Goal: Task Accomplishment & Management: Use online tool/utility

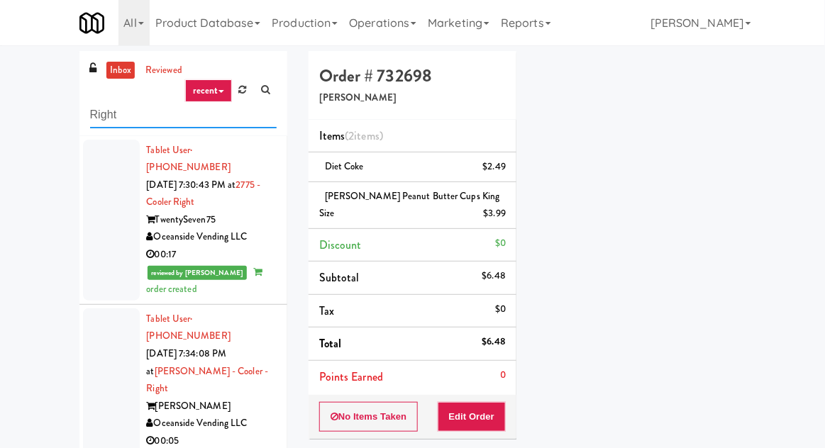
click at [101, 122] on input "Right" at bounding box center [183, 115] width 186 height 26
click at [99, 121] on input "Right" at bounding box center [183, 115] width 186 height 26
click at [99, 118] on input "Right" at bounding box center [183, 115] width 186 height 26
type input "Fridge"
click at [10, 101] on div "inbox reviewed recent all unclear take inventory issue suspicious failed recent…" at bounding box center [412, 317] width 825 height 532
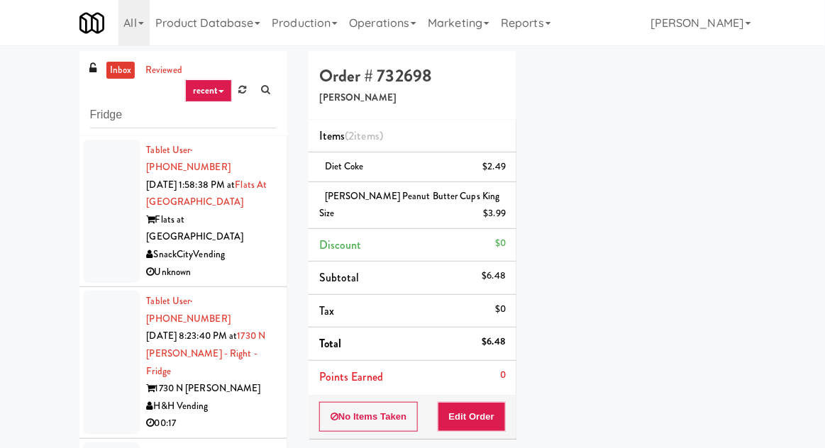
click at [100, 220] on div at bounding box center [111, 212] width 57 height 144
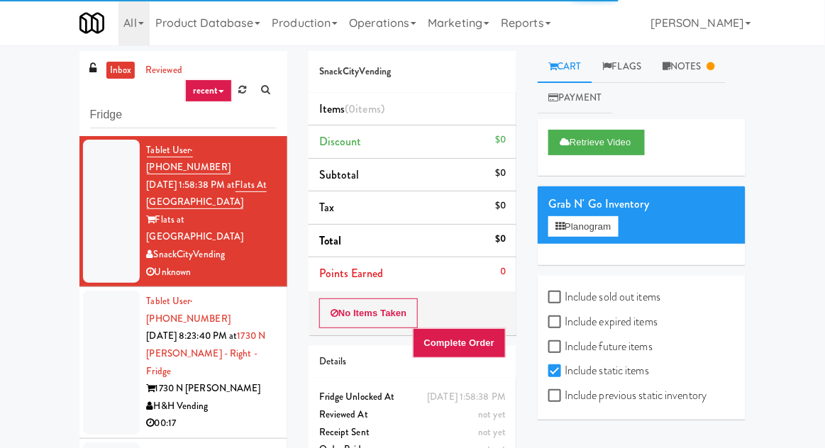
click at [109, 319] on div at bounding box center [111, 363] width 57 height 144
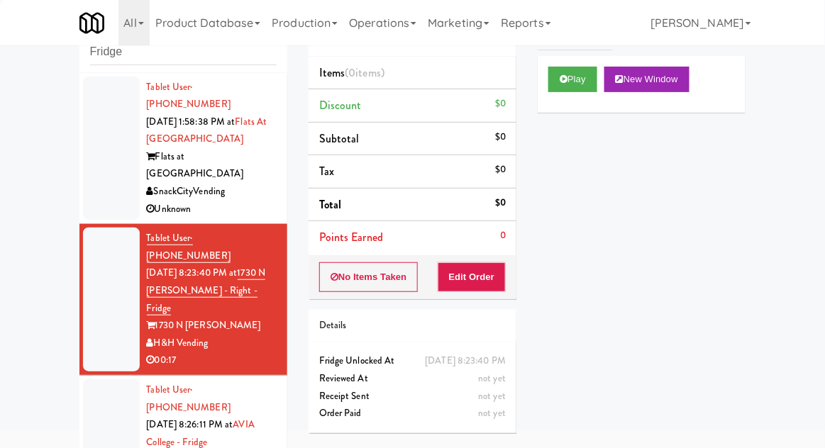
scroll to position [74, 0]
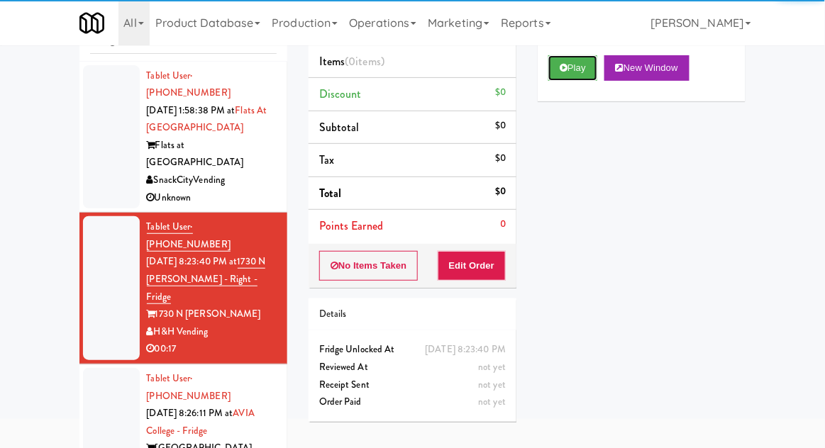
click at [579, 65] on button "Play" at bounding box center [572, 68] width 49 height 26
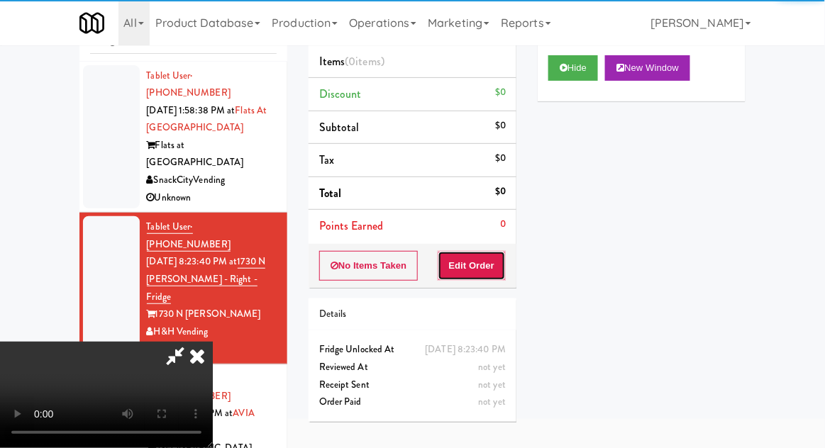
click at [498, 277] on button "Edit Order" at bounding box center [471, 266] width 69 height 30
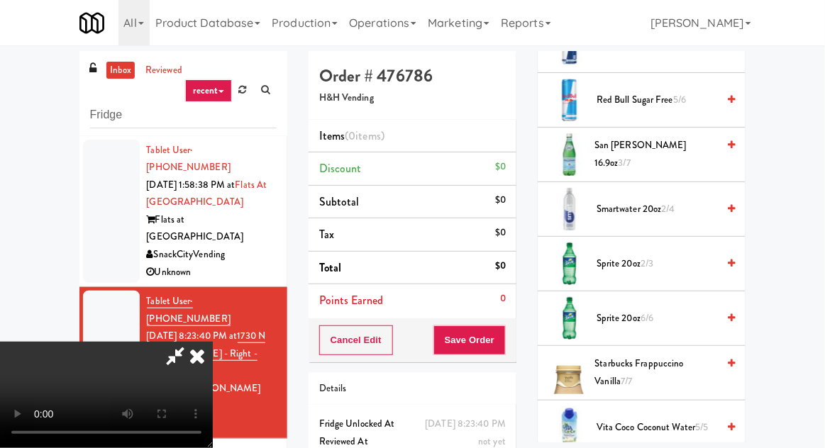
scroll to position [1689, 0]
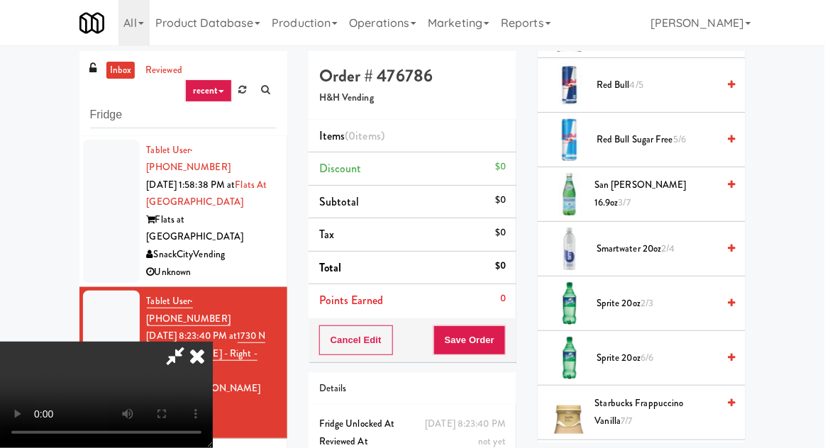
click at [656, 300] on span "Sprite 20oz 2/3" at bounding box center [656, 304] width 121 height 18
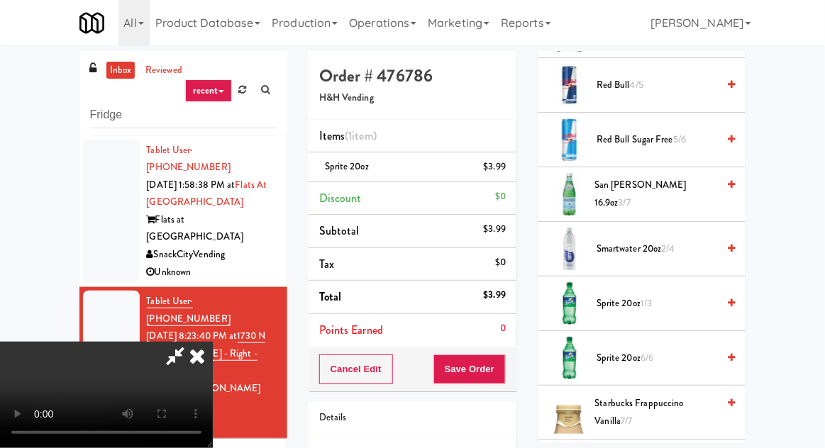
scroll to position [52, 0]
click at [503, 378] on button "Save Order" at bounding box center [469, 369] width 72 height 30
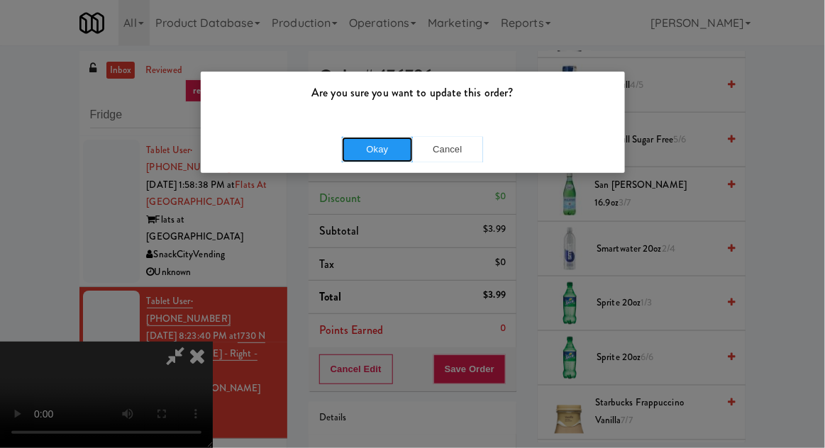
click at [374, 150] on button "Okay" at bounding box center [377, 150] width 71 height 26
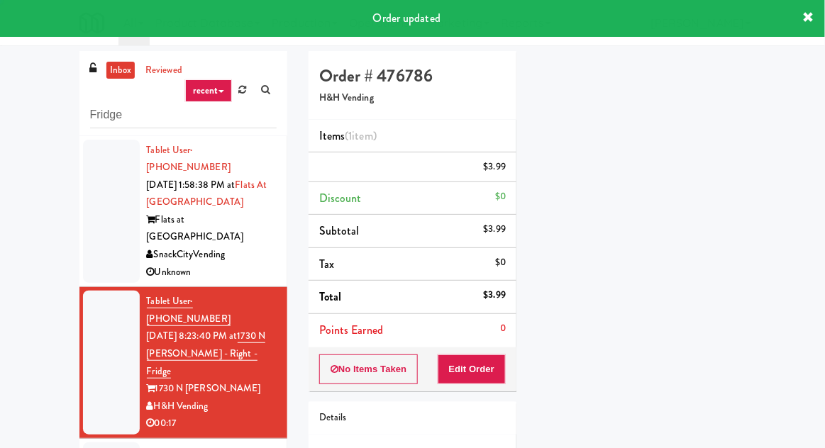
scroll to position [0, 0]
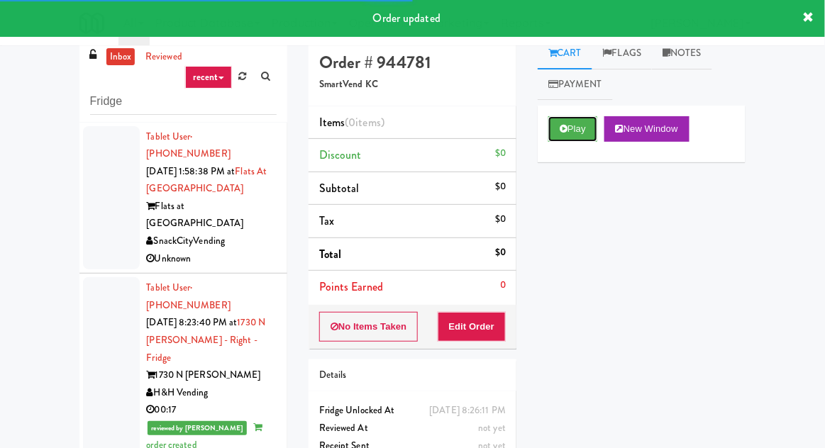
click at [576, 131] on button "Play" at bounding box center [572, 129] width 49 height 26
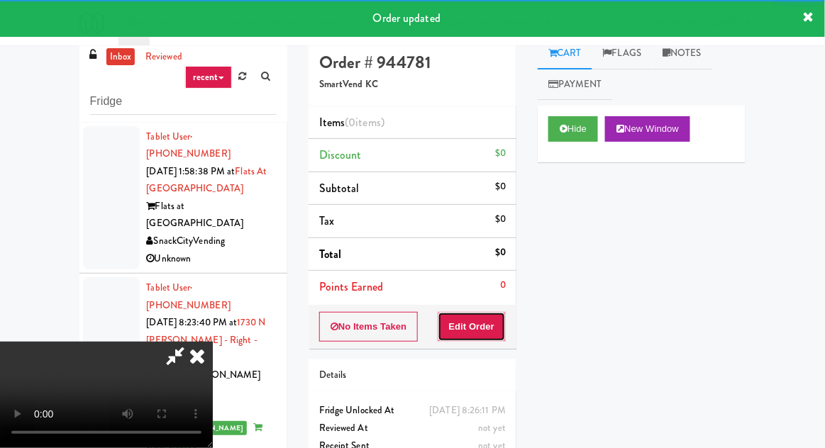
click at [469, 339] on button "Edit Order" at bounding box center [471, 327] width 69 height 30
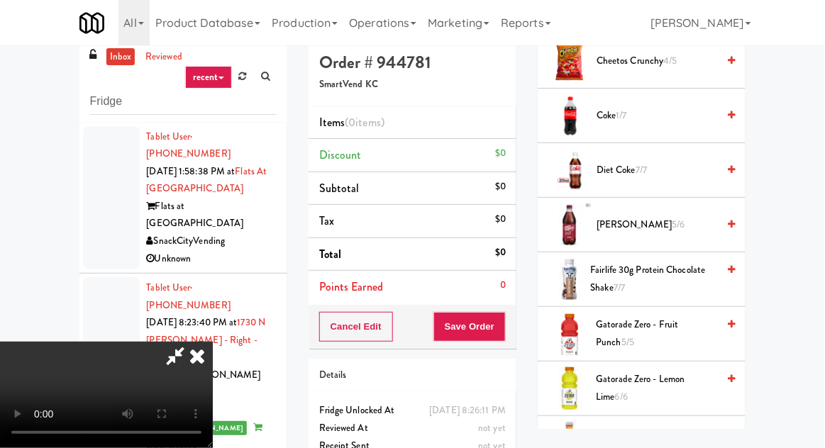
scroll to position [333, 0]
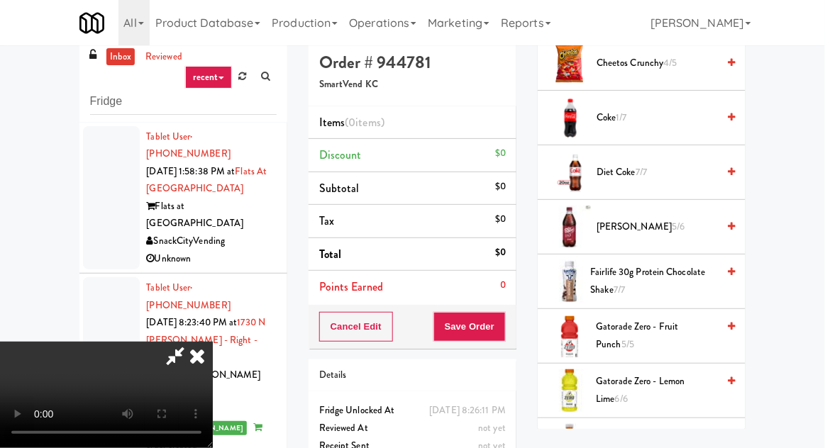
click at [674, 331] on span "Gatorade Zero - Fruit Punch 5/5" at bounding box center [656, 335] width 121 height 35
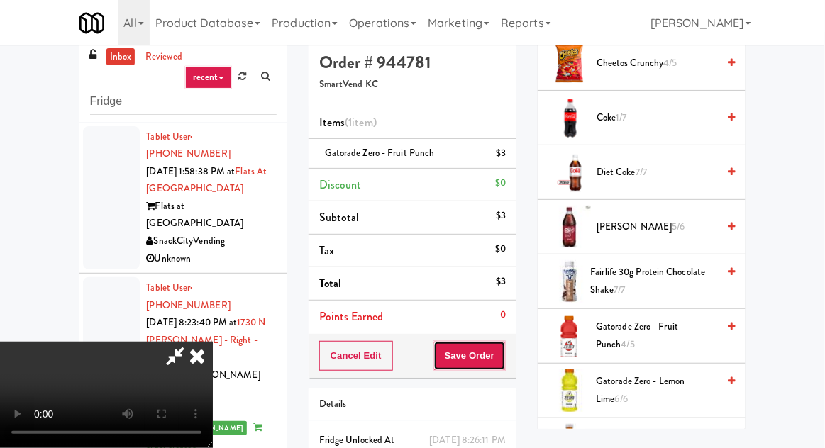
click at [499, 359] on button "Save Order" at bounding box center [469, 356] width 72 height 30
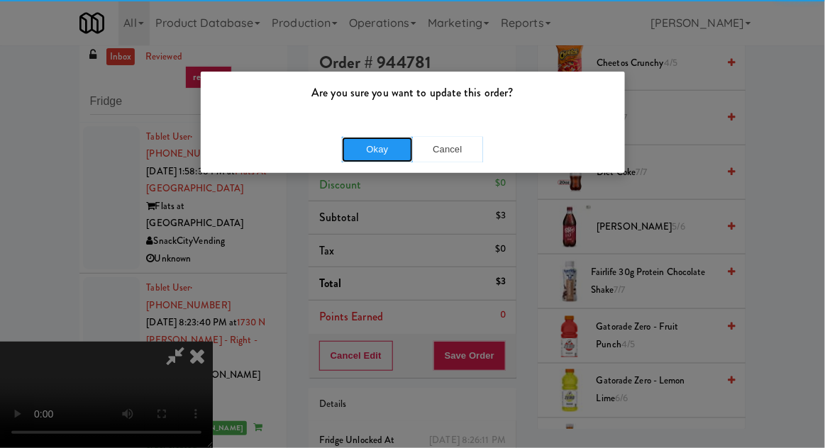
click at [358, 148] on button "Okay" at bounding box center [377, 150] width 71 height 26
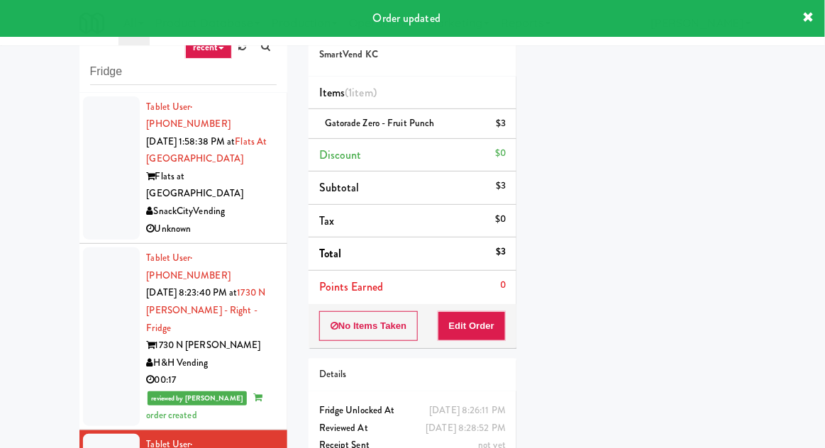
scroll to position [0, 0]
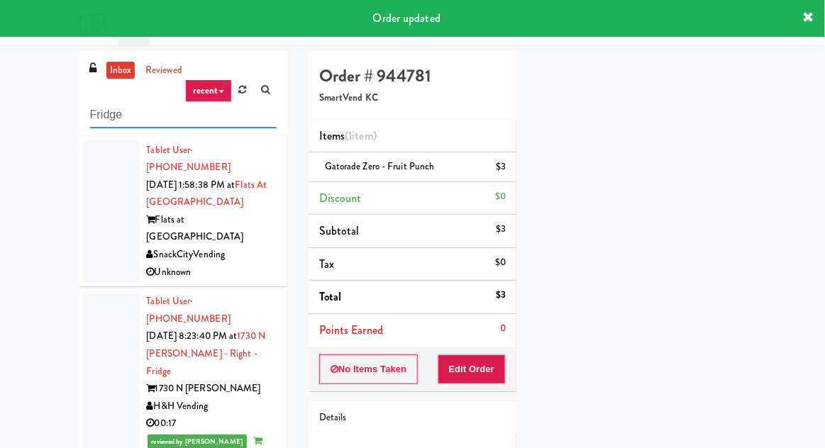
click at [91, 113] on input "Fridge" at bounding box center [183, 115] width 186 height 26
click at [91, 109] on input "Fridge" at bounding box center [183, 115] width 186 height 26
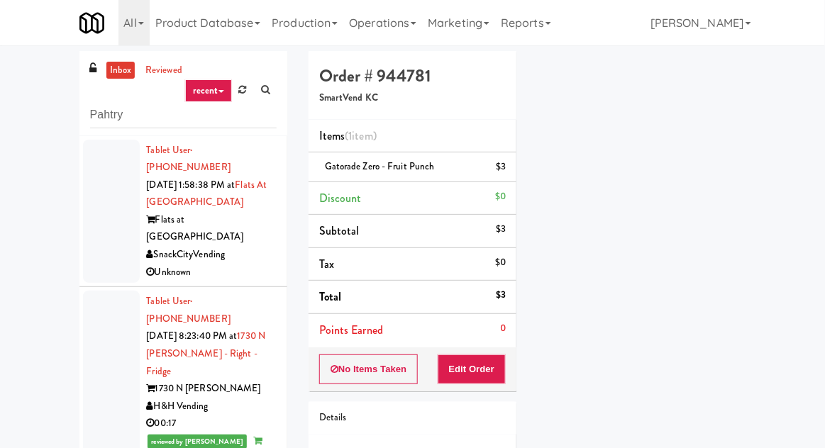
click at [52, 145] on div "inbox reviewed recent all unclear take inventory issue suspicious failed recent…" at bounding box center [412, 311] width 825 height 521
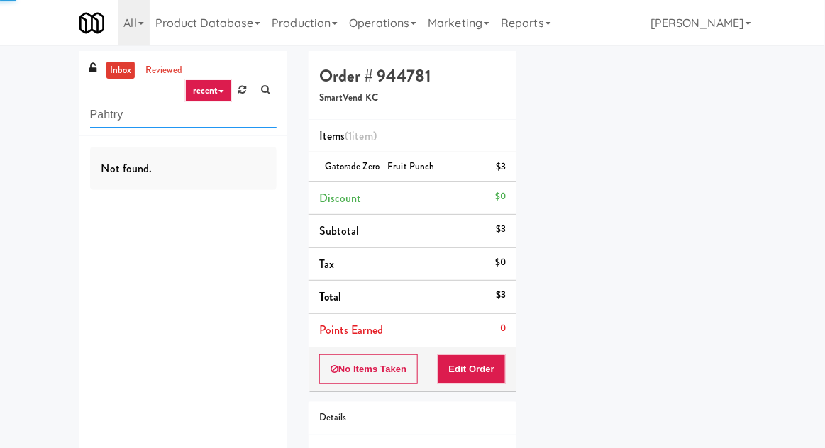
click at [126, 115] on input "Pahtry" at bounding box center [183, 115] width 186 height 26
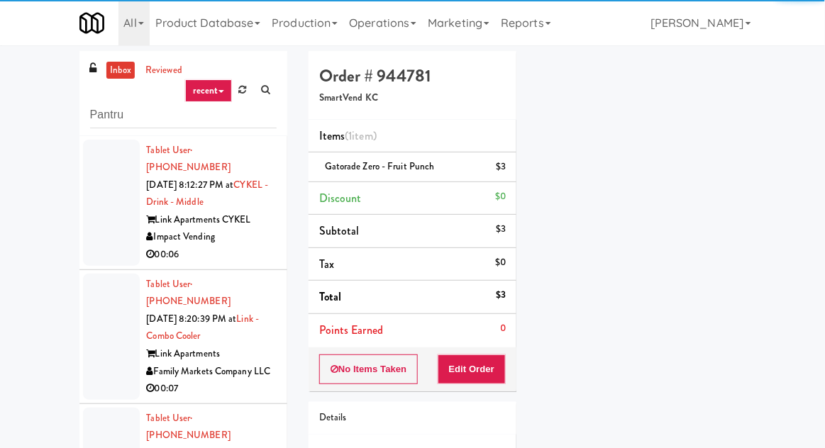
click at [60, 131] on div "inbox reviewed recent all unclear take inventory issue suspicious failed recent…" at bounding box center [412, 311] width 825 height 521
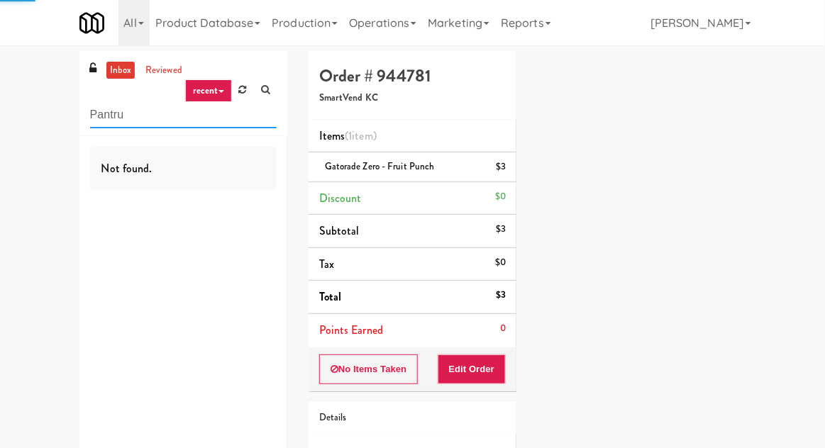
click at [132, 118] on input "Pantru" at bounding box center [183, 115] width 186 height 26
type input "Pantry"
click at [34, 111] on div "inbox reviewed recent all unclear take inventory issue suspicious failed recent…" at bounding box center [412, 293] width 825 height 485
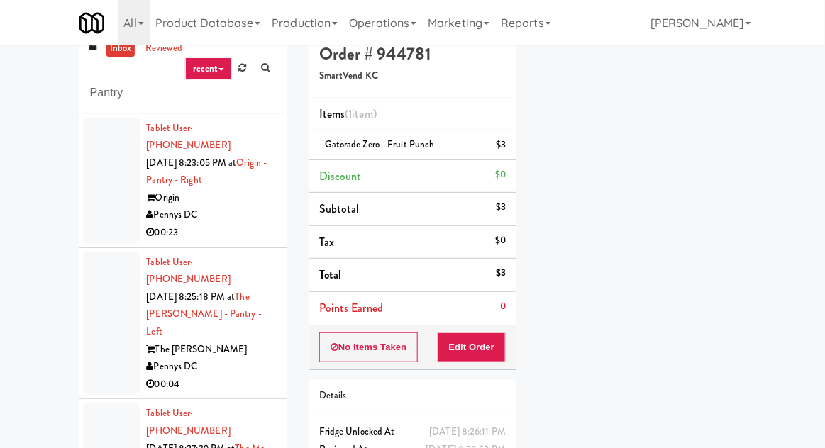
click at [104, 214] on div at bounding box center [111, 181] width 57 height 126
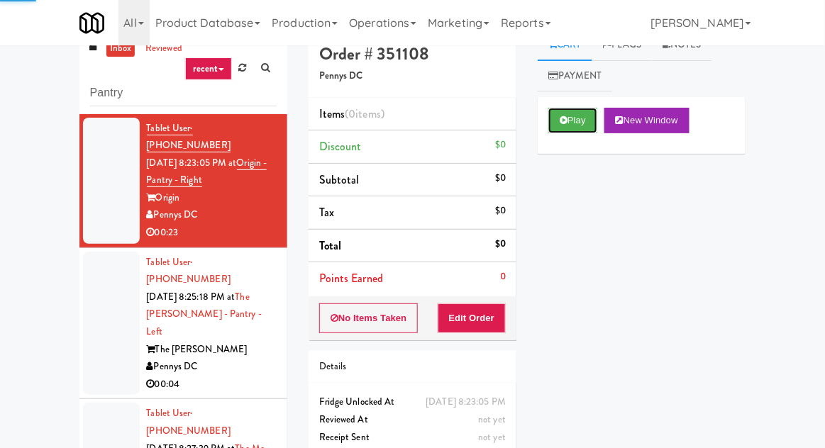
click at [591, 123] on button "Play" at bounding box center [572, 121] width 49 height 26
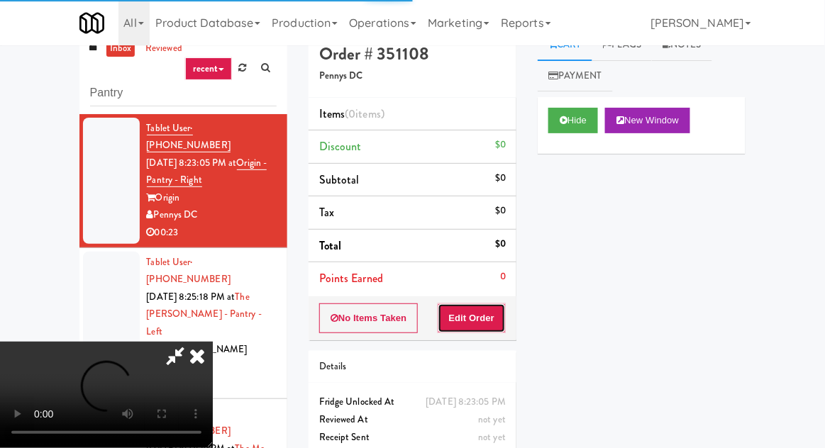
click at [482, 311] on button "Edit Order" at bounding box center [471, 318] width 69 height 30
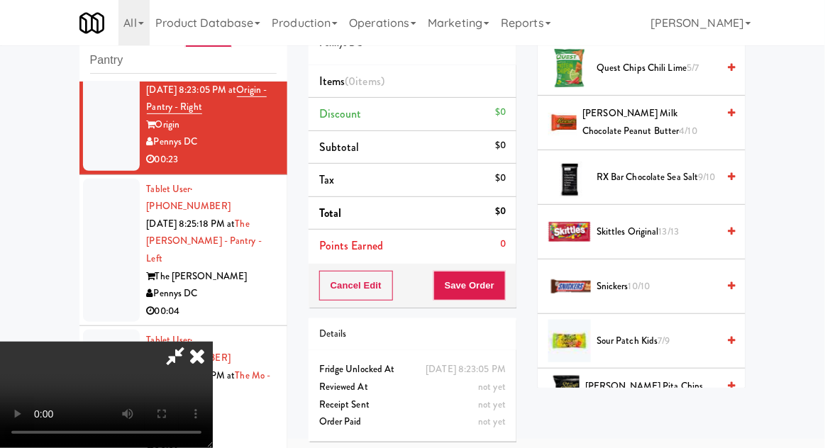
scroll to position [1411, 0]
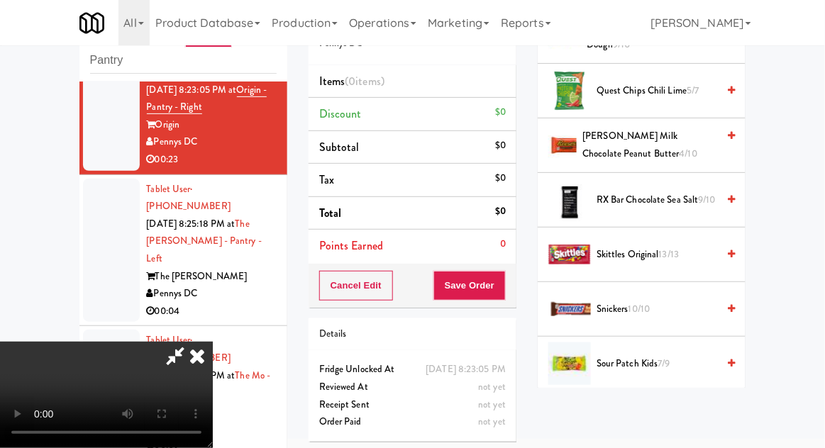
click at [679, 252] on span "13/13" at bounding box center [669, 253] width 21 height 13
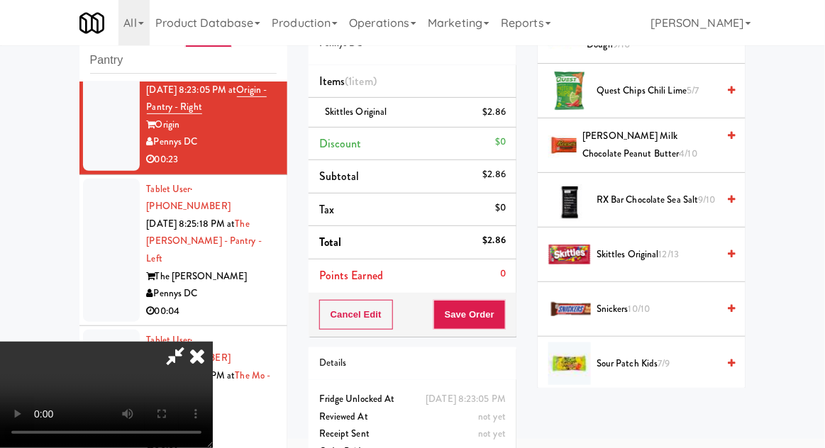
scroll to position [52, 0]
click at [501, 324] on button "Save Order" at bounding box center [469, 315] width 72 height 30
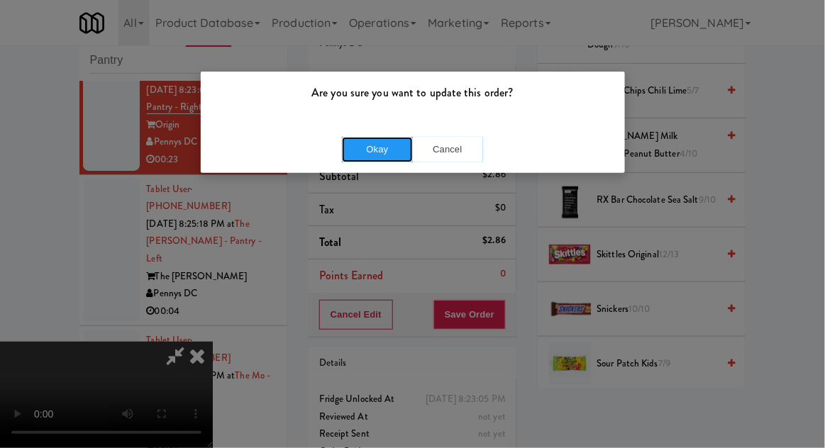
click at [359, 152] on button "Okay" at bounding box center [377, 150] width 71 height 26
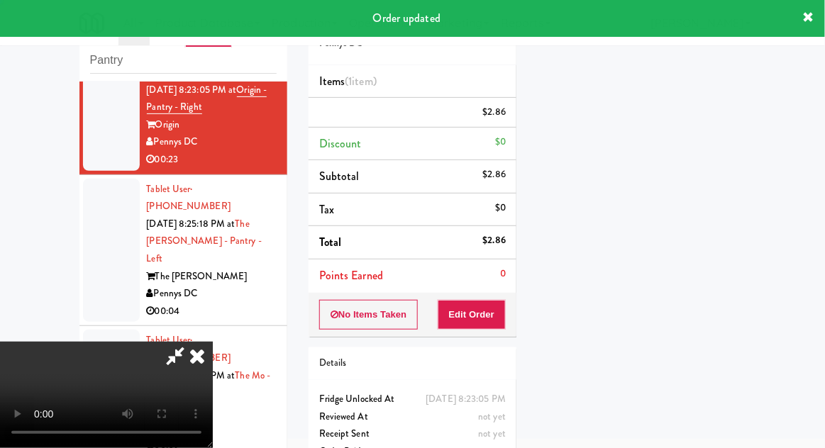
scroll to position [0, 0]
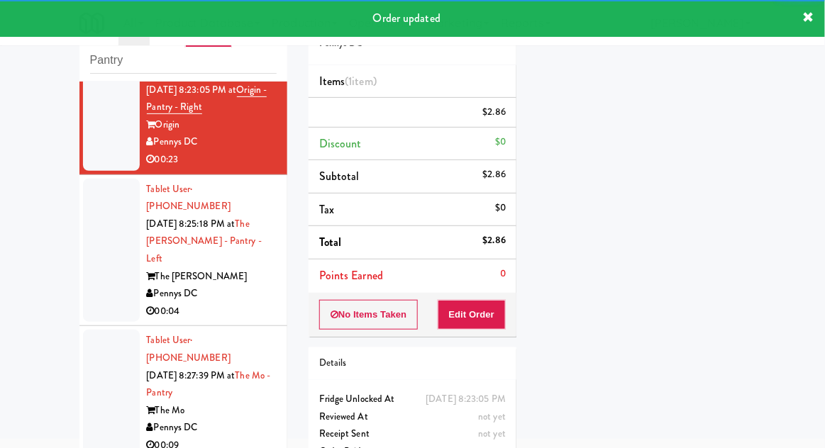
click at [96, 263] on div at bounding box center [111, 251] width 57 height 144
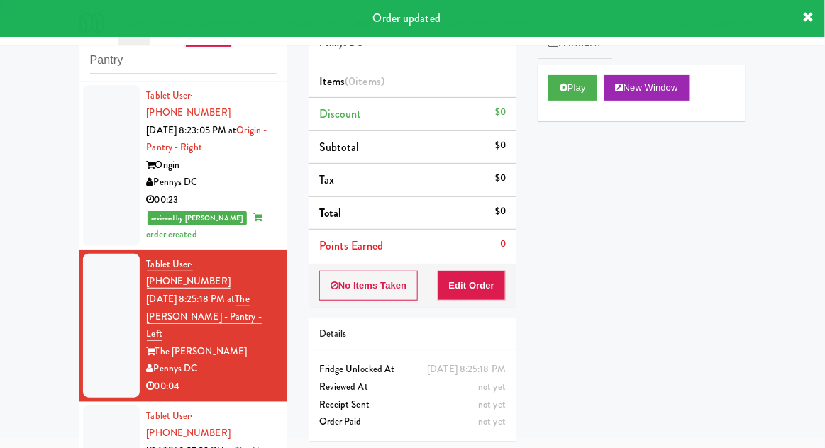
scroll to position [75, 0]
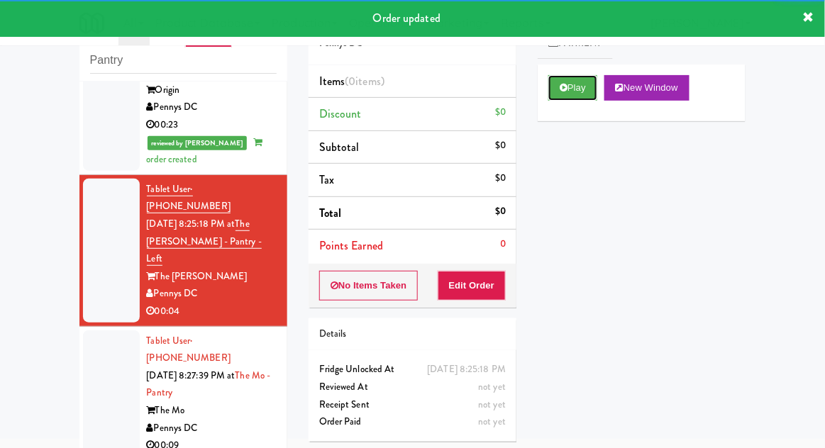
click at [584, 95] on button "Play" at bounding box center [572, 88] width 49 height 26
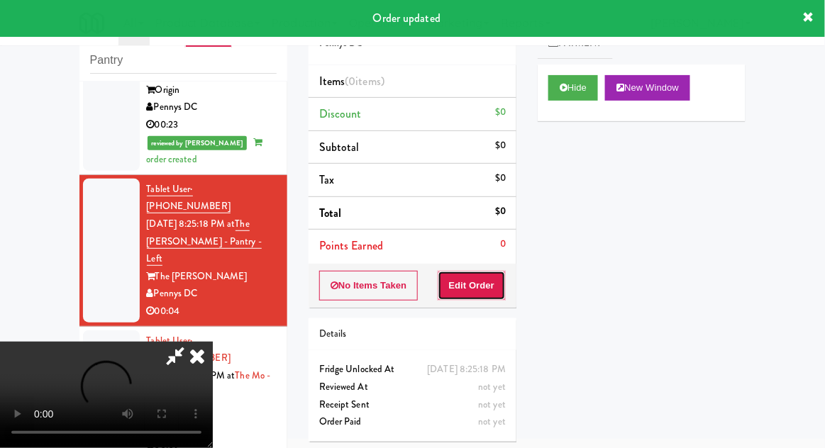
click at [484, 276] on button "Edit Order" at bounding box center [471, 286] width 69 height 30
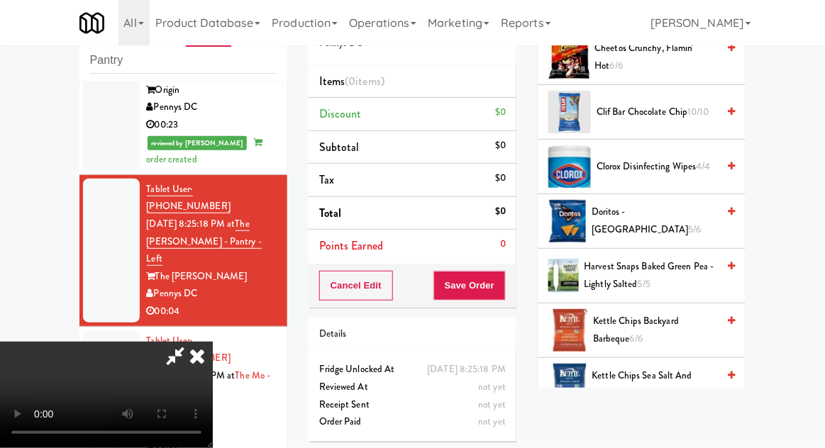
scroll to position [294, 0]
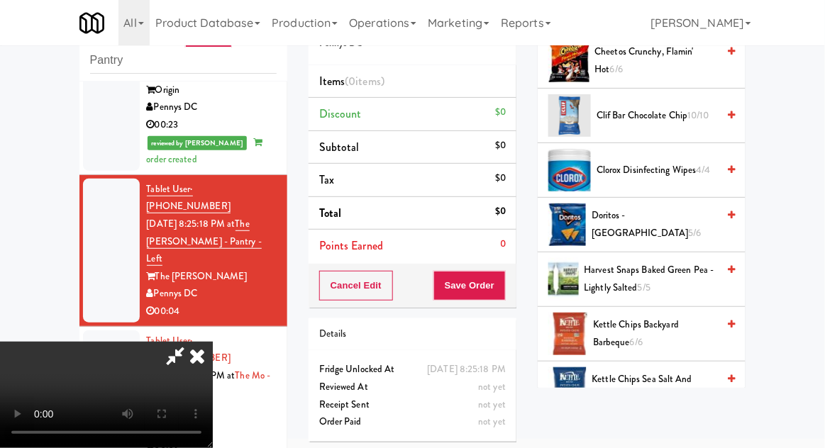
click at [676, 317] on span "Kettle Chips Backyard Barbeque 6/6" at bounding box center [655, 333] width 124 height 35
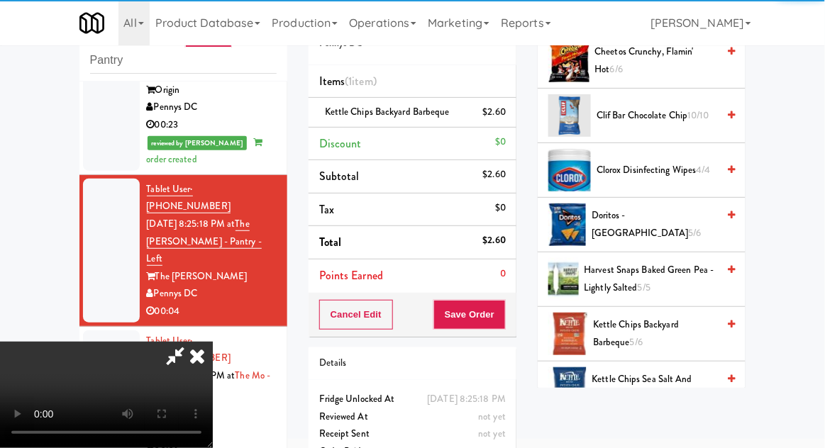
scroll to position [52, 0]
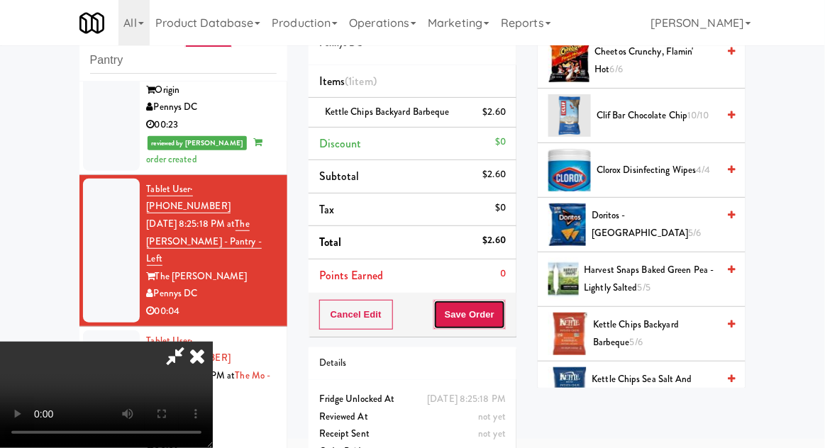
click at [503, 312] on button "Save Order" at bounding box center [469, 315] width 72 height 30
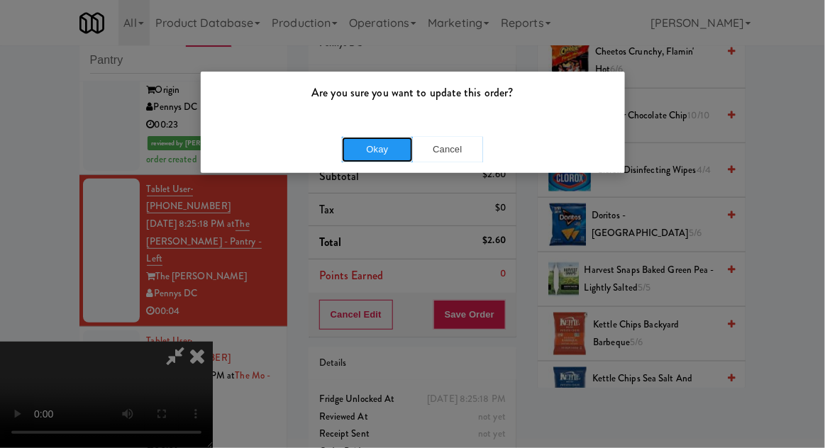
click at [353, 160] on button "Okay" at bounding box center [377, 150] width 71 height 26
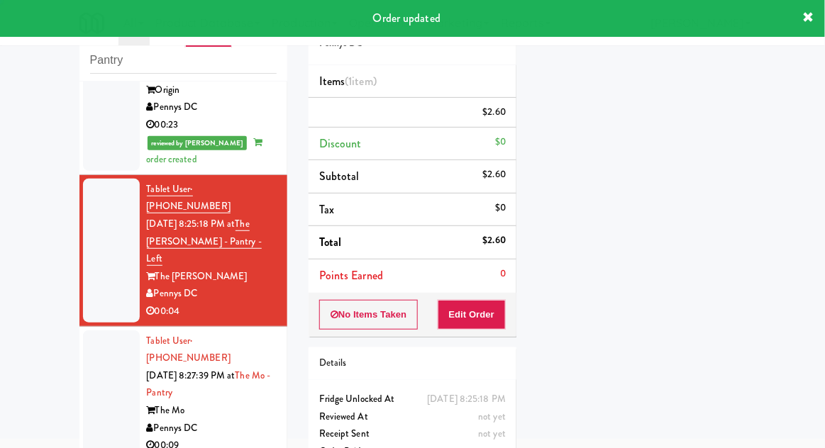
scroll to position [0, 0]
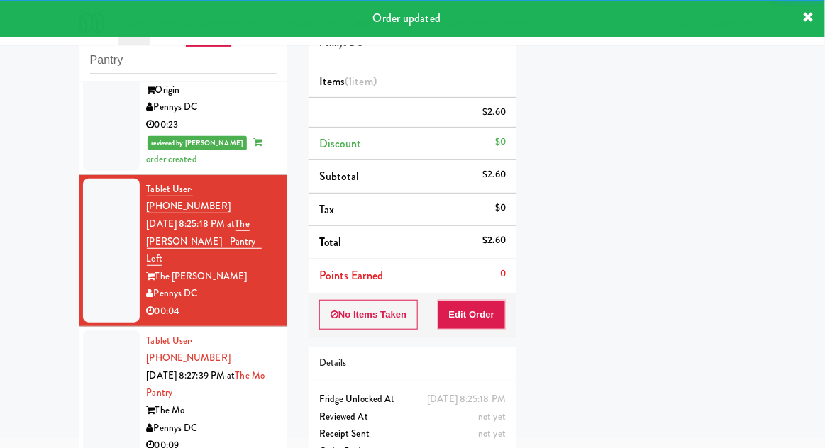
click at [104, 330] on div at bounding box center [111, 393] width 57 height 126
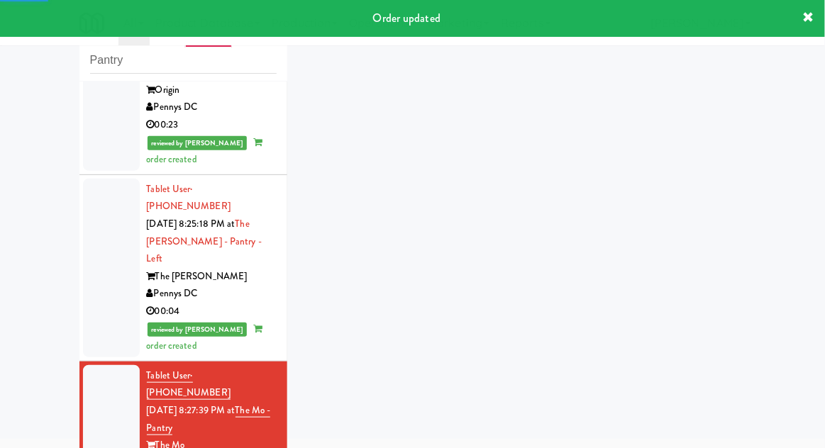
scroll to position [110, 0]
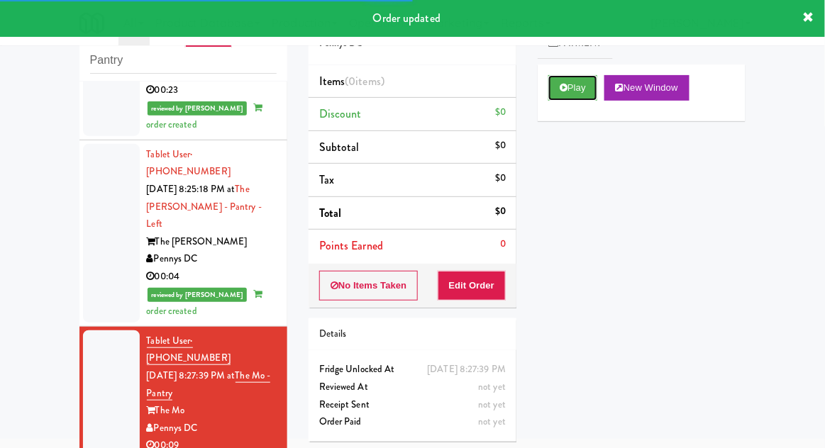
click at [593, 82] on button "Play" at bounding box center [572, 88] width 49 height 26
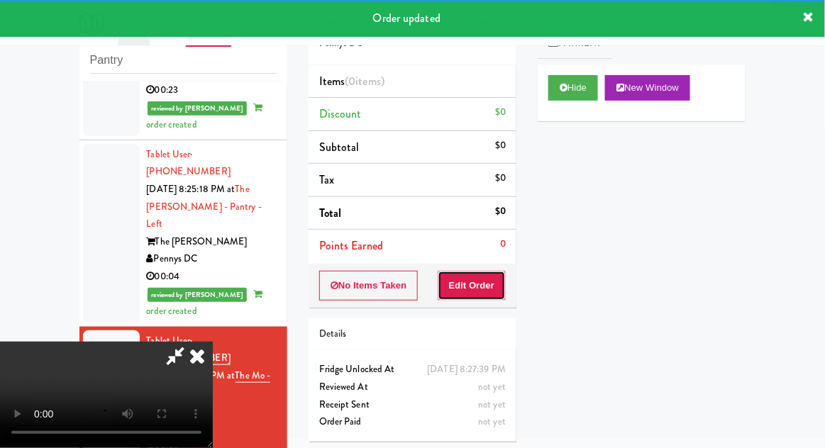
click at [476, 295] on button "Edit Order" at bounding box center [471, 286] width 69 height 30
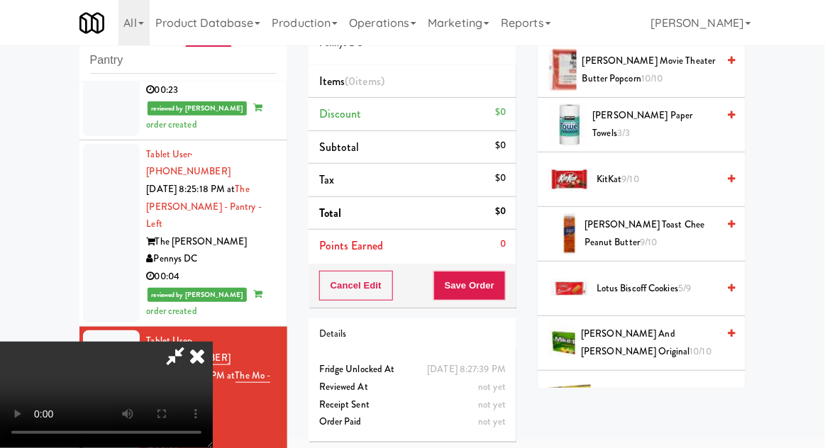
scroll to position [613, 0]
click at [676, 280] on span "Lotus Biscoff Cookies 5/9" at bounding box center [656, 289] width 121 height 18
click at [678, 283] on span "Lotus Biscoff Cookies 5/9" at bounding box center [656, 289] width 121 height 18
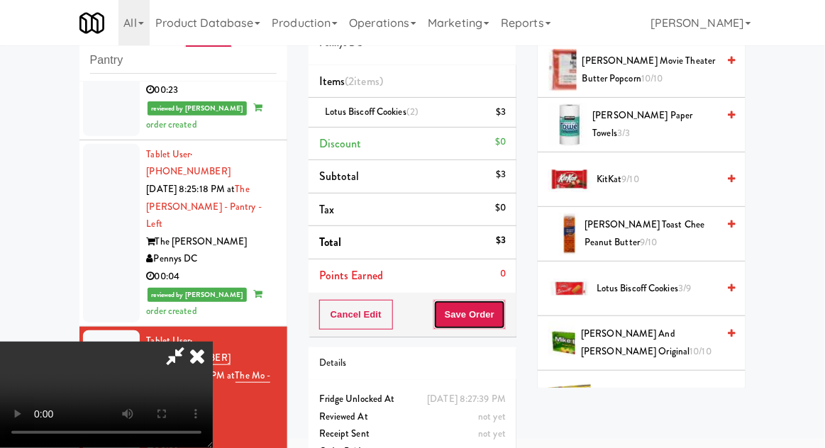
click at [502, 323] on button "Save Order" at bounding box center [469, 315] width 72 height 30
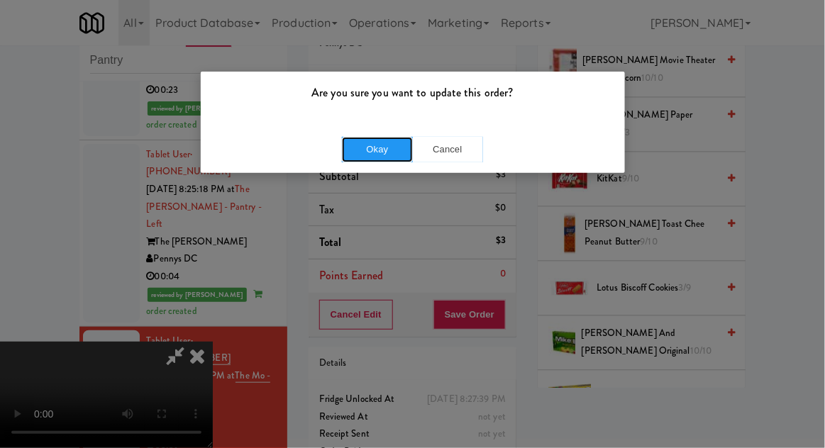
click at [373, 150] on button "Okay" at bounding box center [377, 150] width 71 height 26
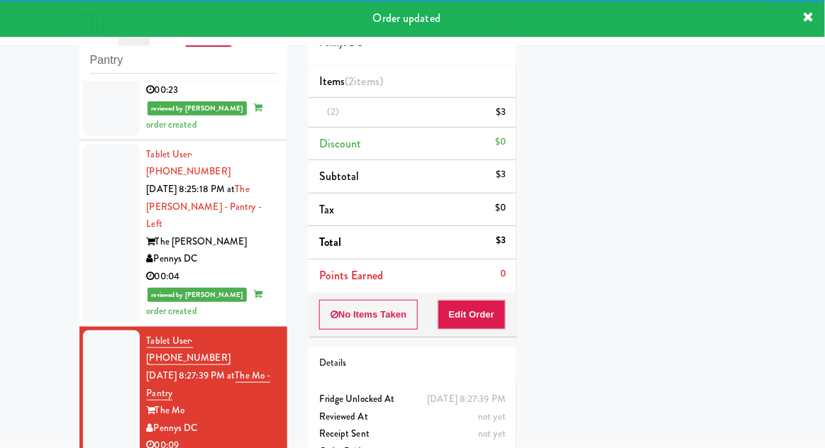
scroll to position [145, 0]
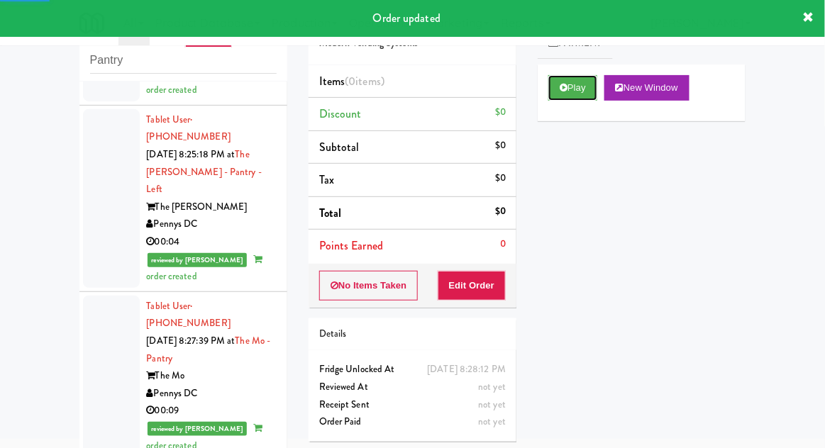
click at [586, 94] on button "Play" at bounding box center [572, 88] width 49 height 26
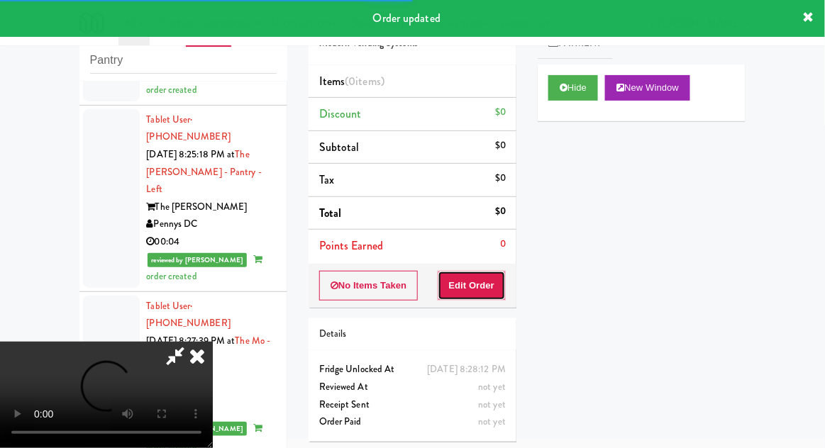
click at [487, 286] on button "Edit Order" at bounding box center [471, 286] width 69 height 30
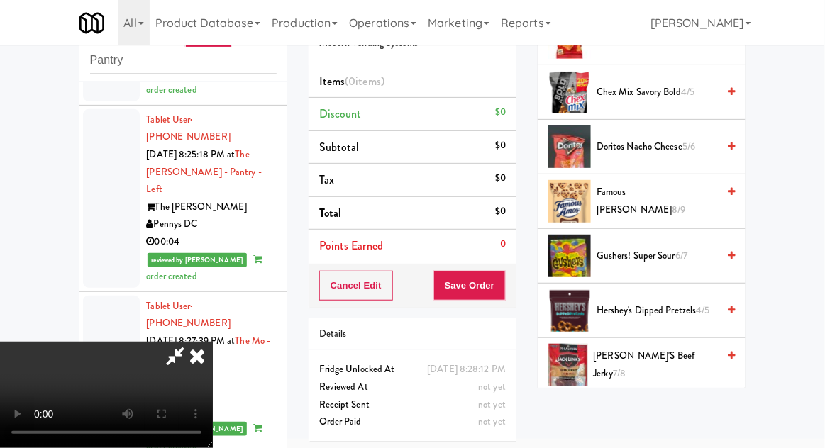
scroll to position [371, 0]
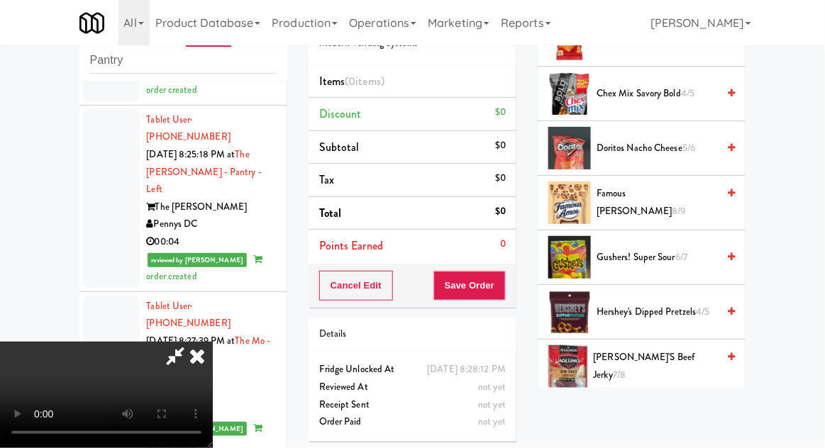
click at [681, 256] on span "6/7" at bounding box center [681, 256] width 12 height 13
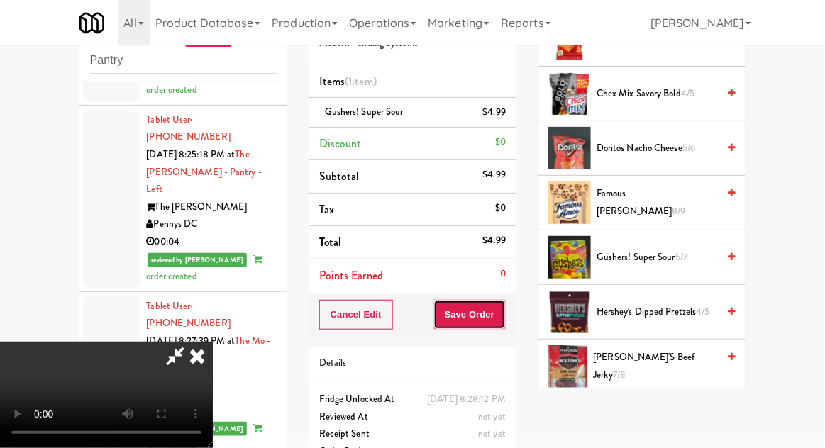
click at [504, 323] on button "Save Order" at bounding box center [469, 315] width 72 height 30
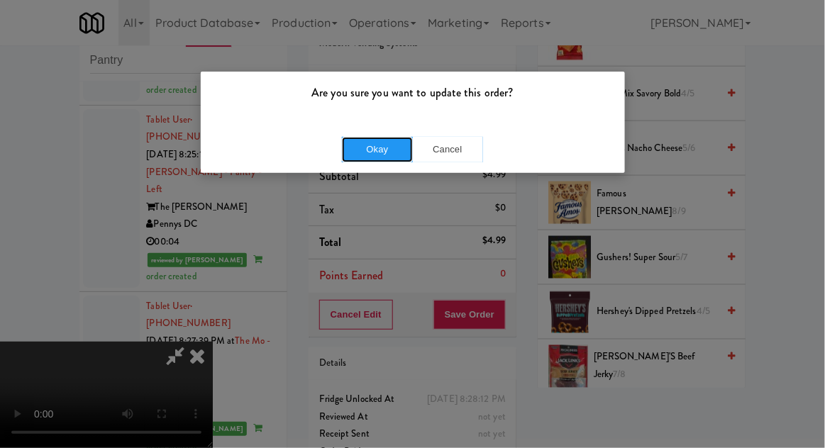
click at [356, 154] on button "Okay" at bounding box center [377, 150] width 71 height 26
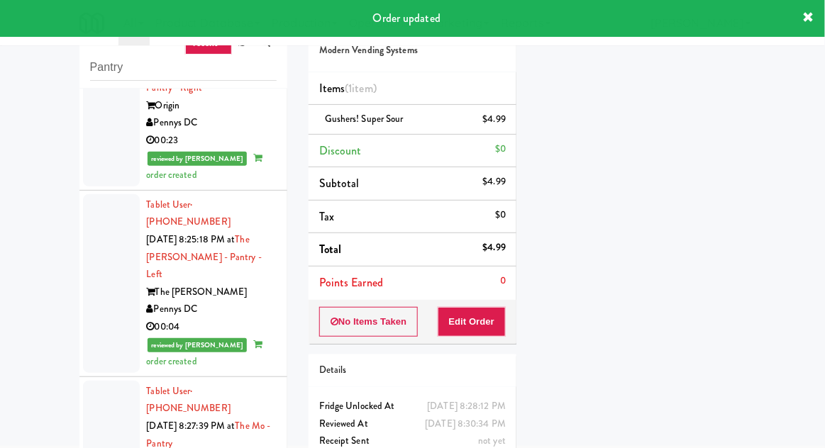
scroll to position [0, 0]
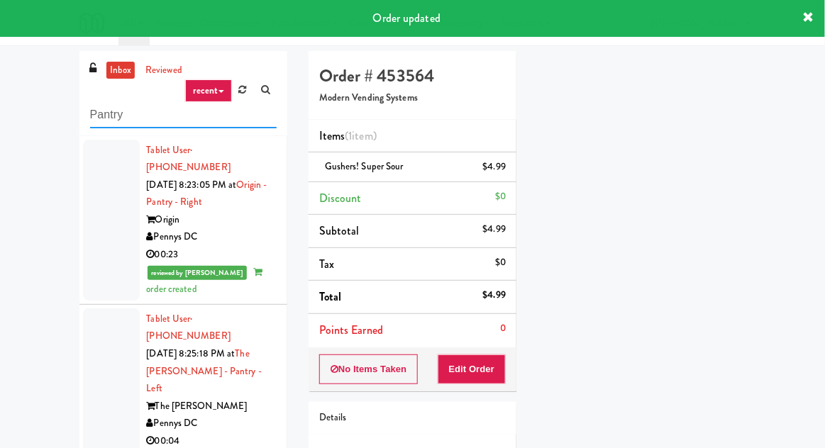
click at [104, 114] on input "Pantry" at bounding box center [183, 115] width 186 height 26
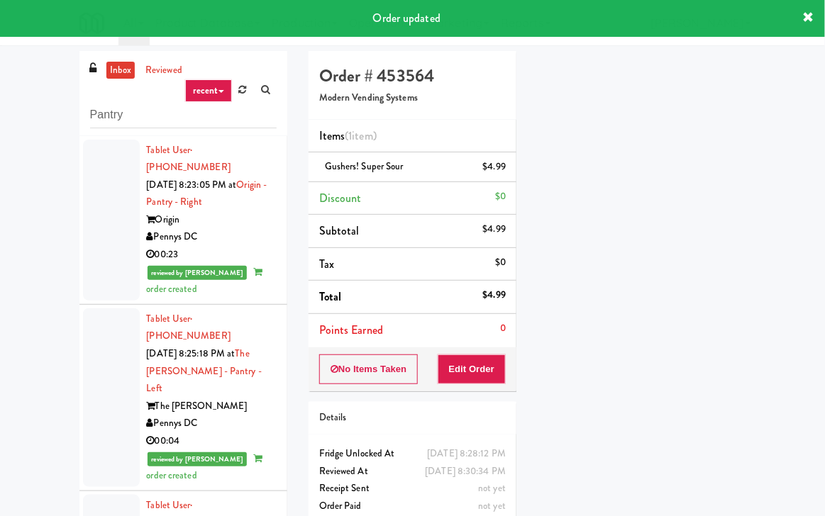
click at [95, 92] on div "Pantry" at bounding box center [183, 103] width 186 height 49
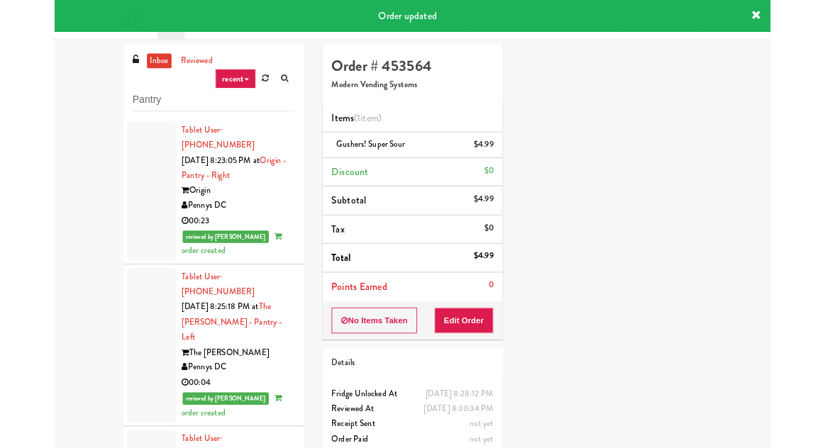
scroll to position [72, 0]
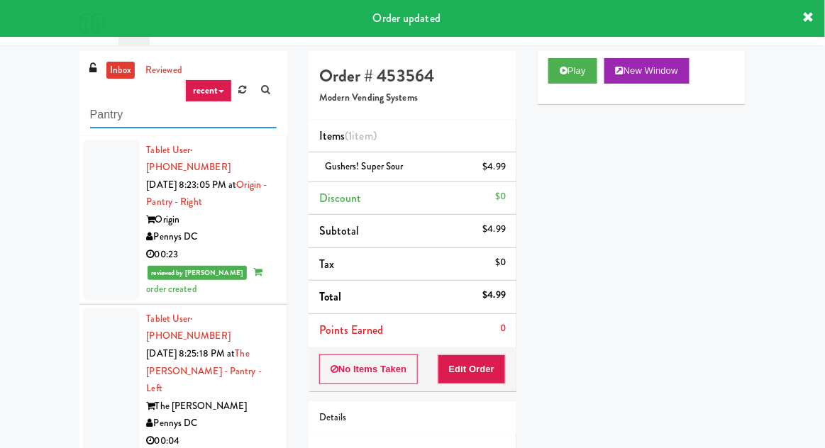
click at [101, 109] on input "Pantry" at bounding box center [183, 115] width 186 height 26
click at [96, 110] on input "Pantry" at bounding box center [183, 115] width 186 height 26
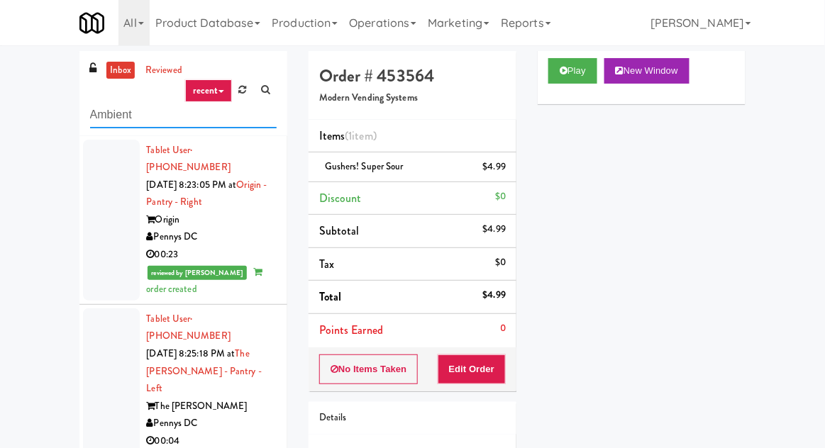
type input "Ambient"
click at [29, 88] on div "inbox reviewed recent all unclear take inventory issue suspicious failed recent…" at bounding box center [412, 311] width 825 height 521
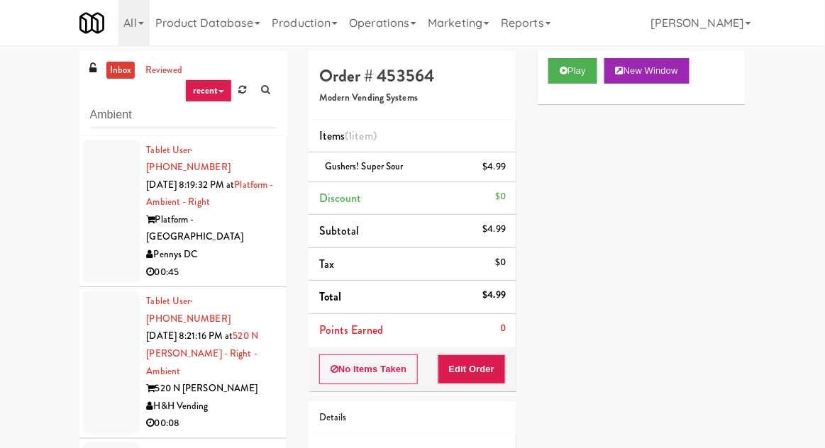
scroll to position [35, 0]
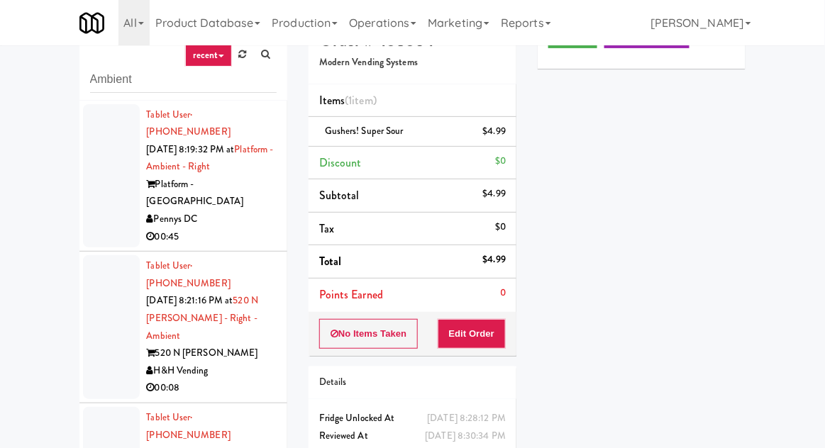
click at [101, 184] on div at bounding box center [111, 176] width 57 height 144
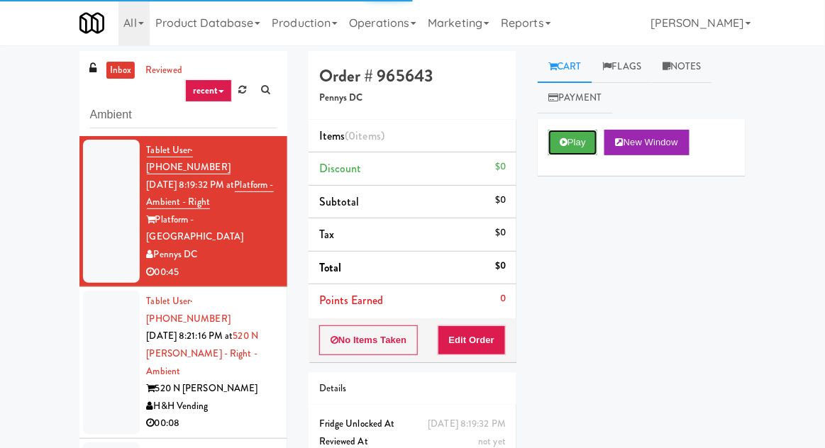
click at [588, 138] on button "Play" at bounding box center [572, 143] width 49 height 26
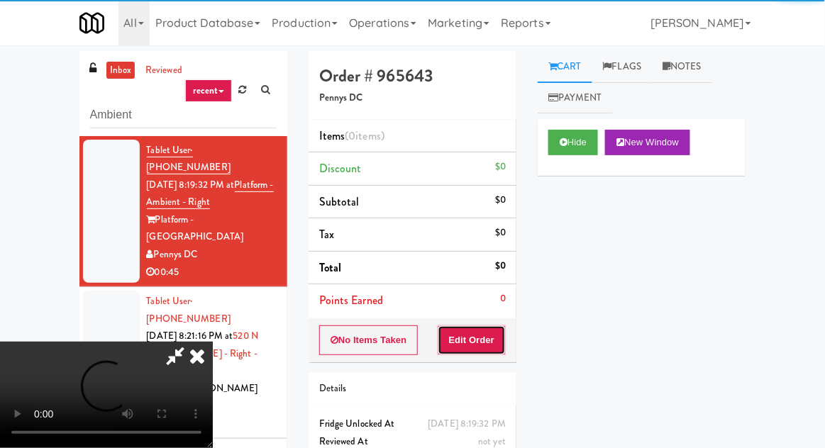
click at [502, 339] on button "Edit Order" at bounding box center [471, 340] width 69 height 30
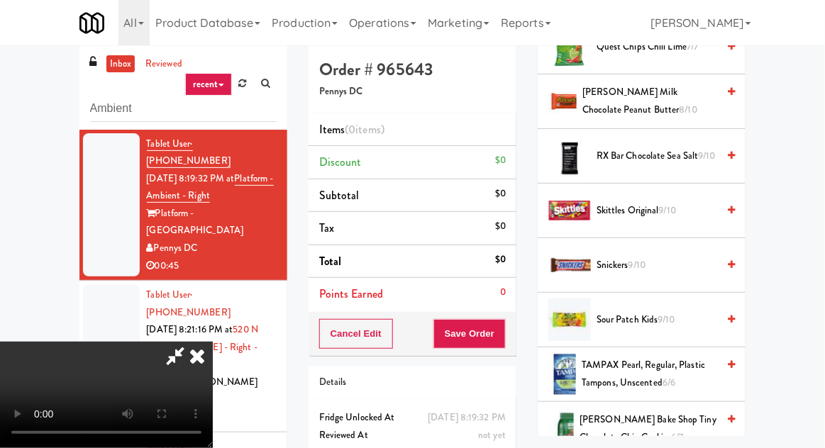
scroll to position [1613, 0]
click at [671, 259] on span "Snickers 9/10" at bounding box center [656, 265] width 121 height 18
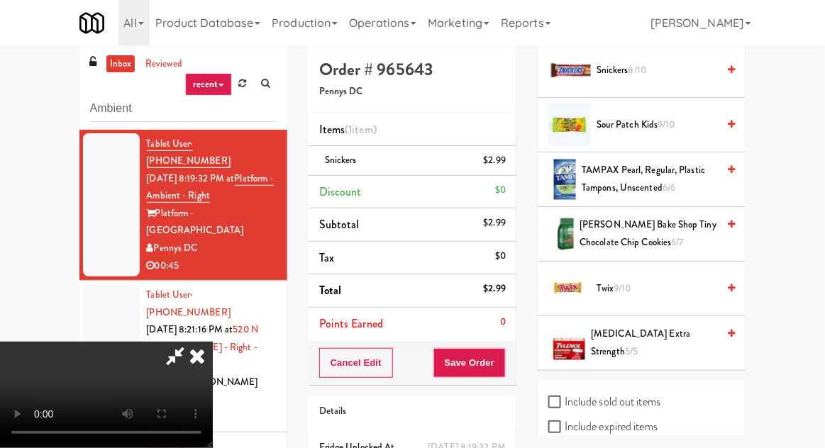
scroll to position [1831, 0]
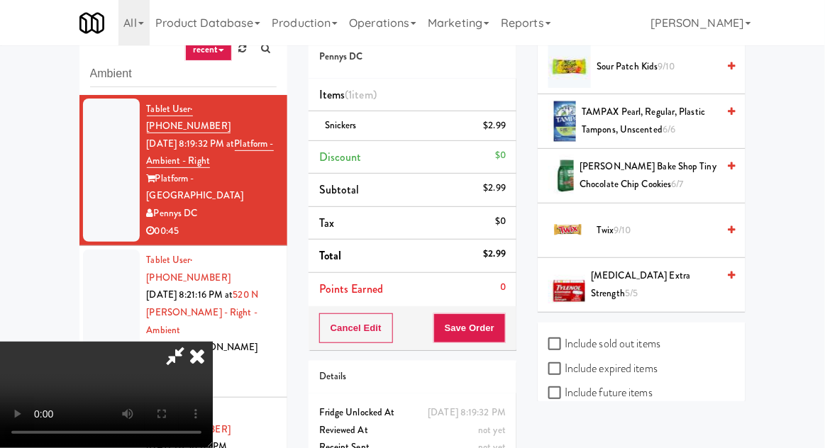
click at [644, 222] on span "Twix 9/10" at bounding box center [656, 231] width 121 height 18
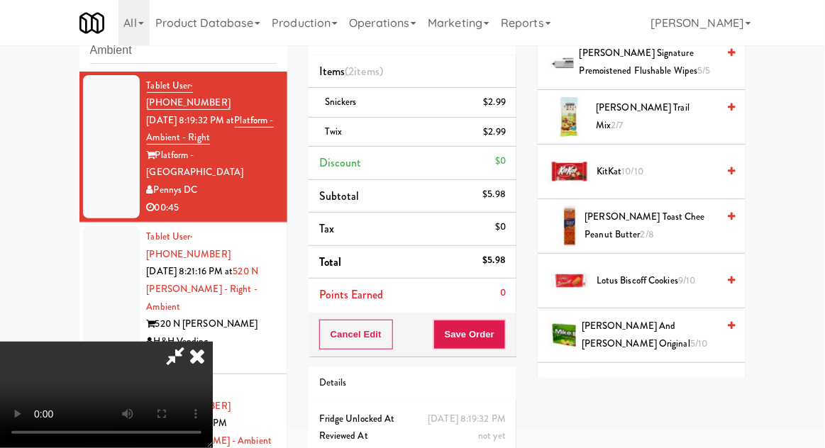
scroll to position [820, 0]
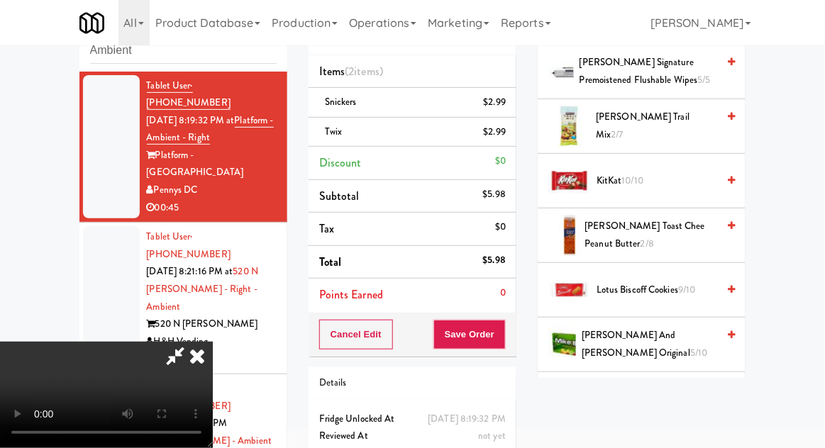
click at [689, 286] on span "9/10" at bounding box center [686, 289] width 17 height 13
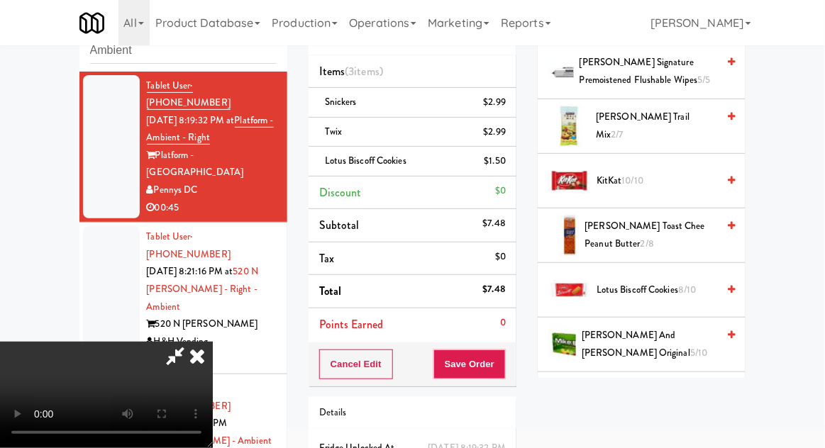
click at [513, 158] on li "Lotus Biscoff Cookies $1.50" at bounding box center [412, 162] width 208 height 30
click at [508, 166] on icon at bounding box center [506, 166] width 7 height 9
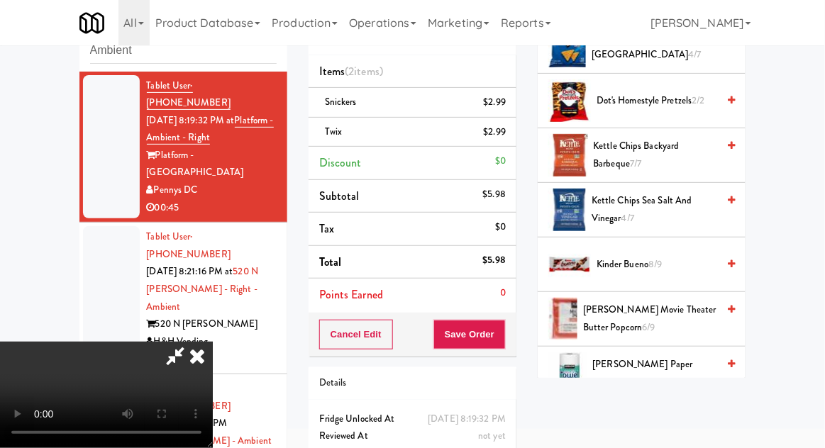
scroll to position [451, 0]
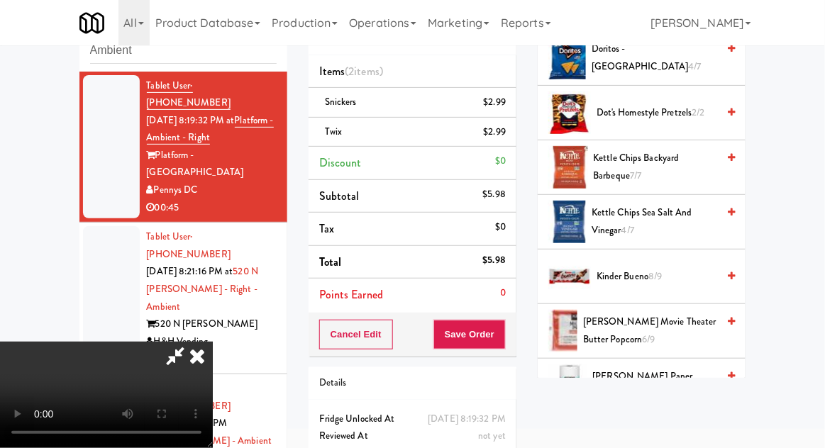
click at [667, 274] on span "Kinder Bueno 8/9" at bounding box center [656, 277] width 121 height 18
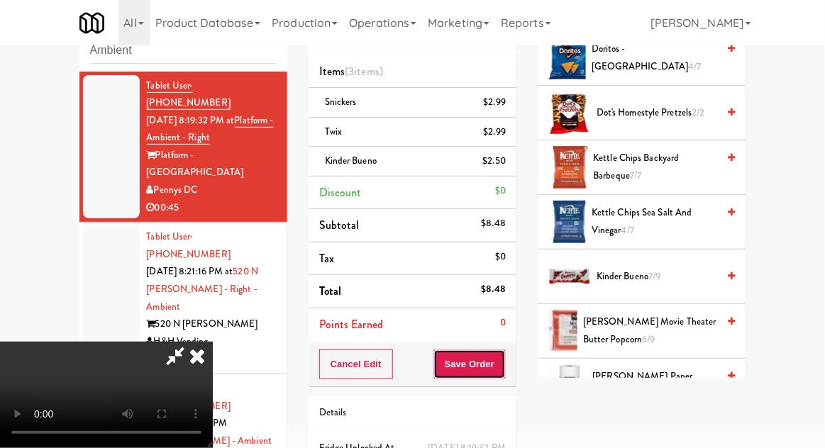
click at [505, 363] on button "Save Order" at bounding box center [469, 365] width 72 height 30
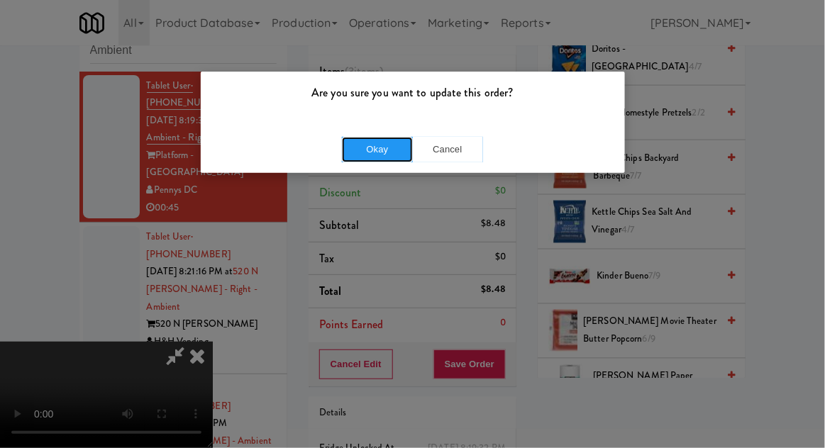
click at [367, 158] on button "Okay" at bounding box center [377, 150] width 71 height 26
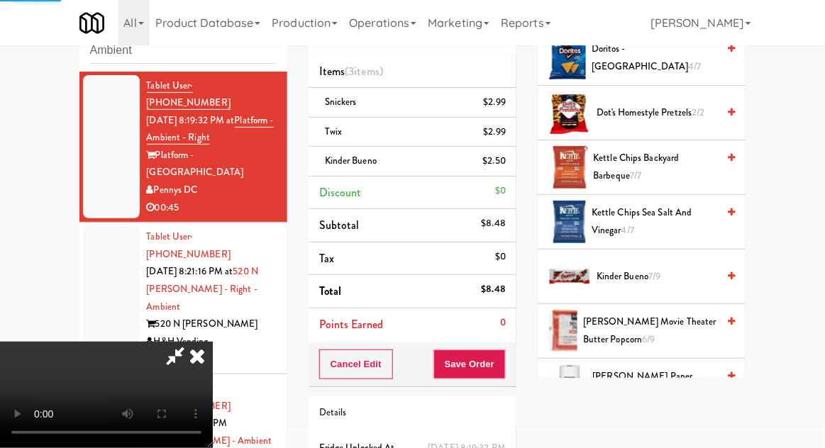
scroll to position [140, 0]
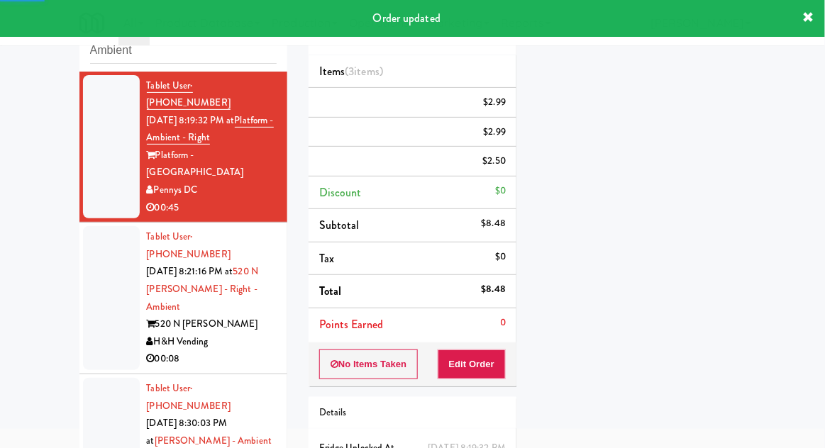
click at [82, 258] on li "Tablet User · (802) 233-6547 [DATE] 8:21:16 PM at [STREET_ADDRESS][PERSON_NAME]…" at bounding box center [183, 299] width 208 height 152
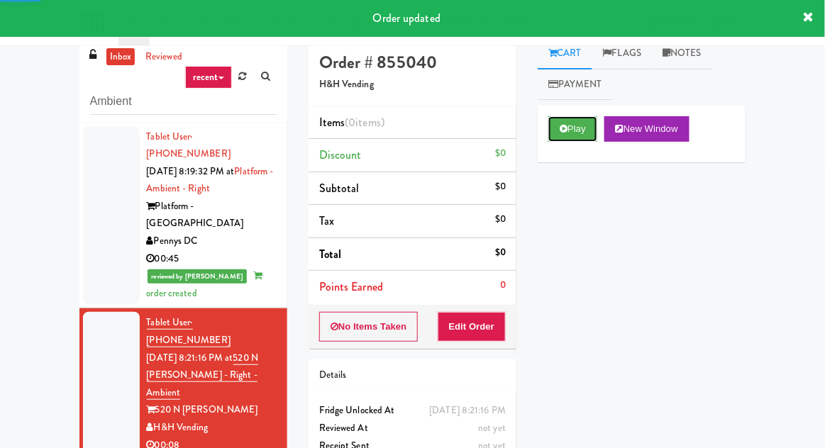
click at [579, 128] on button "Play" at bounding box center [572, 129] width 49 height 26
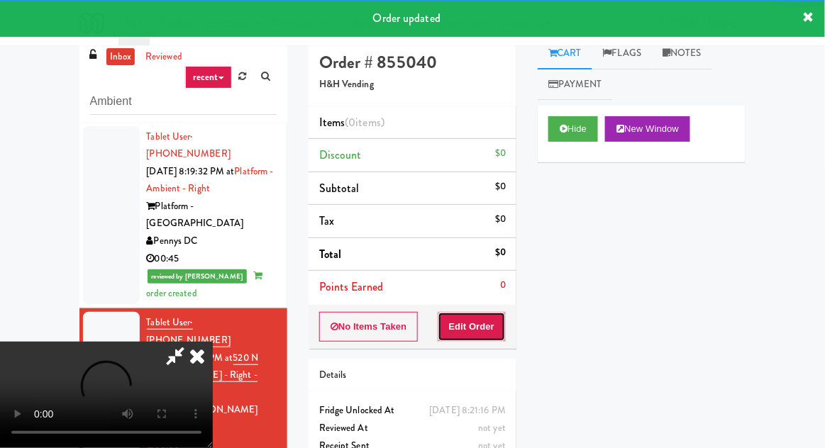
click at [489, 324] on button "Edit Order" at bounding box center [471, 327] width 69 height 30
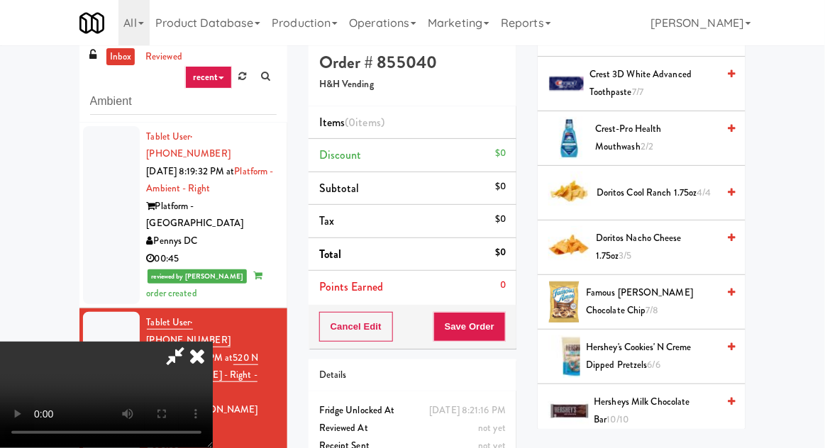
scroll to position [474, 0]
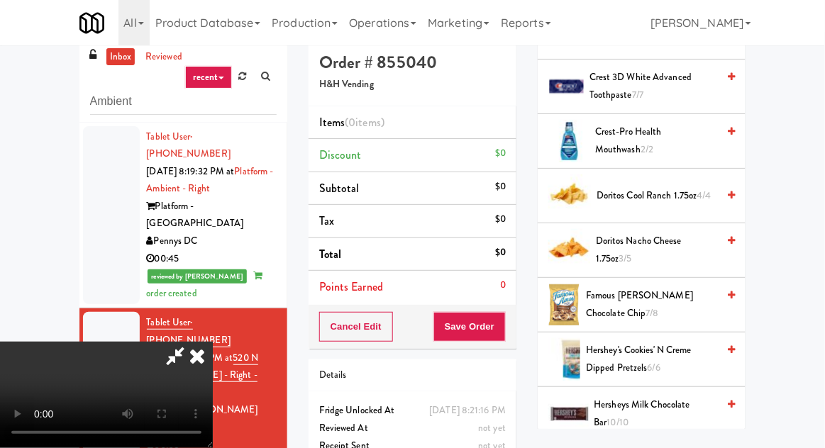
click at [683, 299] on span "Famous [PERSON_NAME] Chocolate Chip 7/8" at bounding box center [651, 304] width 131 height 35
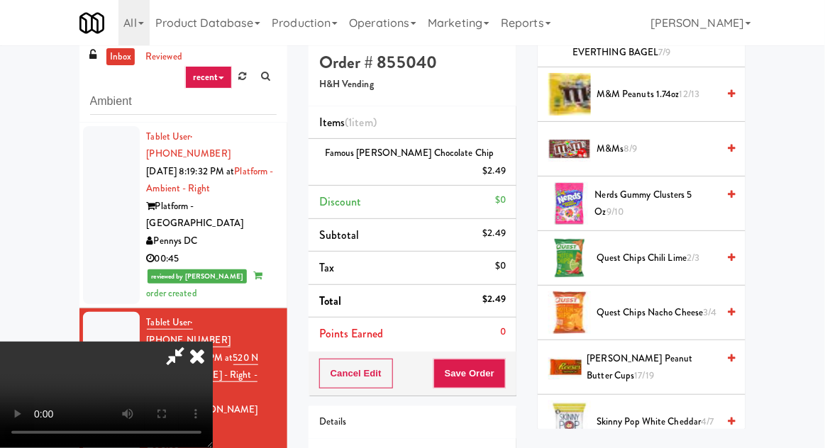
scroll to position [1096, 0]
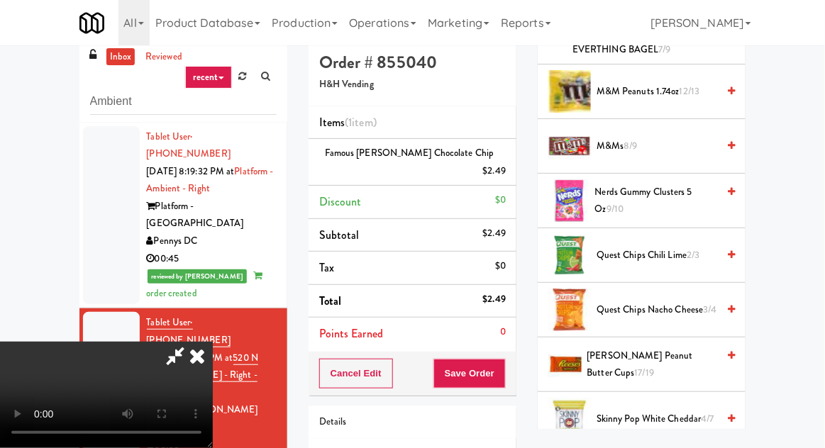
click at [663, 347] on span "[PERSON_NAME] Peanut Butter Cups 17/19" at bounding box center [652, 364] width 130 height 35
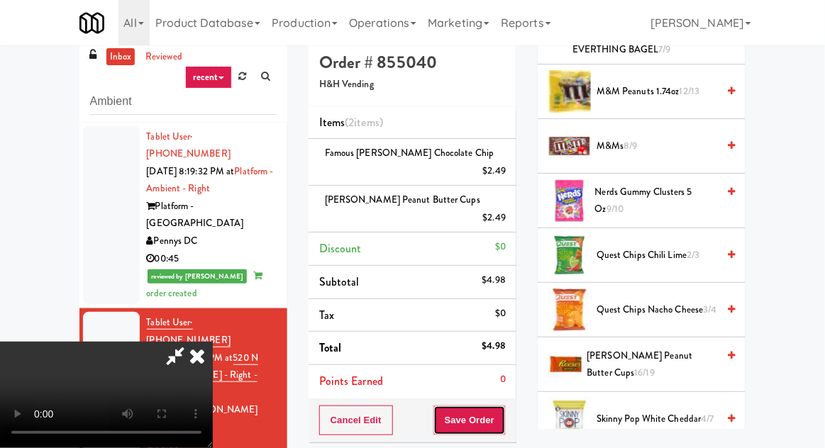
click at [500, 406] on button "Save Order" at bounding box center [469, 421] width 72 height 30
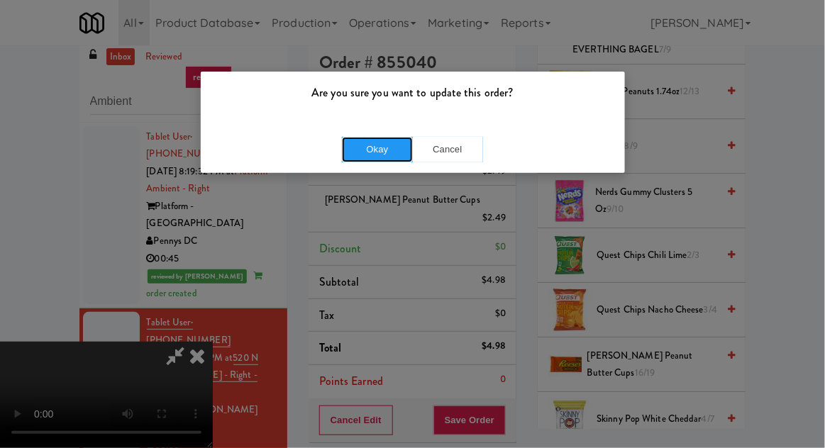
click at [359, 139] on button "Okay" at bounding box center [377, 150] width 71 height 26
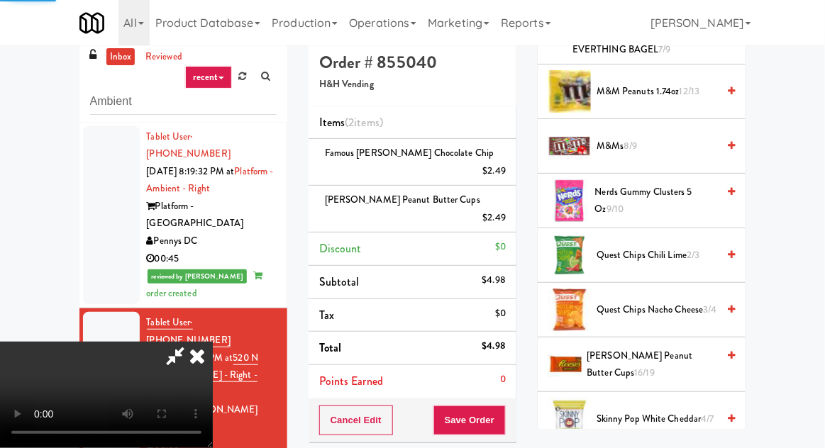
scroll to position [140, 0]
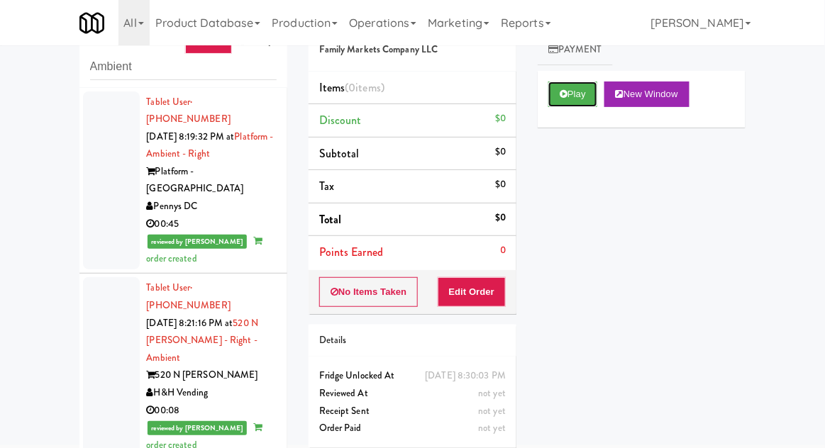
click at [587, 104] on button "Play" at bounding box center [572, 95] width 49 height 26
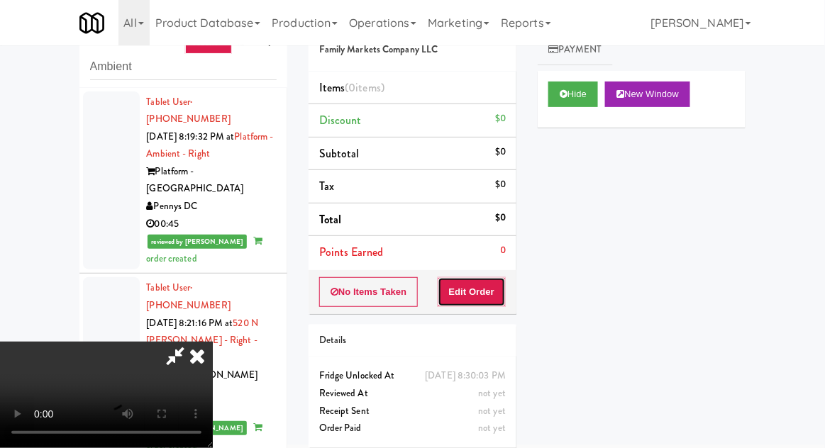
click at [487, 303] on button "Edit Order" at bounding box center [471, 292] width 69 height 30
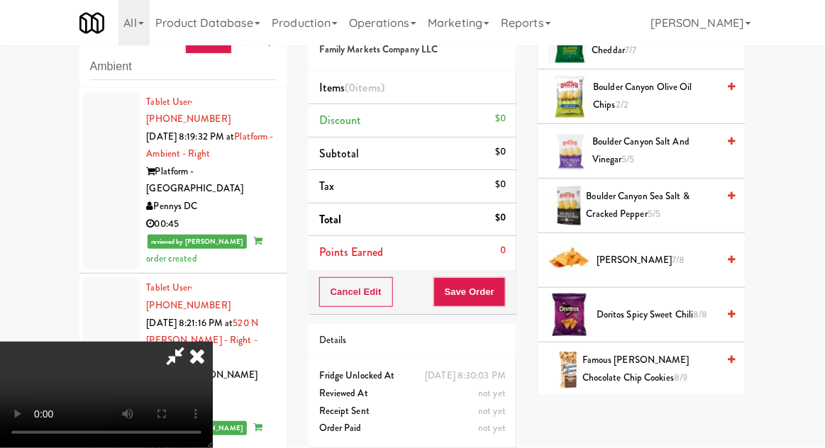
scroll to position [373, 0]
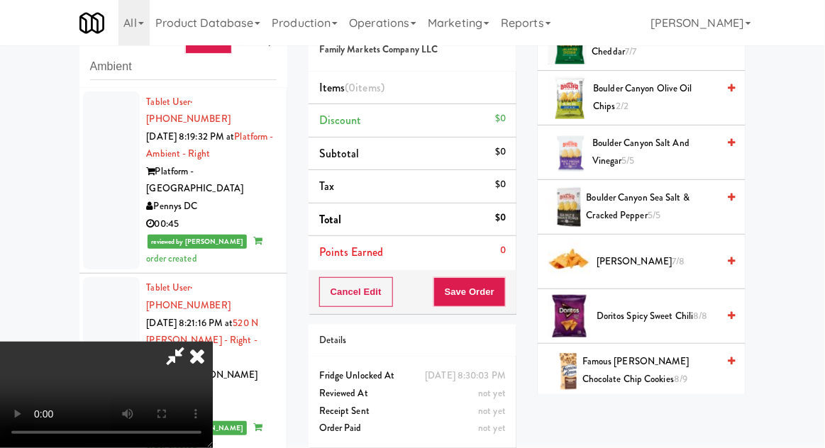
click at [693, 308] on span "Doritos Spicy Sweet Chili 8/8" at bounding box center [656, 317] width 121 height 18
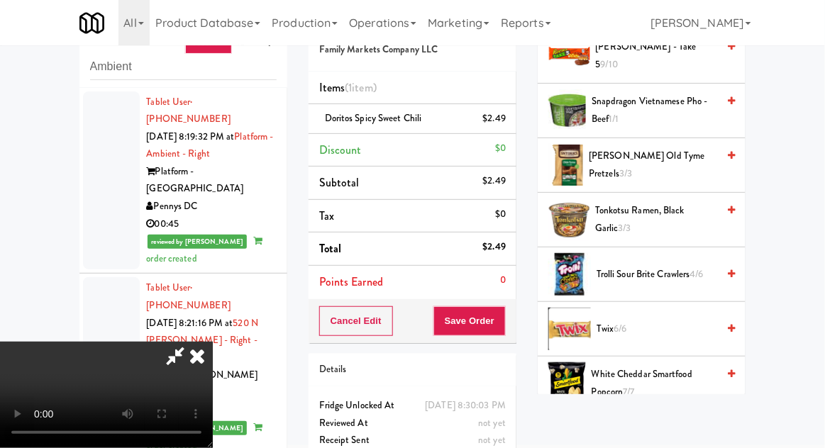
scroll to position [1216, 0]
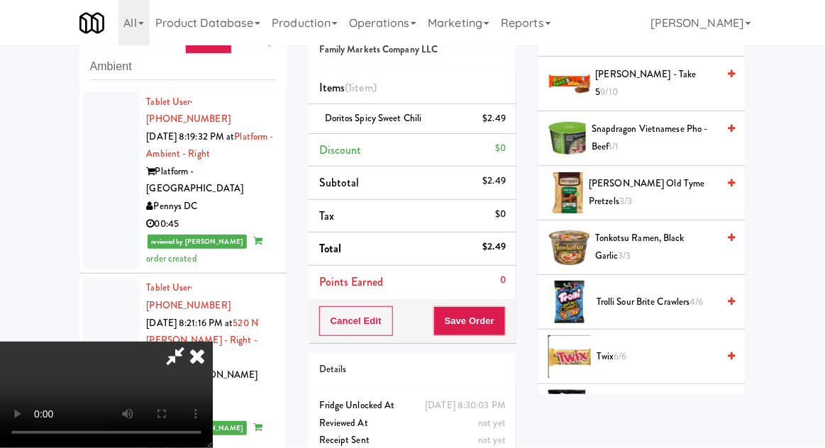
click at [691, 300] on span "Trolli Sour Brite Crawlers 4/6" at bounding box center [656, 303] width 121 height 18
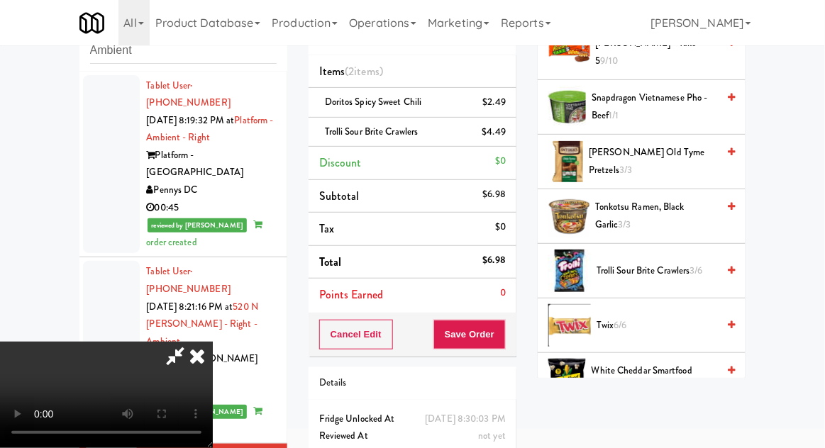
scroll to position [1208, 0]
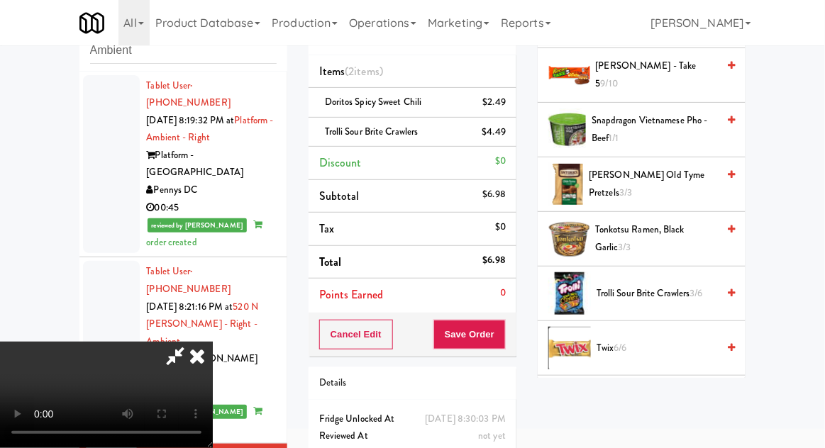
click at [638, 340] on span "Twix 6/6" at bounding box center [656, 349] width 121 height 18
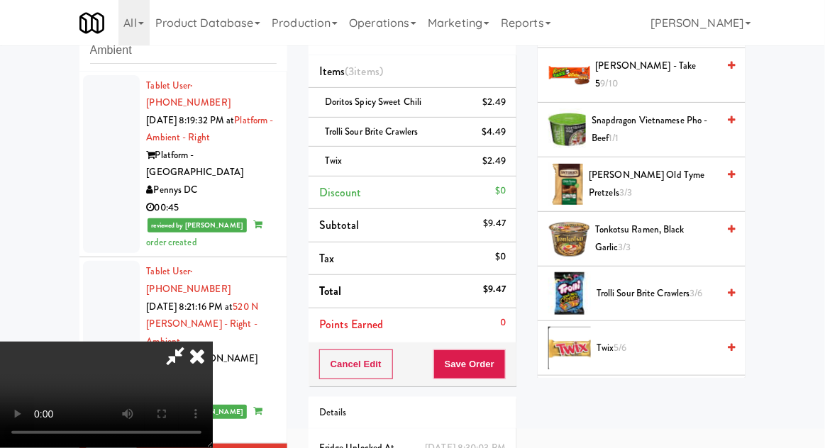
click at [636, 344] on span "Twix 5/6" at bounding box center [656, 349] width 121 height 18
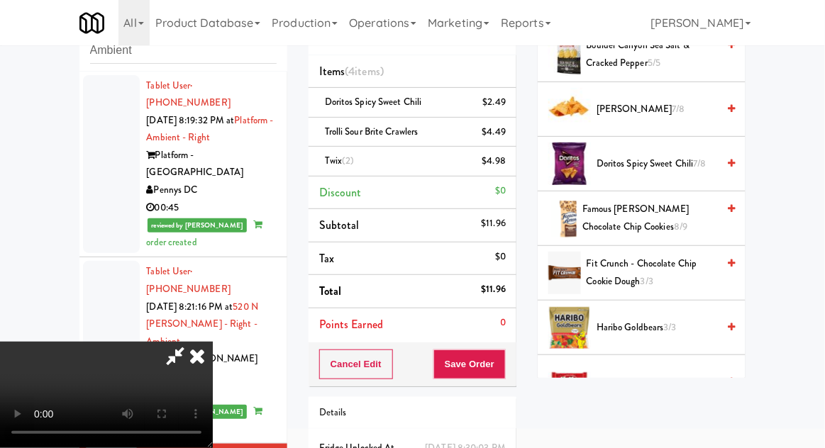
scroll to position [508, 0]
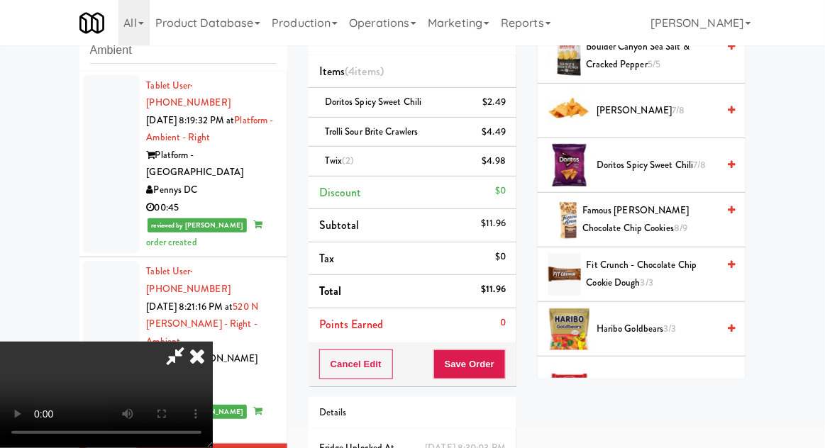
click at [657, 225] on span "Famous [PERSON_NAME] Chocolate Chip Cookies 8/9" at bounding box center [649, 219] width 135 height 35
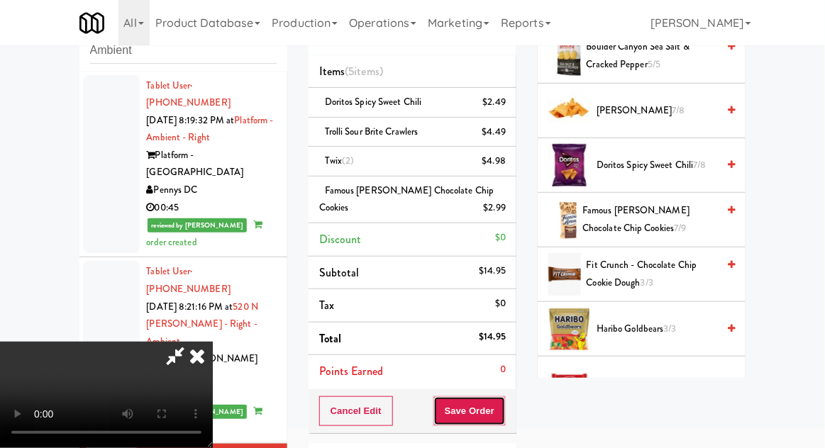
click at [502, 411] on button "Save Order" at bounding box center [469, 411] width 72 height 30
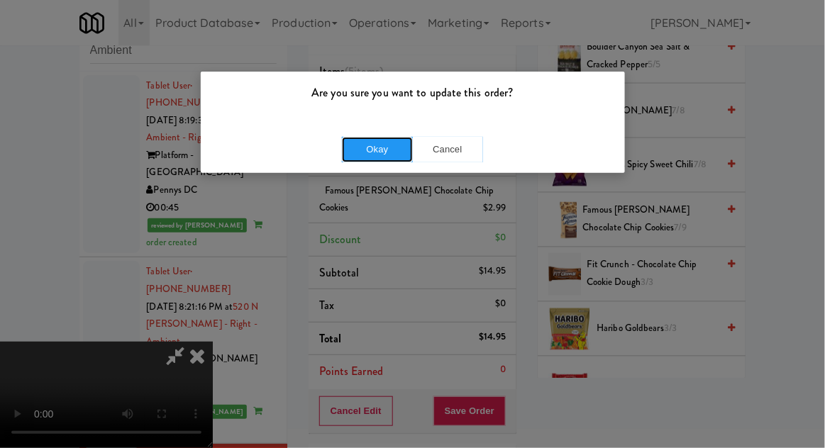
click at [366, 147] on button "Okay" at bounding box center [377, 150] width 71 height 26
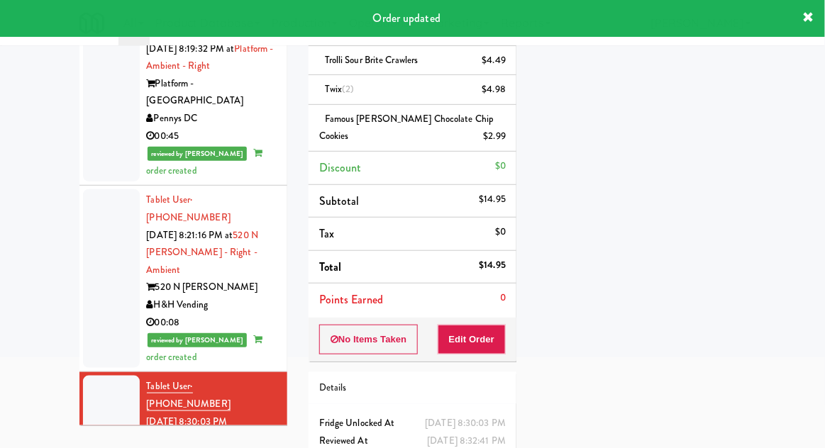
scroll to position [0, 0]
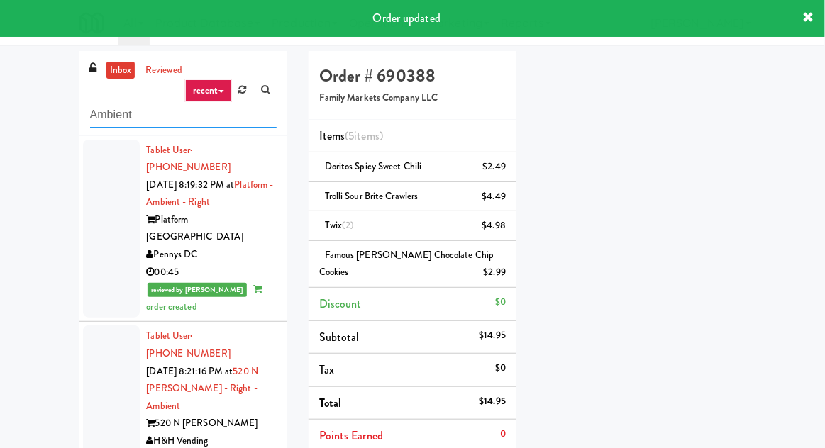
click at [105, 114] on input "Ambient" at bounding box center [183, 115] width 186 height 26
click at [101, 113] on input "Ambient" at bounding box center [183, 115] width 186 height 26
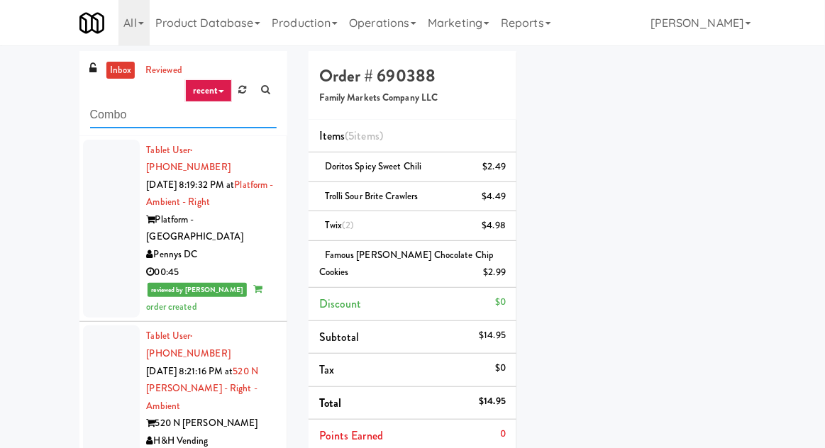
type input "Combo"
click at [20, 105] on div "inbox reviewed recent all unclear take inventory issue suspicious failed recent…" at bounding box center [412, 346] width 825 height 591
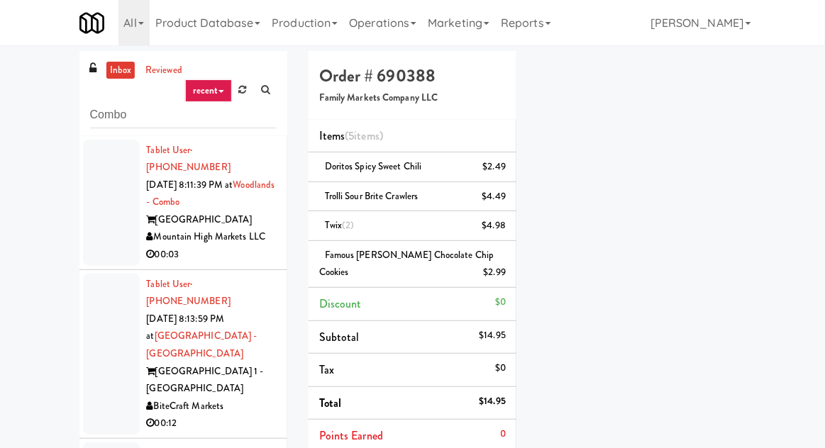
click at [111, 157] on div at bounding box center [111, 203] width 57 height 126
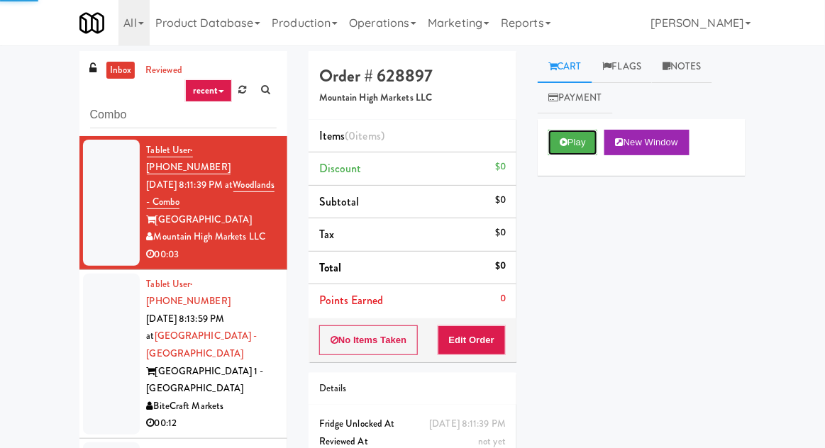
click at [581, 143] on button "Play" at bounding box center [572, 143] width 49 height 26
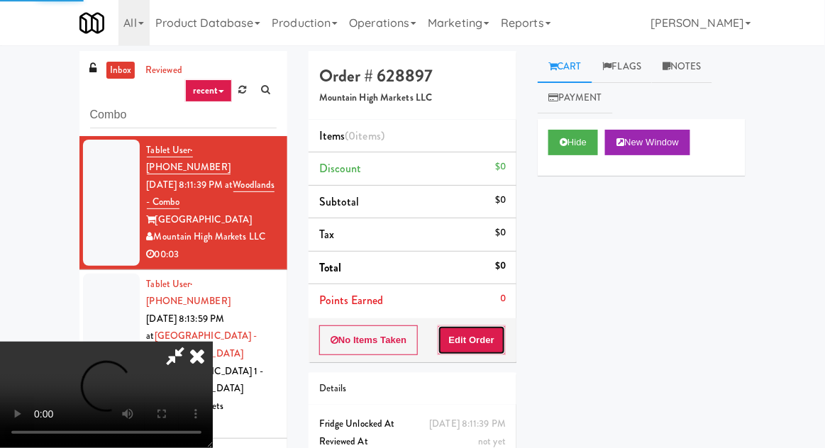
click at [498, 325] on button "Edit Order" at bounding box center [471, 340] width 69 height 30
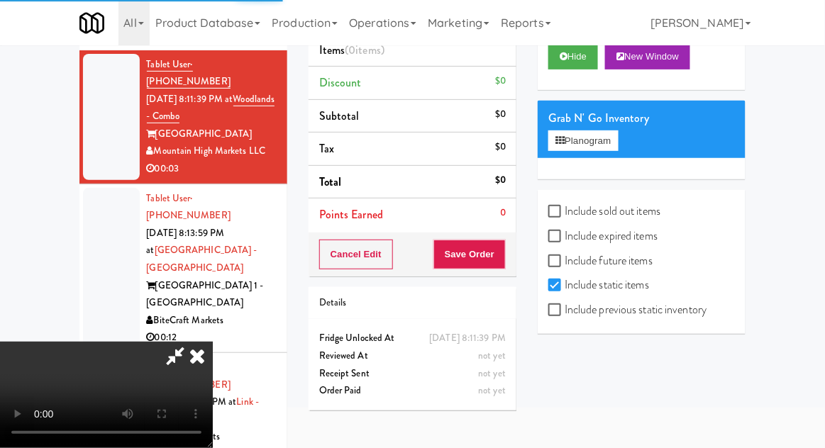
scroll to position [123, 0]
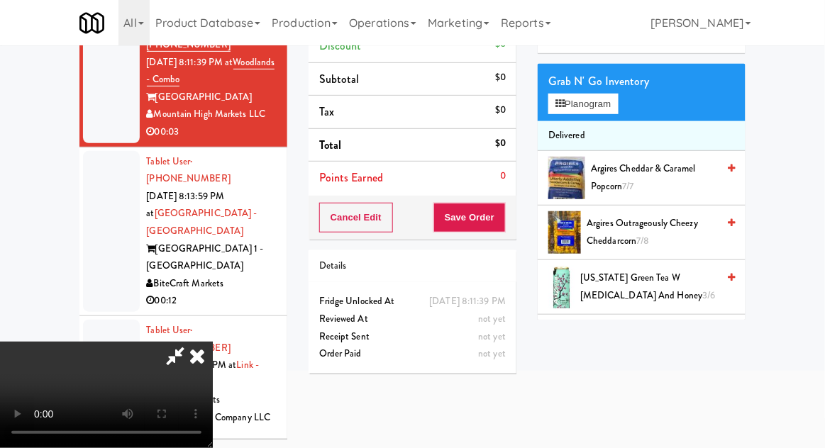
click at [194, 355] on icon at bounding box center [196, 356] width 31 height 28
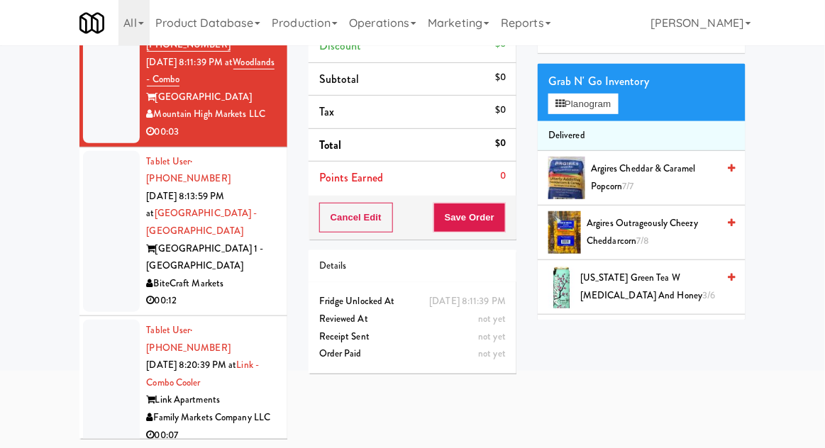
scroll to position [0, 0]
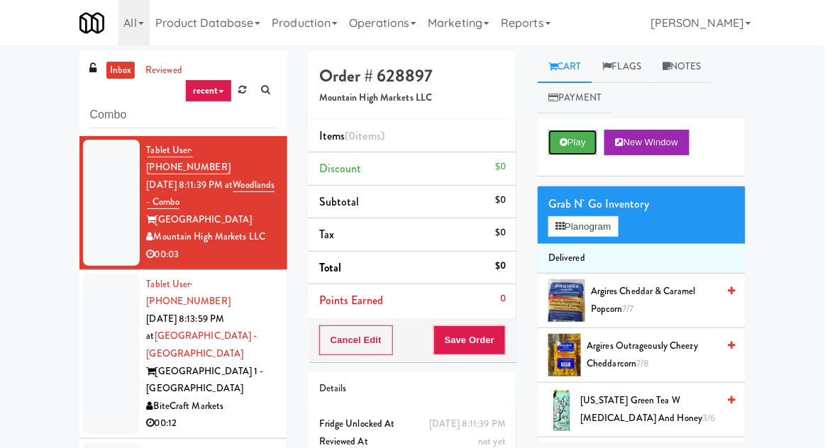
click at [583, 154] on button "Play" at bounding box center [572, 143] width 49 height 26
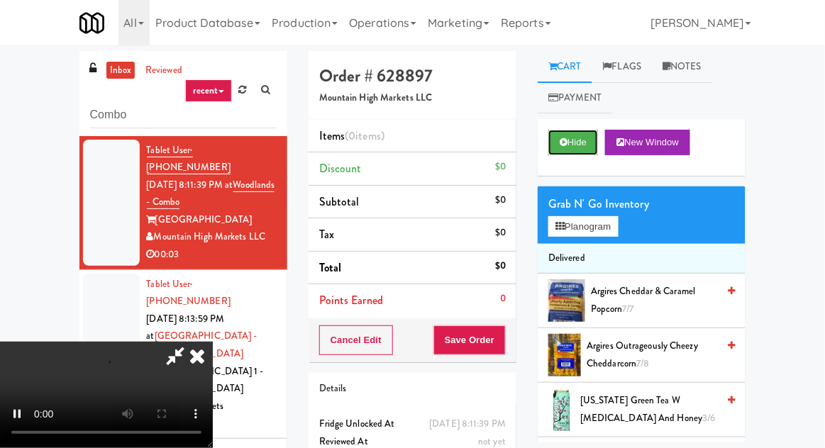
scroll to position [55, 0]
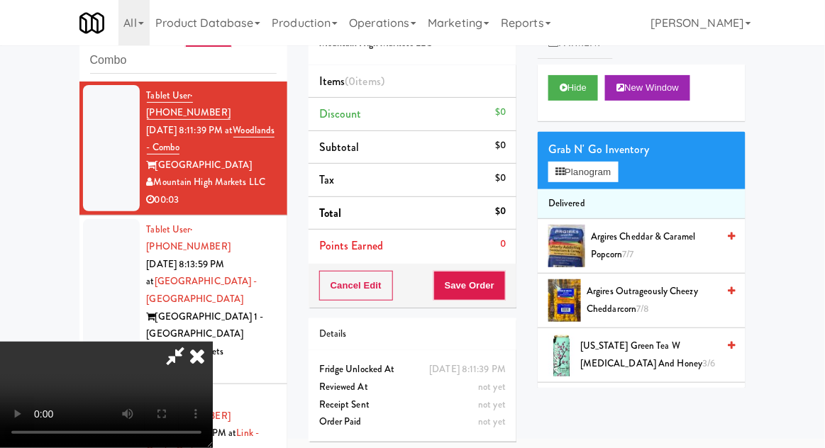
click at [1, 101] on div "inbox reviewed recent all unclear take inventory issue suspicious failed recent…" at bounding box center [412, 256] width 825 height 521
click at [203, 370] on icon at bounding box center [196, 356] width 31 height 28
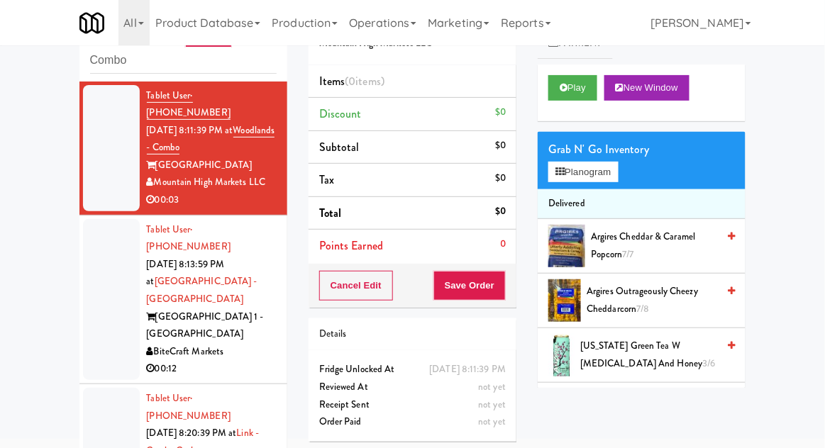
click at [91, 279] on div at bounding box center [111, 299] width 57 height 161
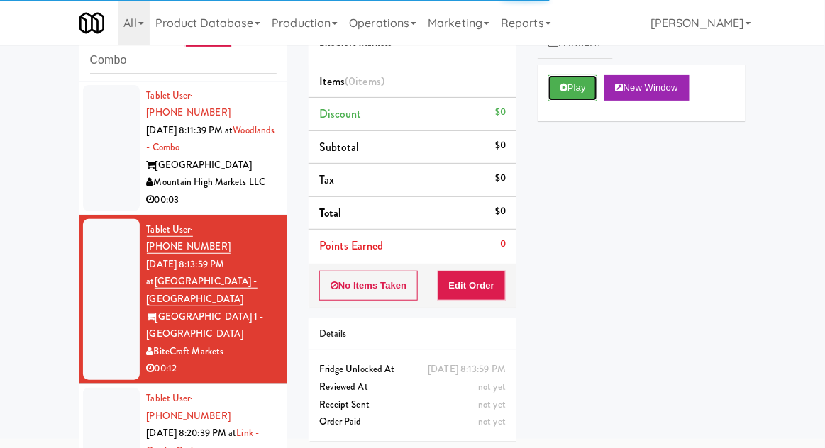
click at [588, 94] on button "Play" at bounding box center [572, 88] width 49 height 26
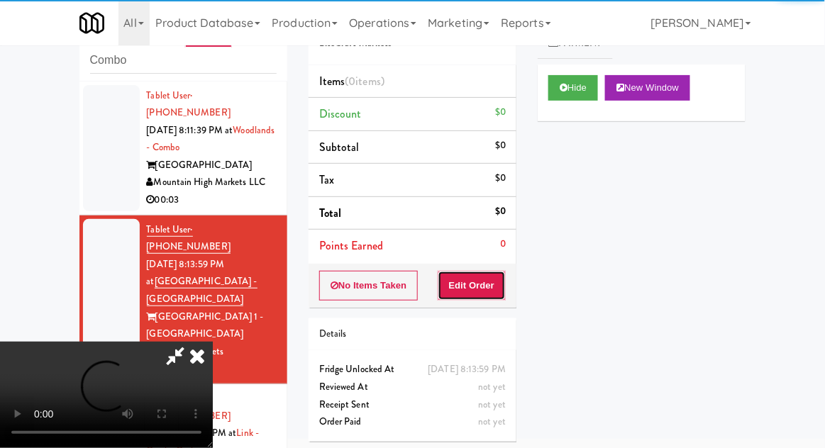
click at [479, 277] on button "Edit Order" at bounding box center [471, 286] width 69 height 30
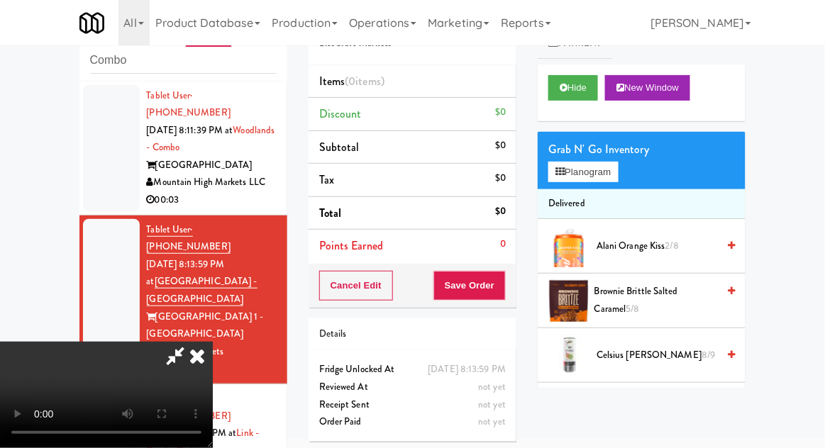
click at [194, 370] on icon at bounding box center [196, 356] width 31 height 28
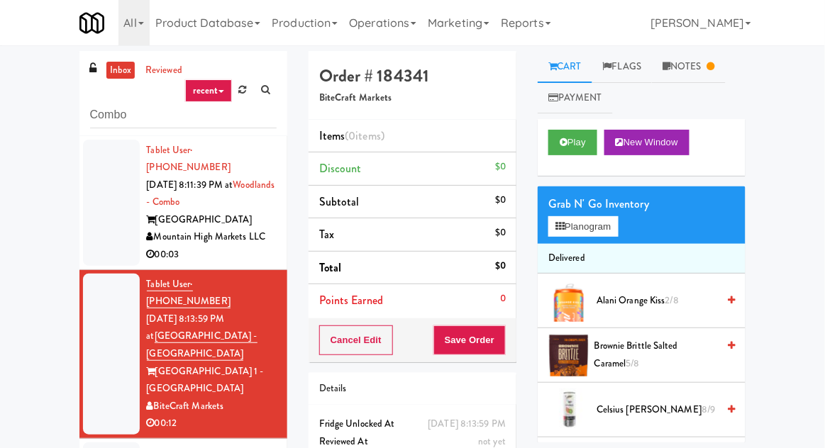
click at [118, 74] on link "inbox" at bounding box center [120, 71] width 29 height 18
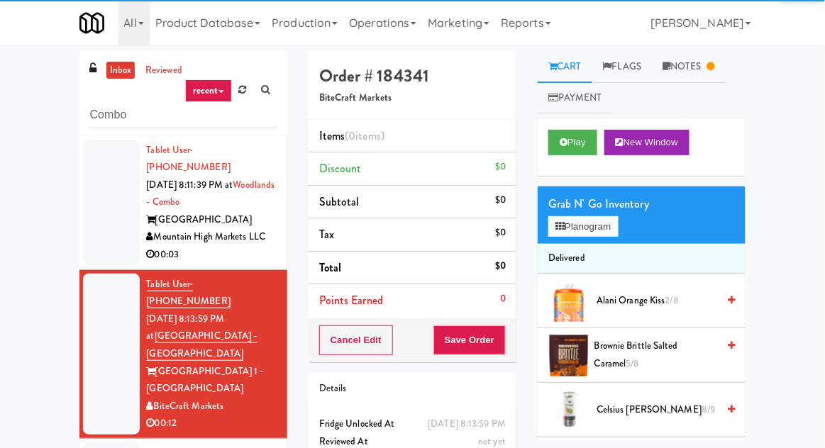
click at [109, 230] on div at bounding box center [111, 203] width 57 height 126
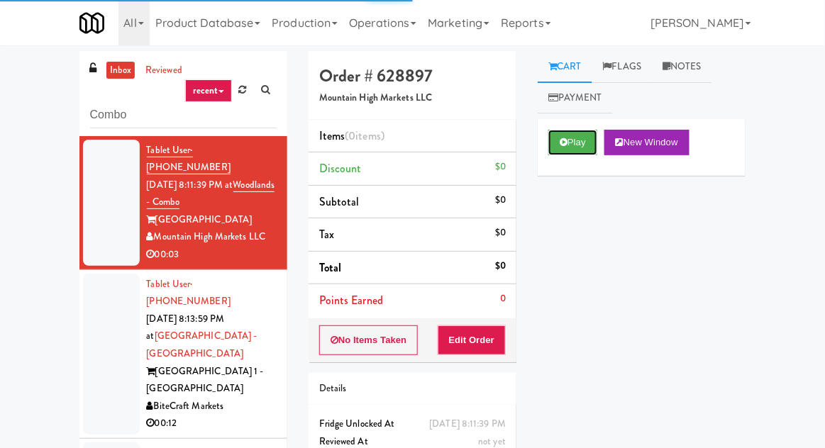
click at [597, 138] on button "Play" at bounding box center [572, 143] width 49 height 26
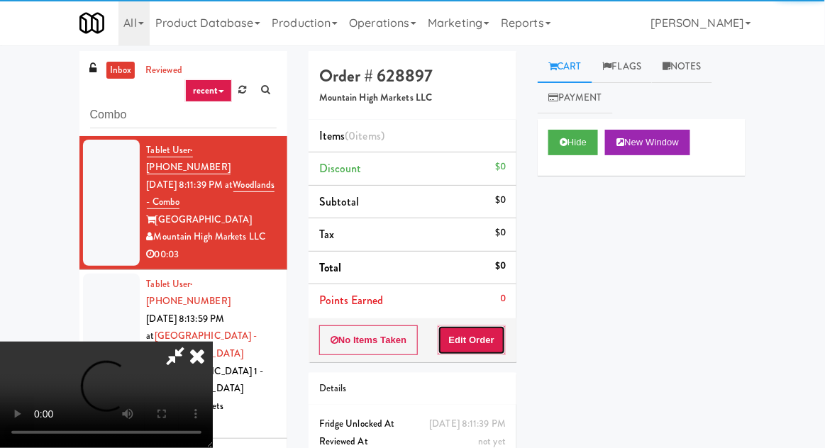
click at [486, 336] on button "Edit Order" at bounding box center [471, 340] width 69 height 30
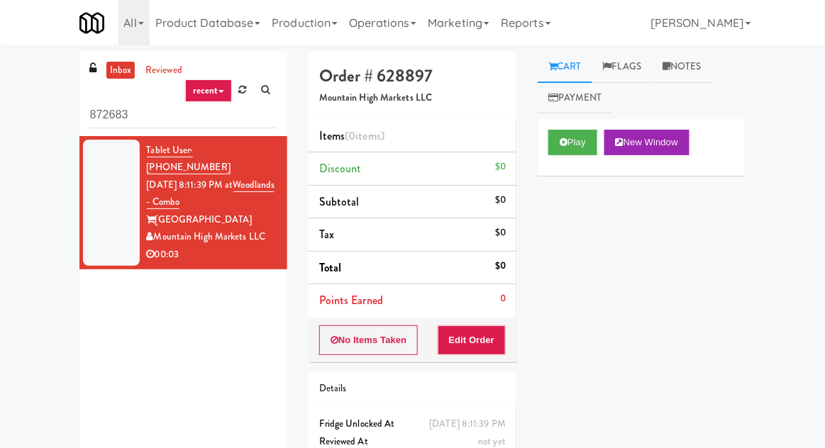
click at [109, 116] on input "872683" at bounding box center [183, 115] width 186 height 26
click at [106, 114] on input "872683" at bounding box center [183, 115] width 186 height 26
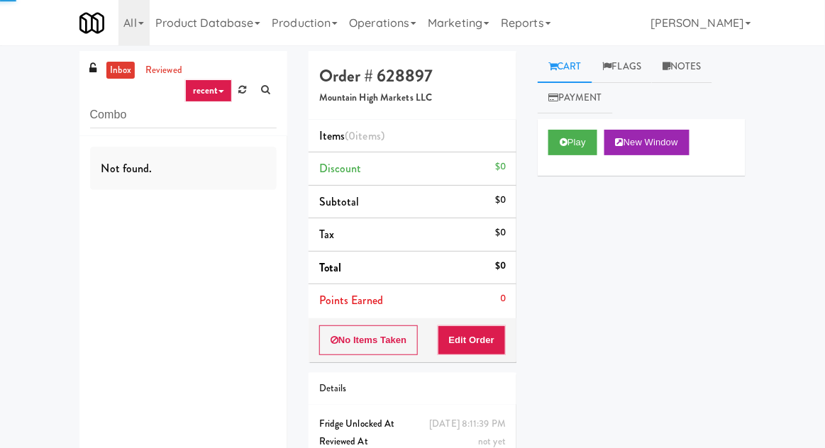
type input "Combo"
click at [23, 132] on div "inbox reviewed recent all unclear take inventory issue suspicious failed recent…" at bounding box center [412, 279] width 825 height 456
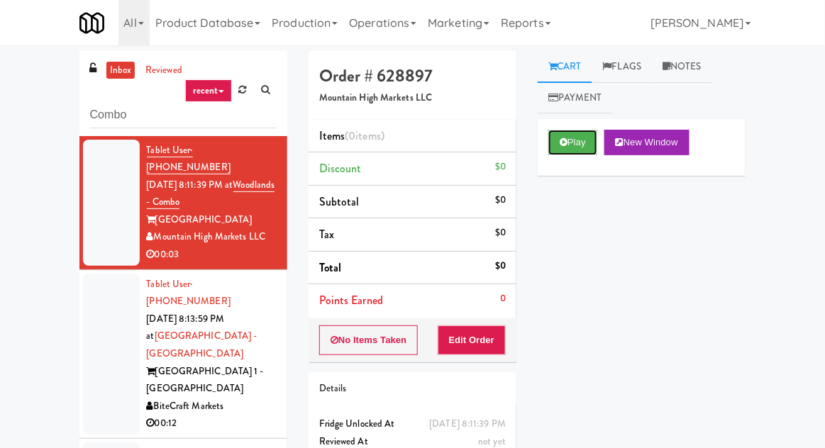
click at [593, 147] on button "Play" at bounding box center [572, 143] width 49 height 26
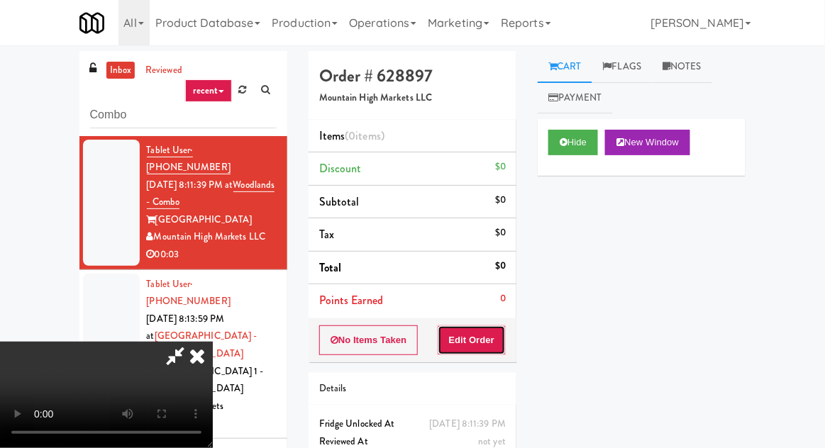
click at [487, 346] on button "Edit Order" at bounding box center [471, 340] width 69 height 30
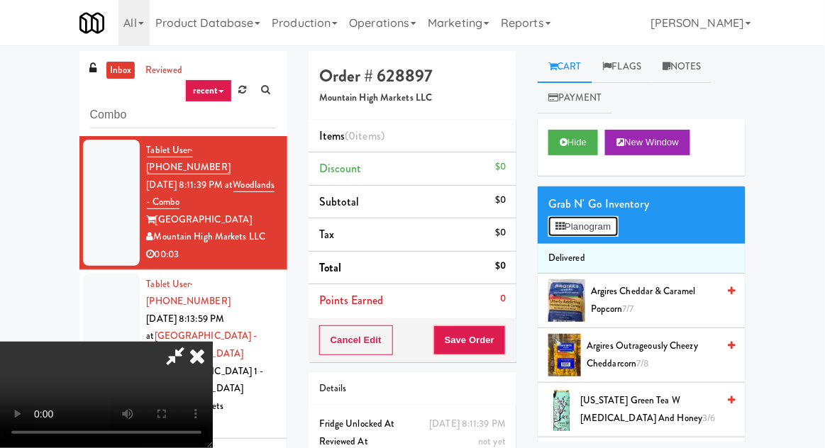
click at [607, 228] on button "Planogram" at bounding box center [582, 226] width 69 height 21
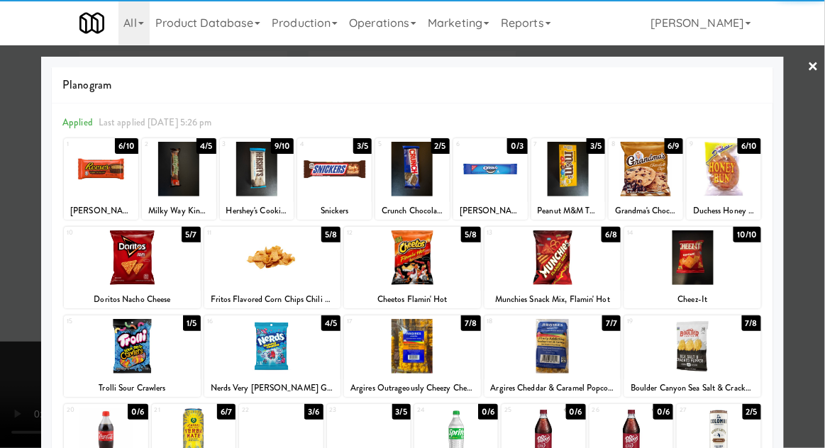
click at [94, 187] on div at bounding box center [101, 169] width 74 height 55
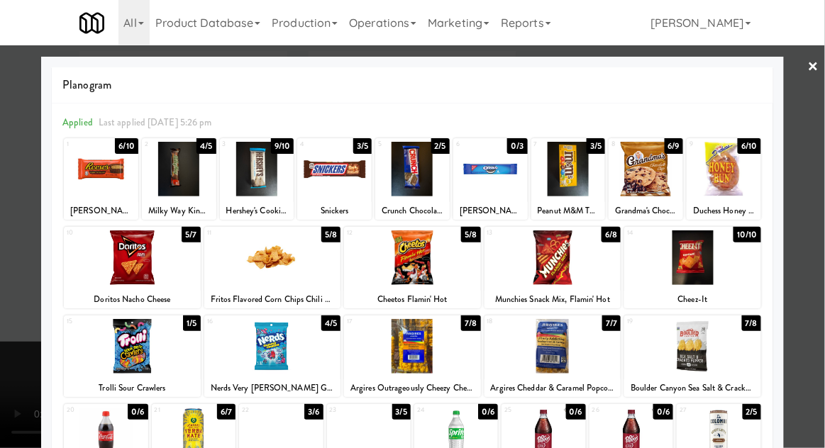
click at [12, 205] on div at bounding box center [412, 224] width 825 height 448
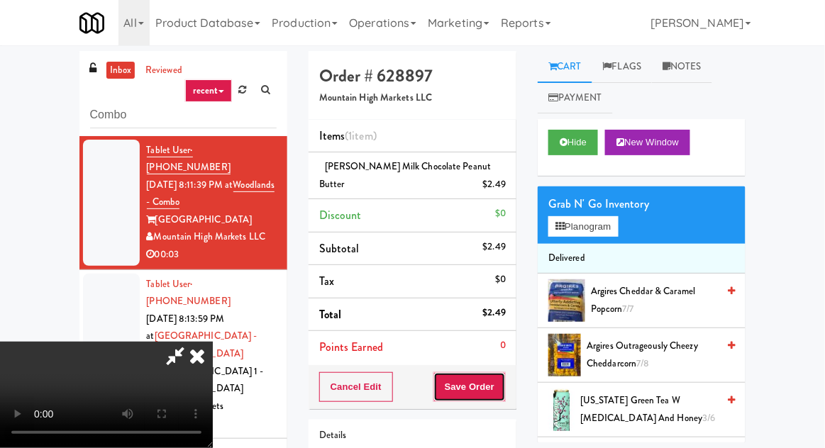
click at [505, 389] on button "Save Order" at bounding box center [469, 387] width 72 height 30
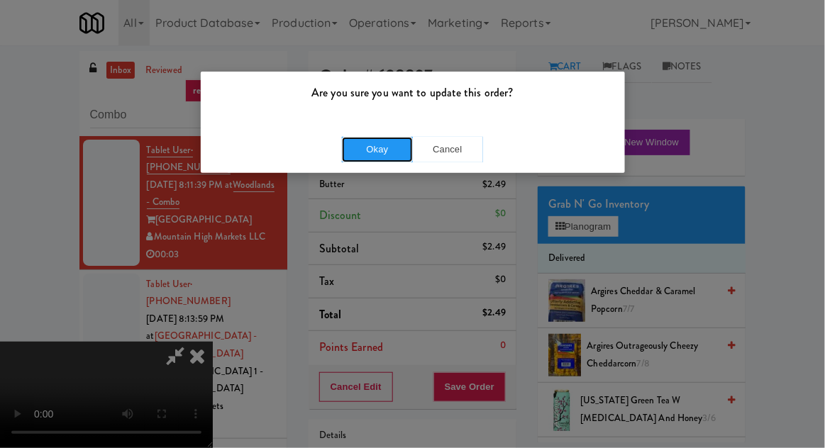
click at [364, 157] on button "Okay" at bounding box center [377, 150] width 71 height 26
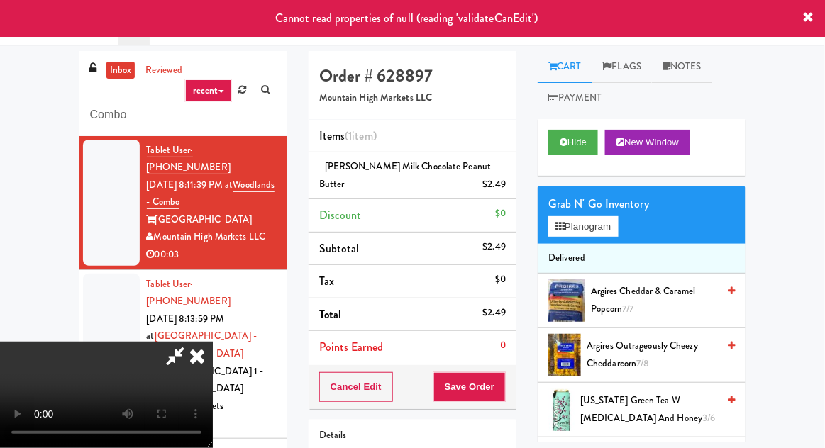
click at [213, 342] on icon at bounding box center [196, 356] width 31 height 28
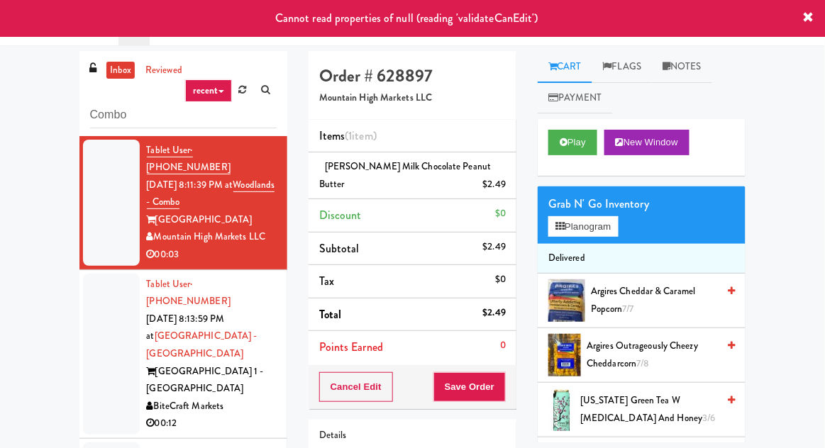
click at [94, 228] on div at bounding box center [111, 203] width 57 height 126
click at [111, 330] on div at bounding box center [111, 354] width 57 height 161
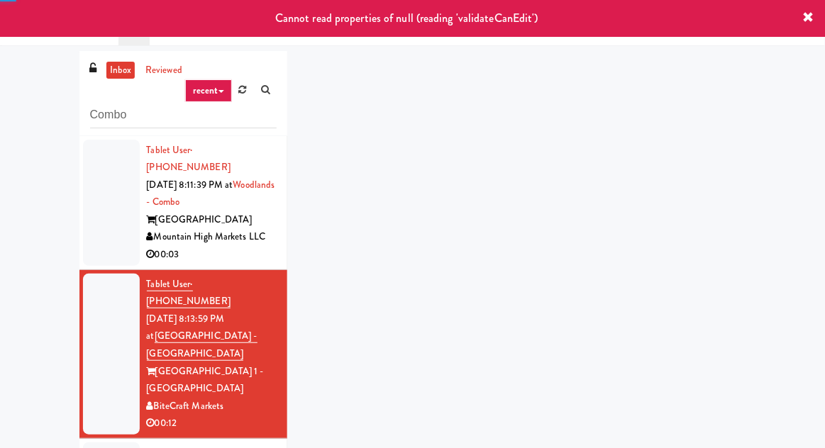
click at [106, 233] on div at bounding box center [111, 203] width 57 height 126
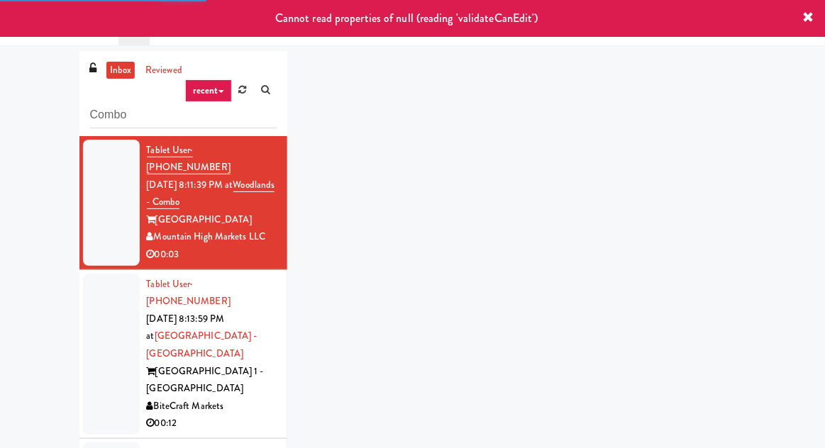
click at [102, 328] on div at bounding box center [111, 354] width 57 height 161
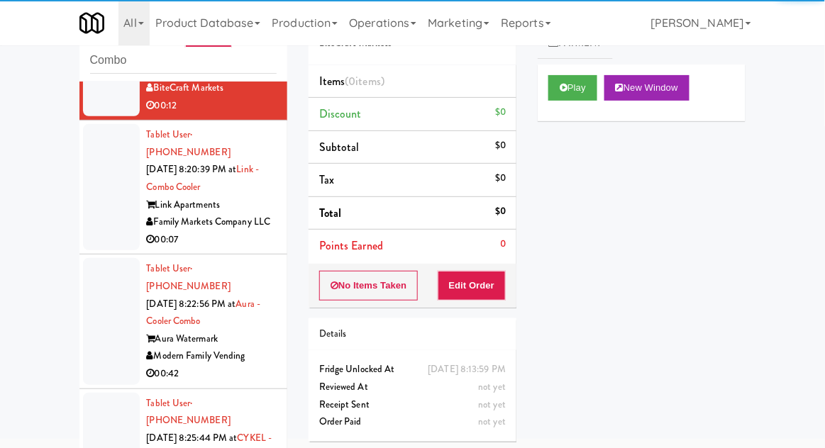
scroll to position [308, 0]
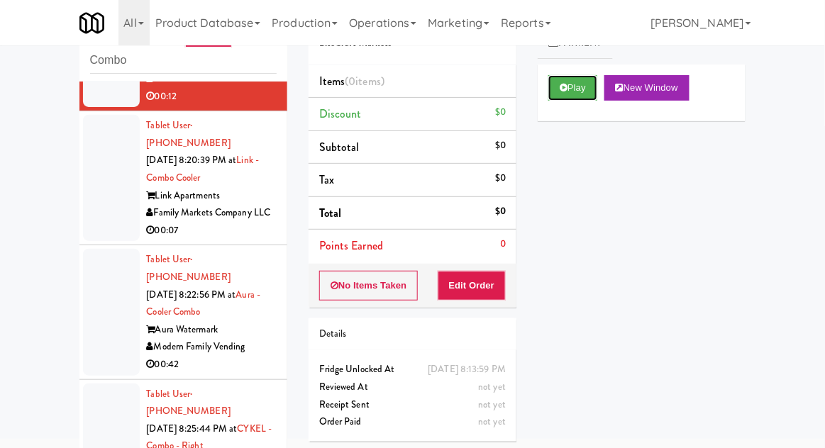
click at [571, 98] on button "Play" at bounding box center [572, 88] width 49 height 26
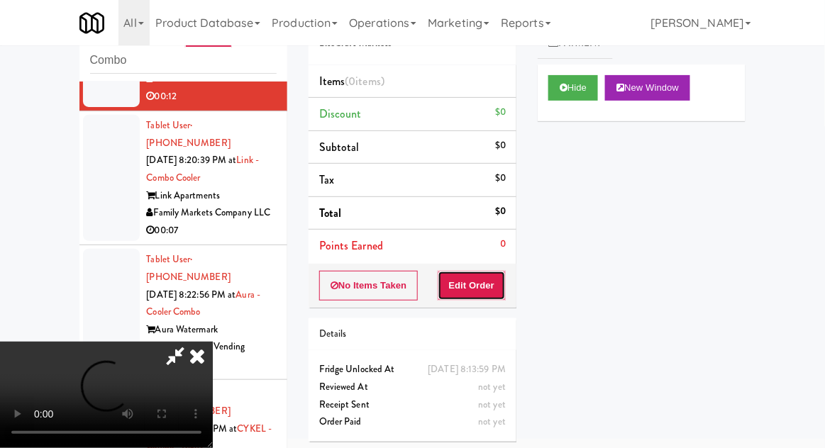
click at [484, 285] on button "Edit Order" at bounding box center [471, 286] width 69 height 30
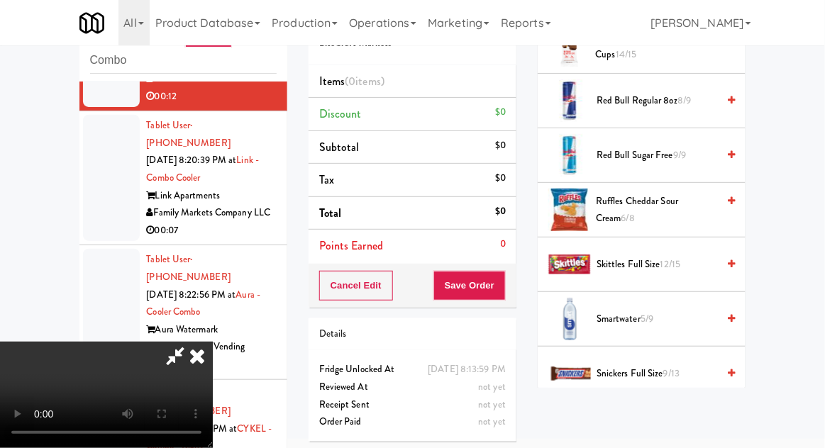
scroll to position [1594, 0]
click at [643, 419] on span "Sprite 3/7" at bounding box center [656, 428] width 121 height 18
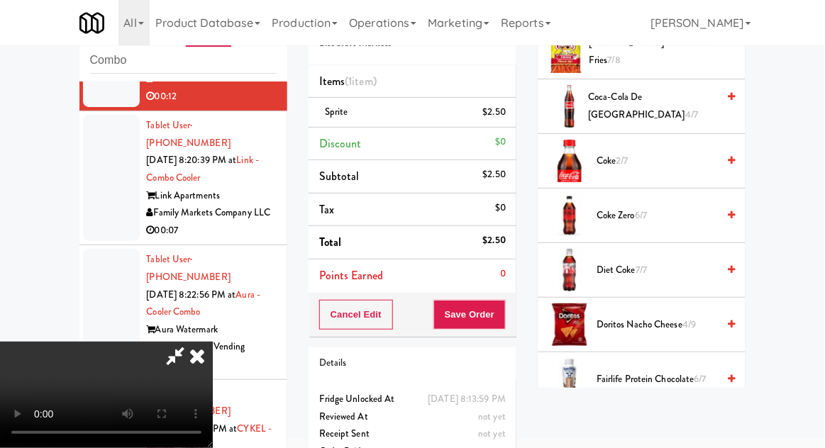
scroll to position [413, 0]
click at [633, 164] on span "Coke 2/7" at bounding box center [656, 161] width 121 height 18
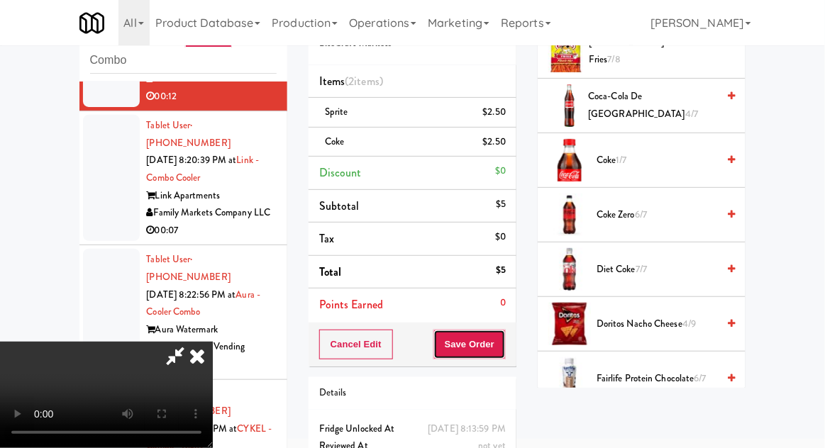
click at [503, 342] on button "Save Order" at bounding box center [469, 345] width 72 height 30
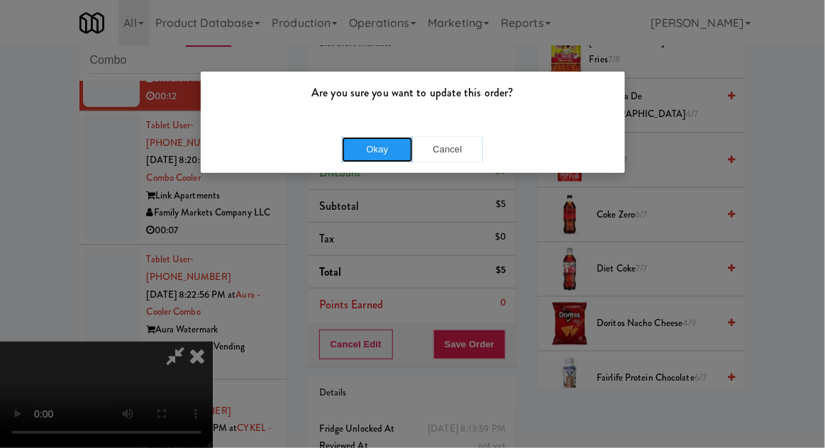
click at [381, 159] on button "Okay" at bounding box center [377, 150] width 71 height 26
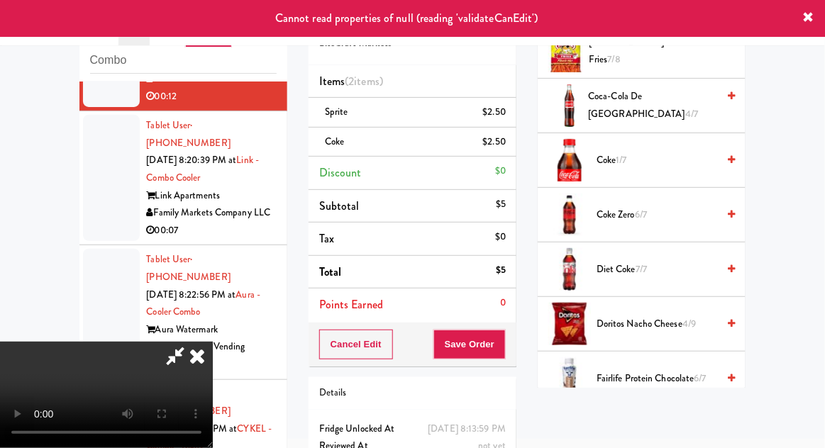
click at [213, 342] on icon at bounding box center [196, 356] width 31 height 28
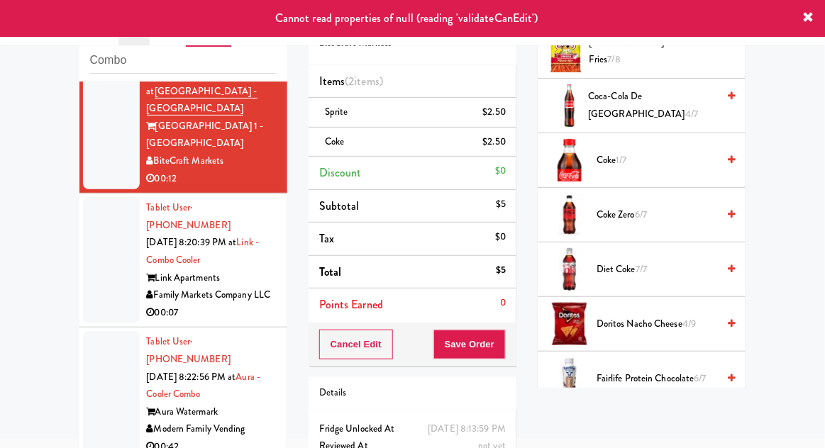
scroll to position [0, 0]
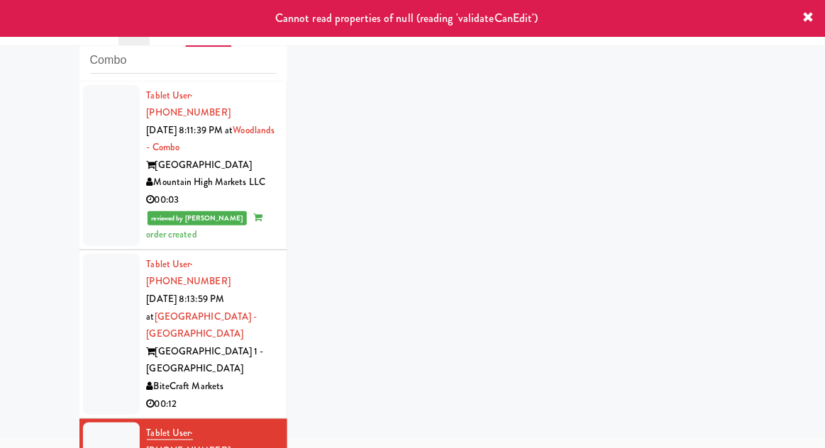
click at [106, 322] on div at bounding box center [111, 334] width 57 height 161
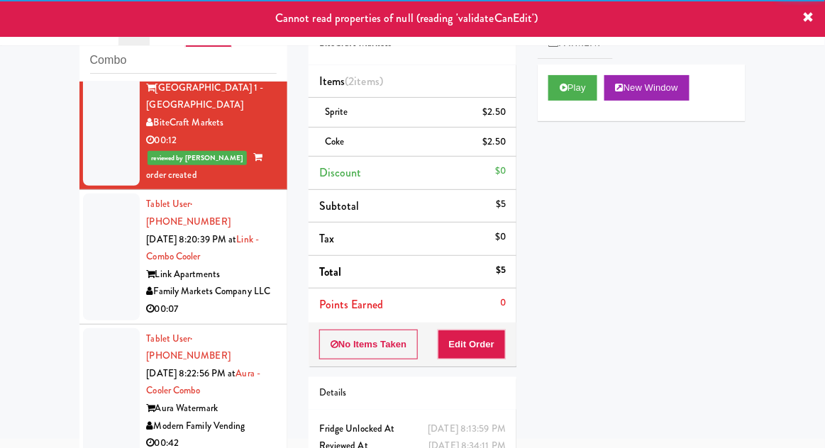
scroll to position [343, 0]
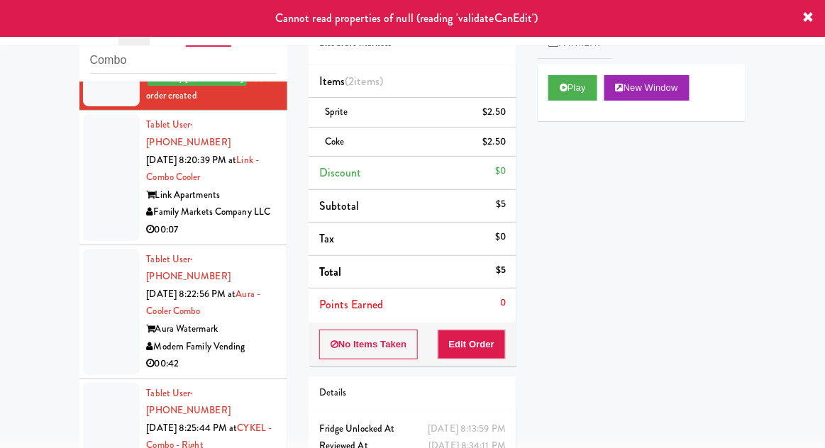
click at [94, 152] on div at bounding box center [111, 177] width 57 height 126
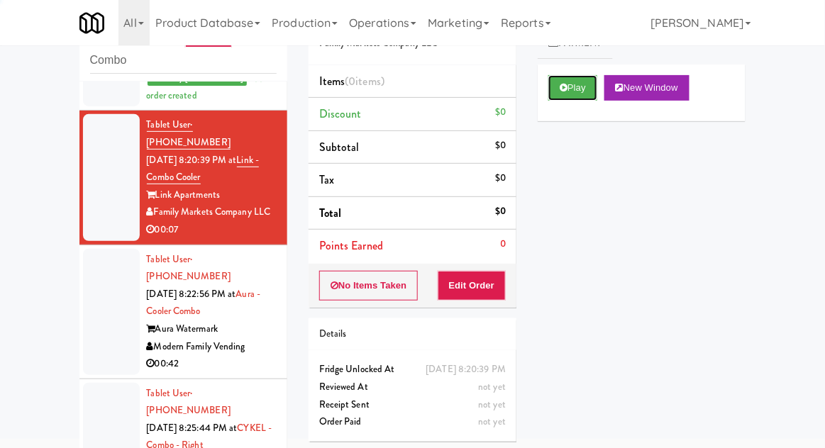
click at [579, 92] on button "Play" at bounding box center [572, 88] width 49 height 26
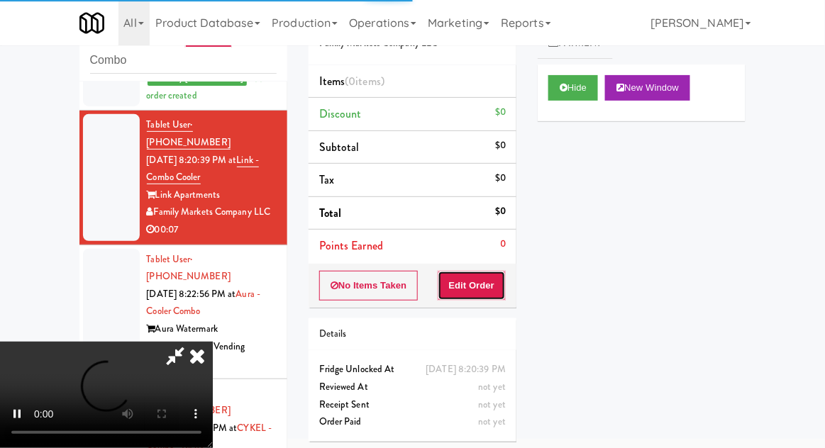
click at [476, 279] on button "Edit Order" at bounding box center [471, 286] width 69 height 30
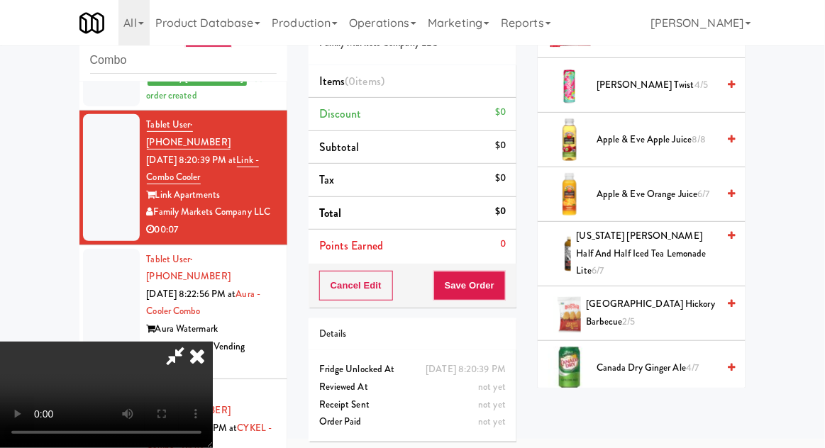
scroll to position [230, 0]
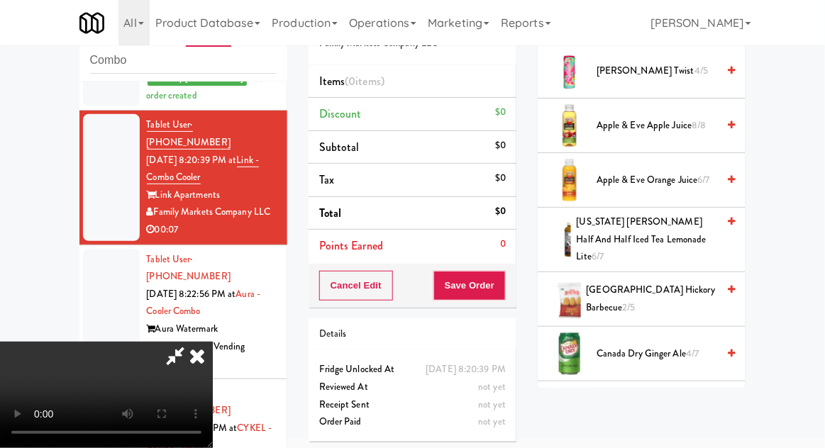
click at [668, 345] on span "Canada Dry Ginger Ale 4/7" at bounding box center [656, 354] width 121 height 18
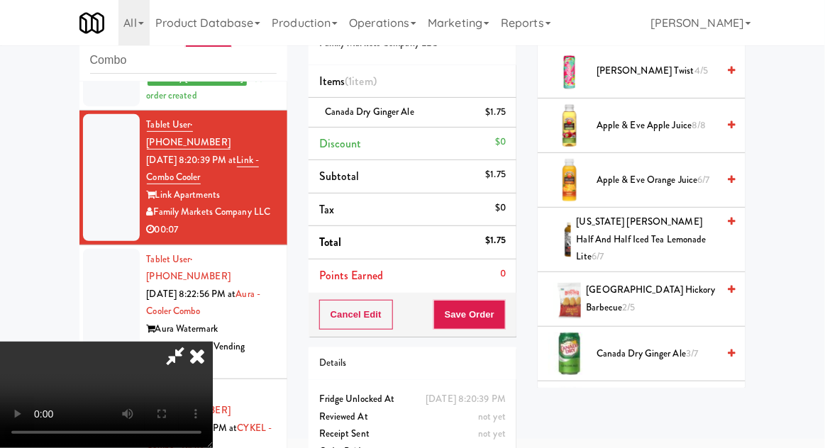
click at [653, 345] on span "Canada Dry Ginger Ale 3/7" at bounding box center [656, 354] width 121 height 18
click at [501, 321] on button "Save Order" at bounding box center [469, 315] width 72 height 30
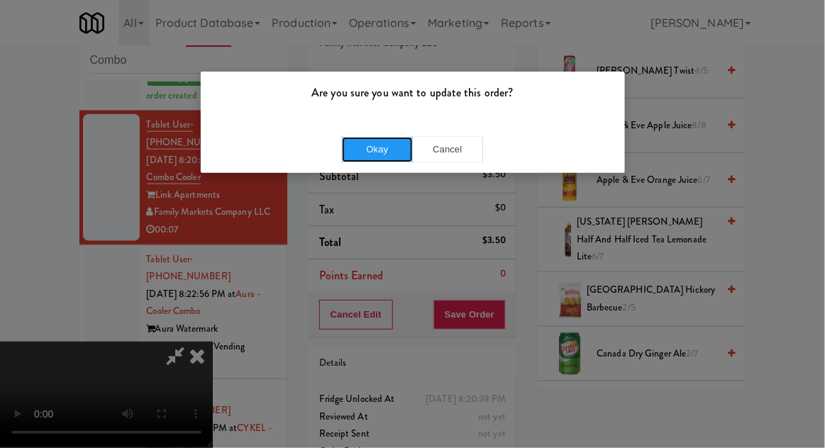
click at [369, 143] on button "Okay" at bounding box center [377, 150] width 71 height 26
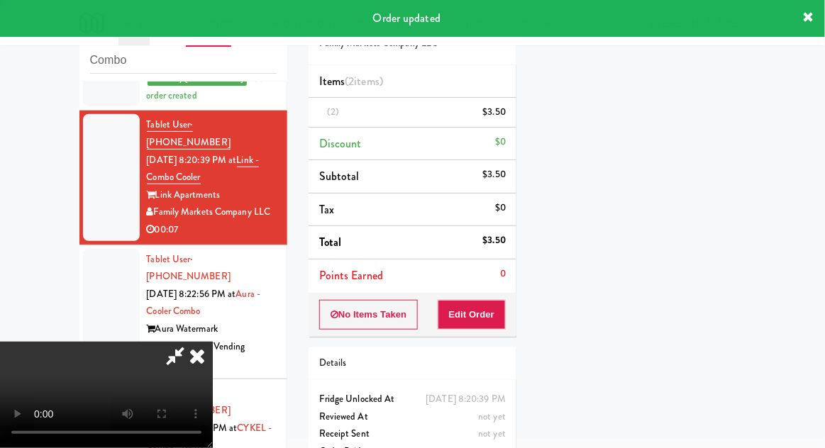
scroll to position [140, 0]
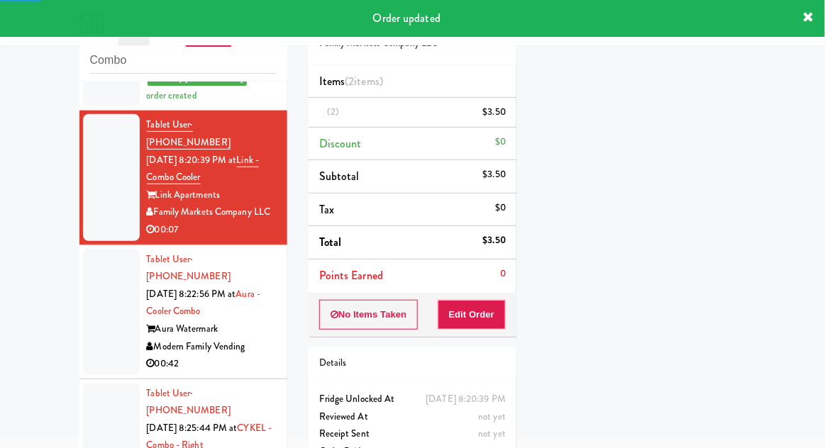
click at [89, 249] on div at bounding box center [111, 312] width 57 height 126
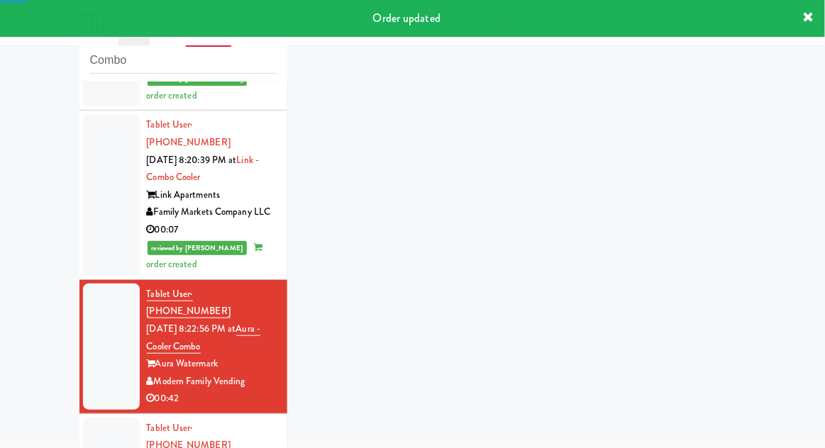
scroll to position [378, 0]
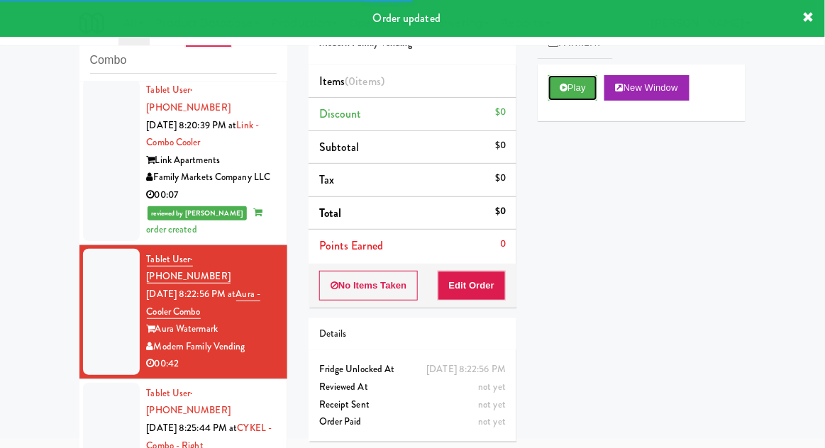
click at [587, 90] on button "Play" at bounding box center [572, 88] width 49 height 26
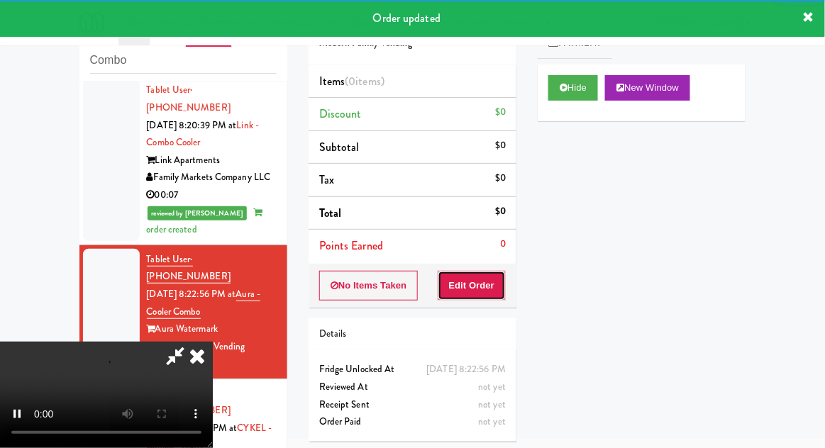
click at [501, 271] on button "Edit Order" at bounding box center [471, 286] width 69 height 30
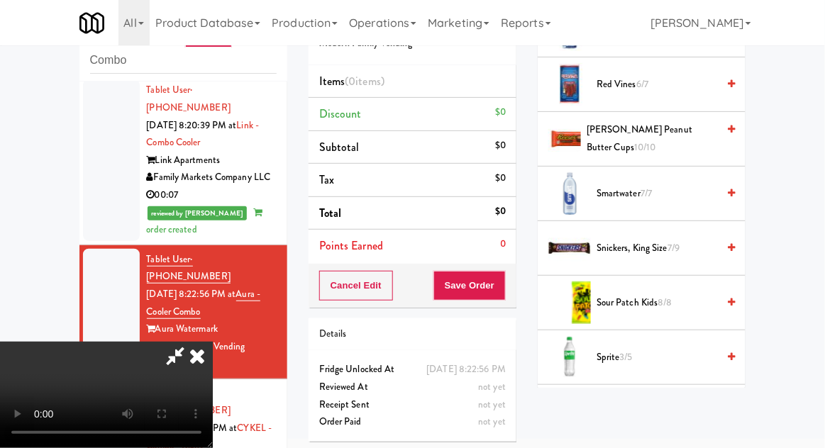
scroll to position [1591, 0]
click at [678, 241] on span "7/9" at bounding box center [673, 247] width 12 height 13
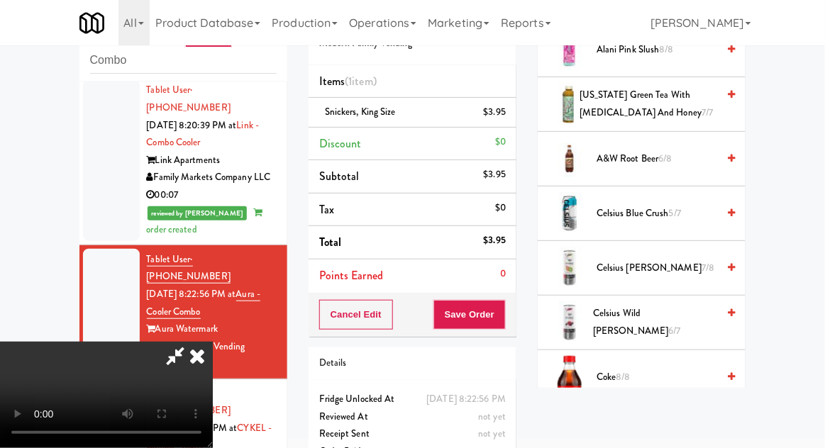
scroll to position [0, 0]
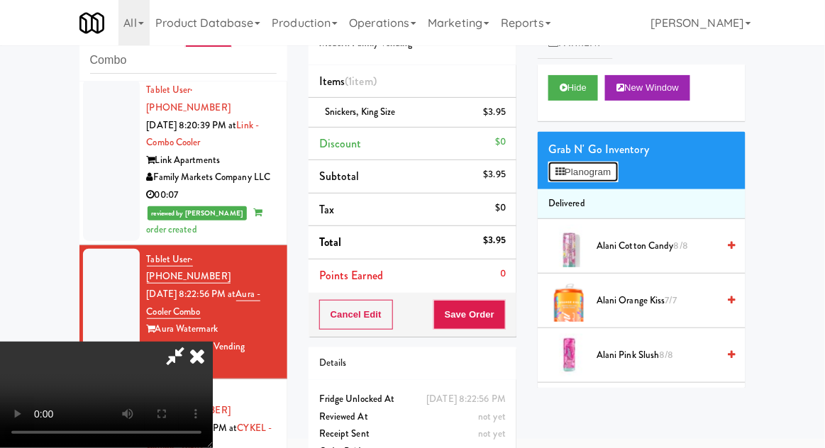
click at [610, 175] on button "Planogram" at bounding box center [582, 172] width 69 height 21
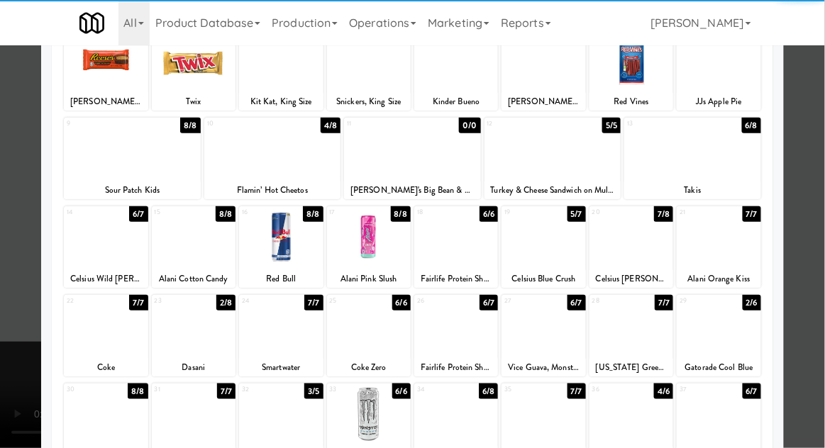
scroll to position [112, 0]
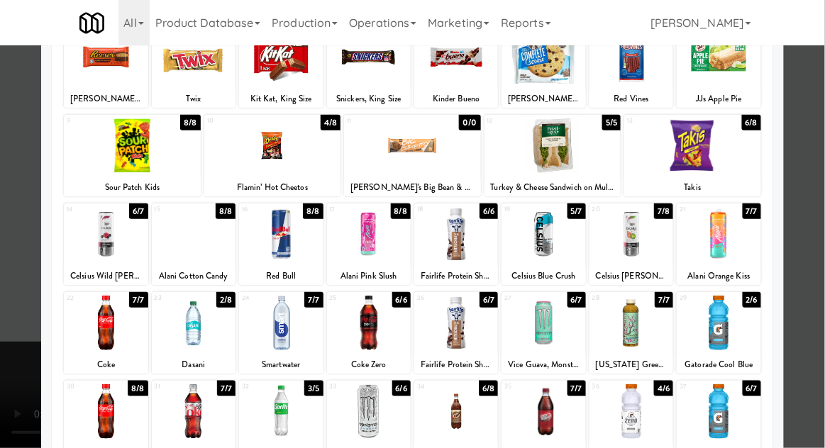
click at [392, 408] on div at bounding box center [369, 411] width 84 height 55
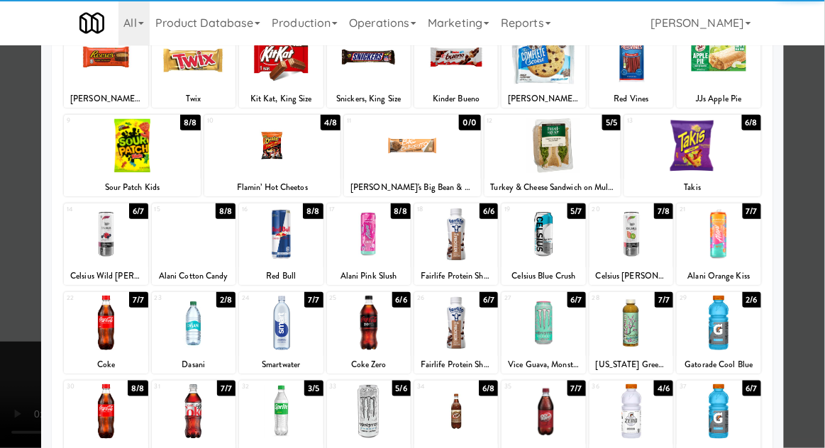
click at [17, 264] on div at bounding box center [412, 224] width 825 height 448
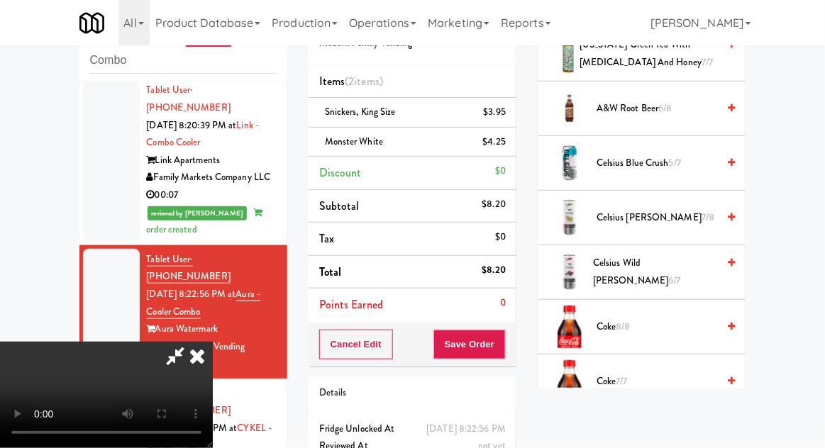
scroll to position [357, 0]
click at [634, 325] on span "Coke 8/8" at bounding box center [656, 326] width 121 height 18
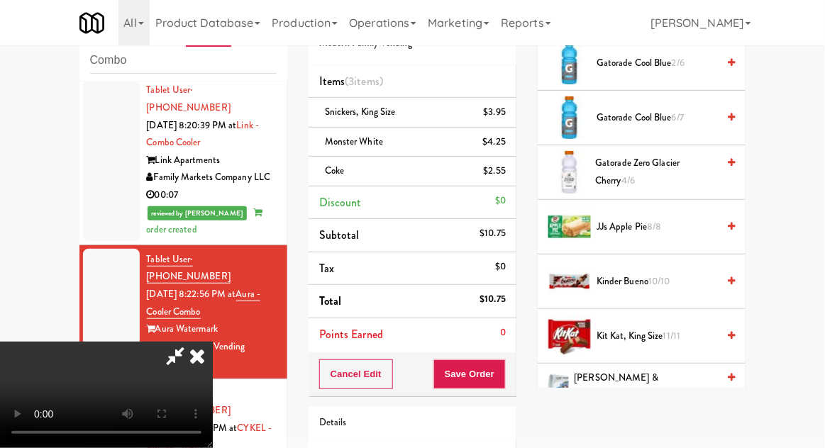
scroll to position [1112, 0]
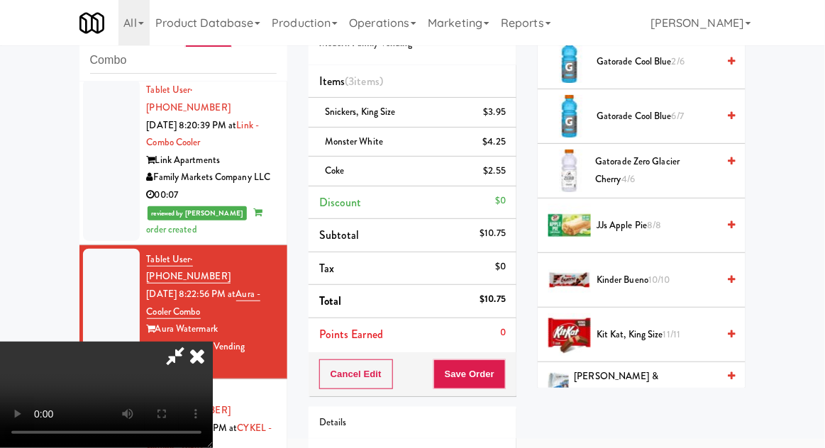
click at [669, 217] on span "JJs Apple Pie 8/8" at bounding box center [656, 226] width 121 height 18
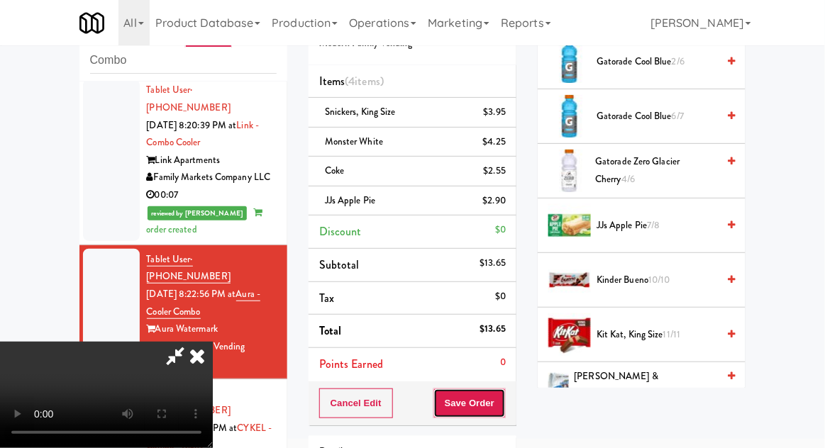
click at [503, 409] on button "Save Order" at bounding box center [469, 404] width 72 height 30
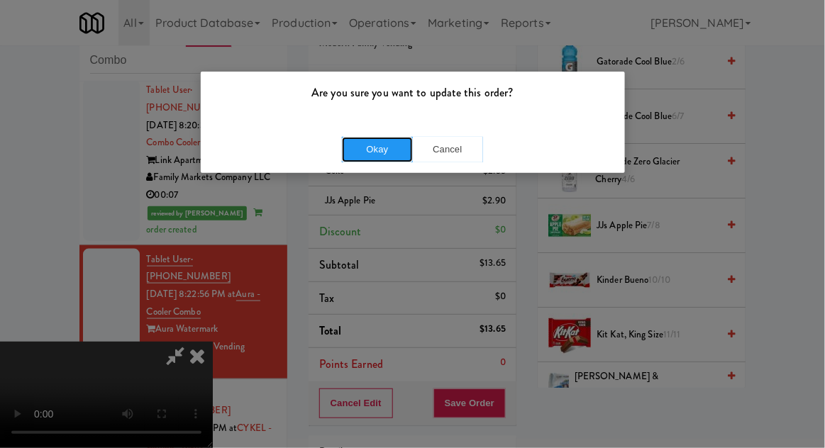
click at [366, 159] on button "Okay" at bounding box center [377, 150] width 71 height 26
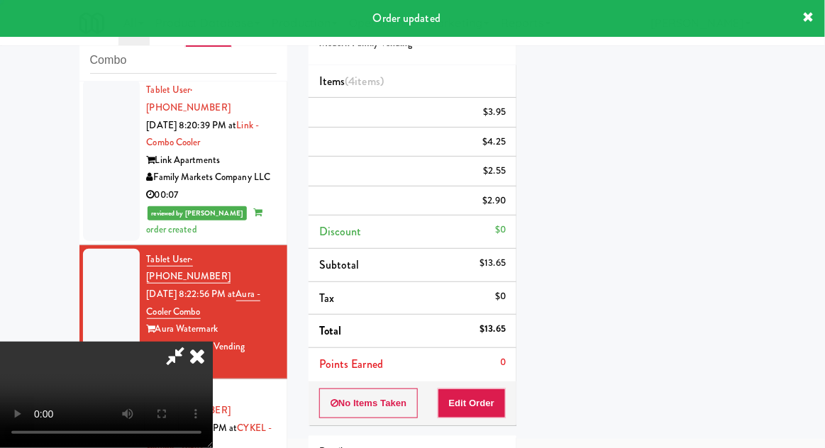
scroll to position [140, 0]
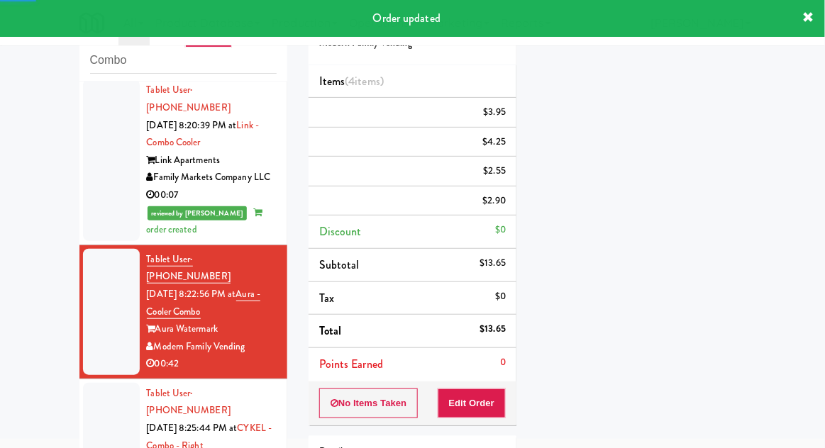
click at [104, 383] on div at bounding box center [111, 446] width 57 height 126
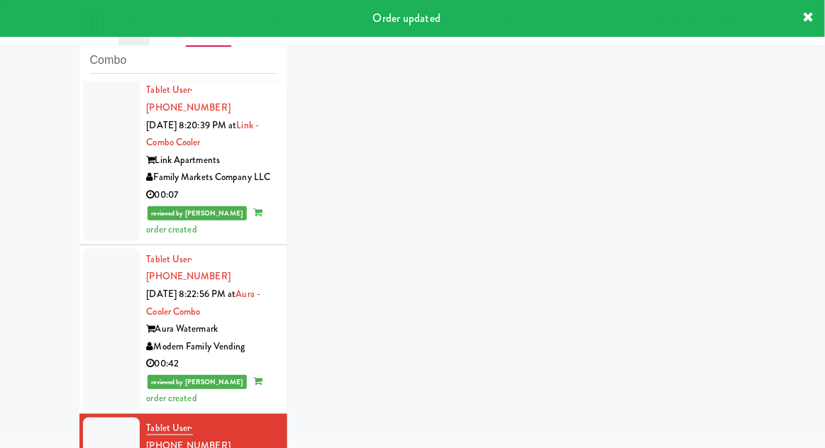
scroll to position [413, 0]
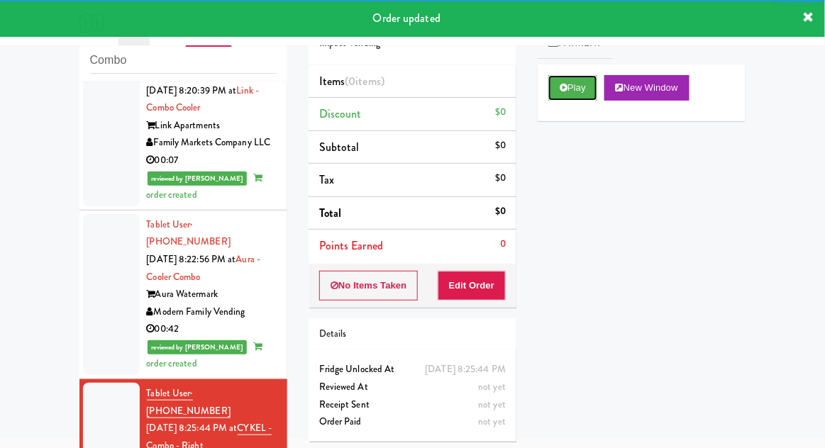
click at [582, 89] on button "Play" at bounding box center [572, 88] width 49 height 26
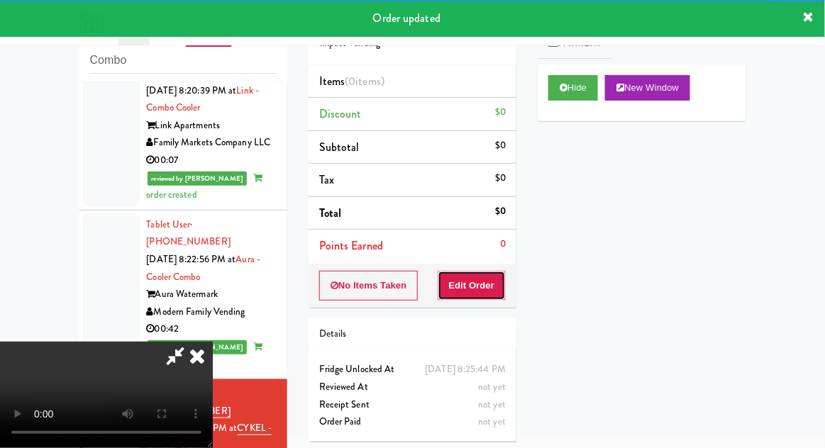
click at [473, 271] on button "Edit Order" at bounding box center [471, 286] width 69 height 30
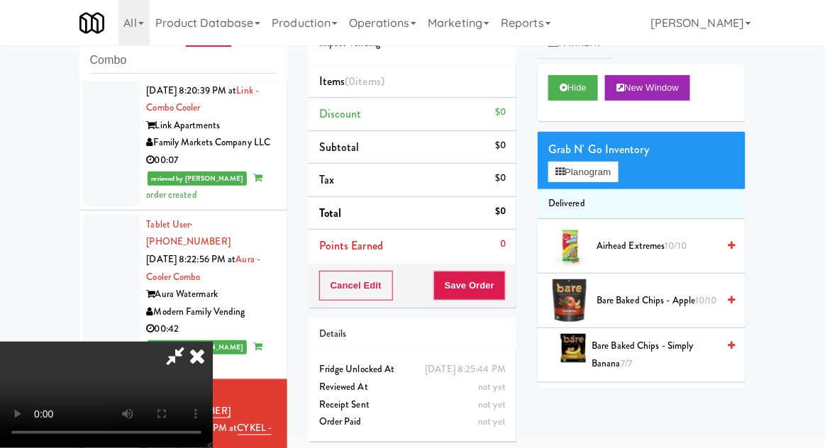
click at [671, 238] on span "Airhead Extremes 10/10" at bounding box center [656, 247] width 121 height 18
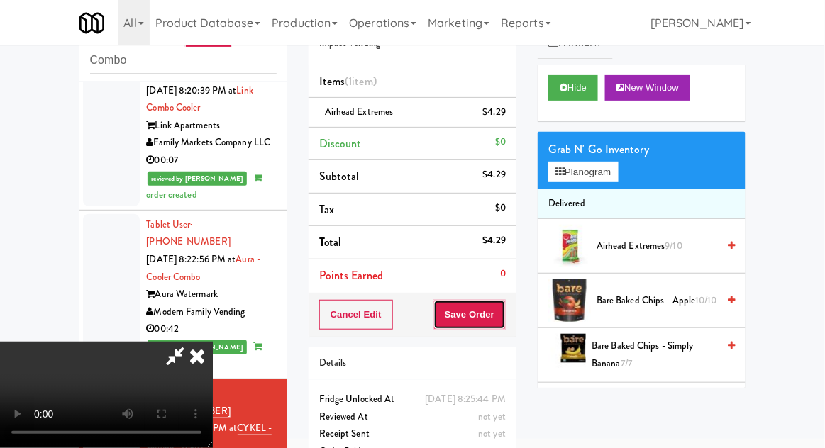
click at [499, 325] on button "Save Order" at bounding box center [469, 315] width 72 height 30
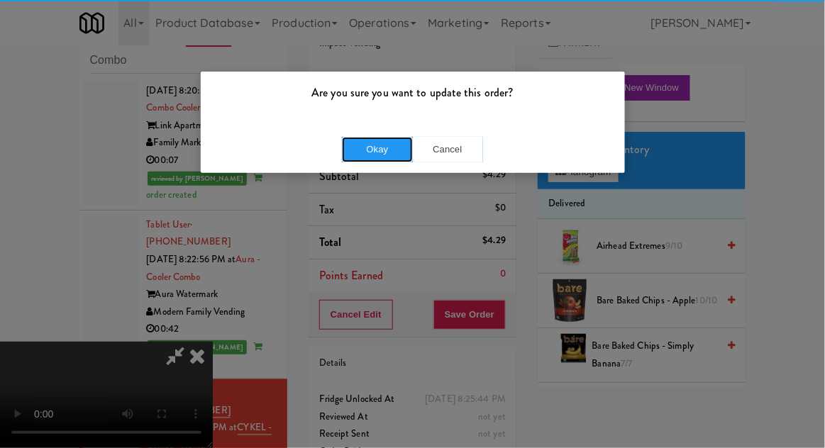
click at [376, 155] on button "Okay" at bounding box center [377, 150] width 71 height 26
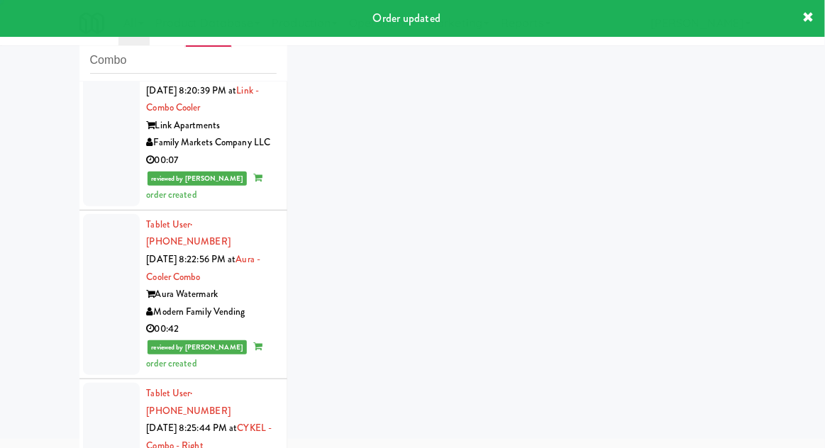
scroll to position [448, 0]
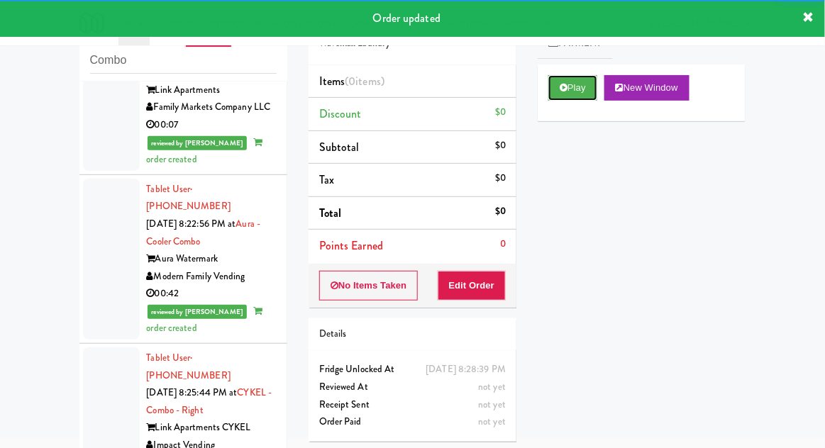
click at [581, 89] on button "Play" at bounding box center [572, 88] width 49 height 26
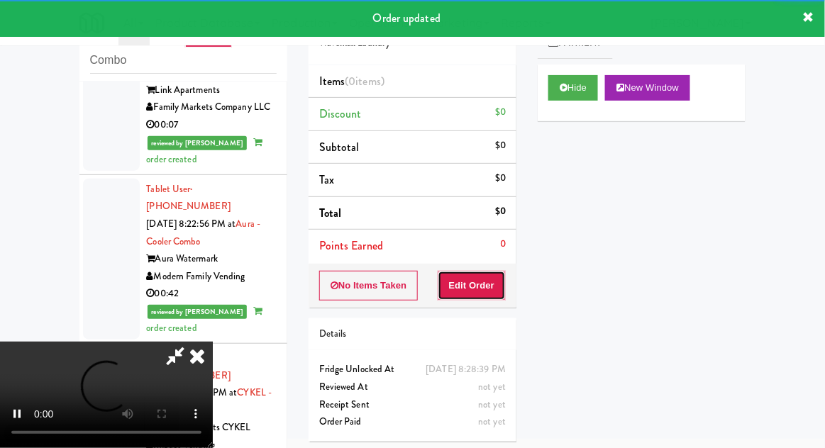
click at [484, 295] on button "Edit Order" at bounding box center [471, 286] width 69 height 30
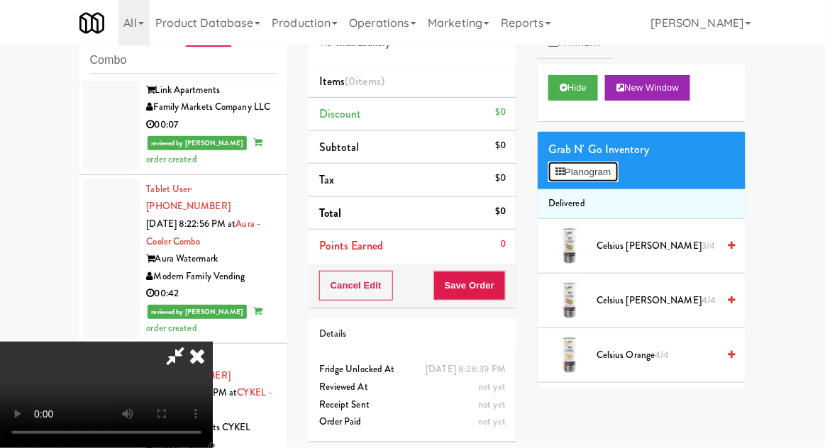
click at [617, 169] on button "Planogram" at bounding box center [582, 172] width 69 height 21
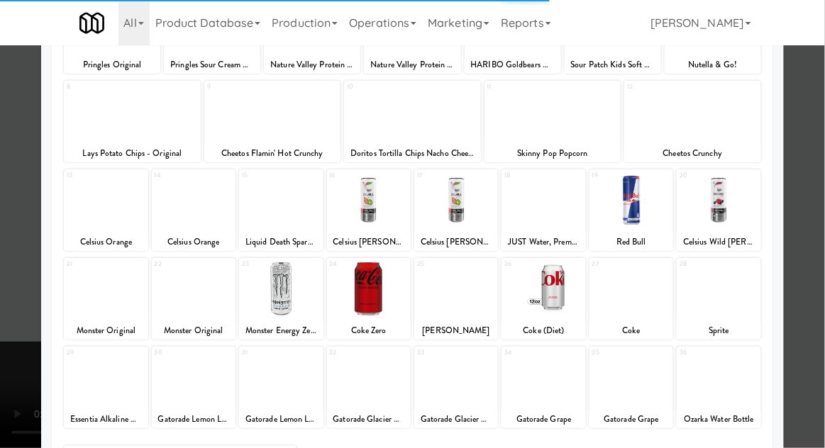
scroll to position [179, 0]
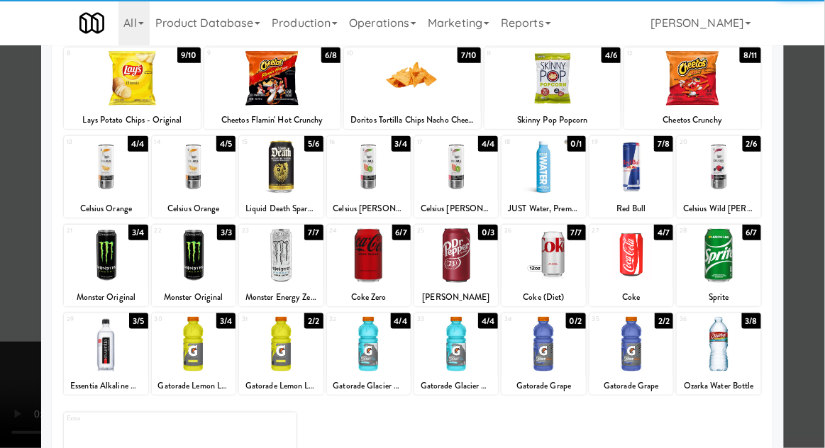
click at [738, 347] on div at bounding box center [718, 344] width 84 height 55
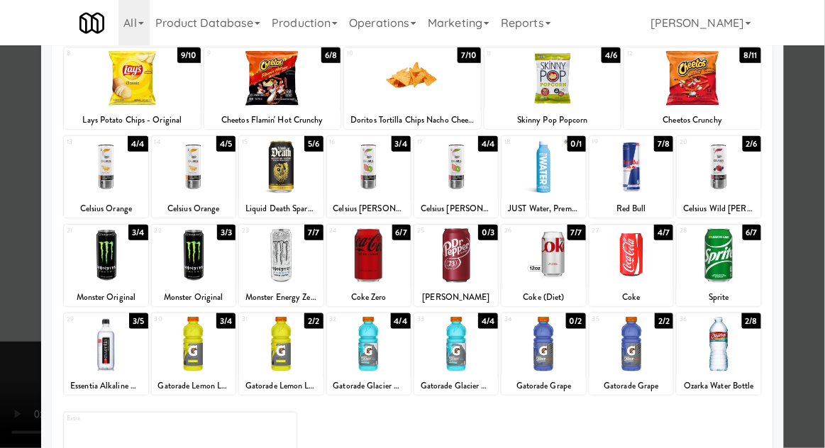
click at [15, 267] on div at bounding box center [412, 224] width 825 height 448
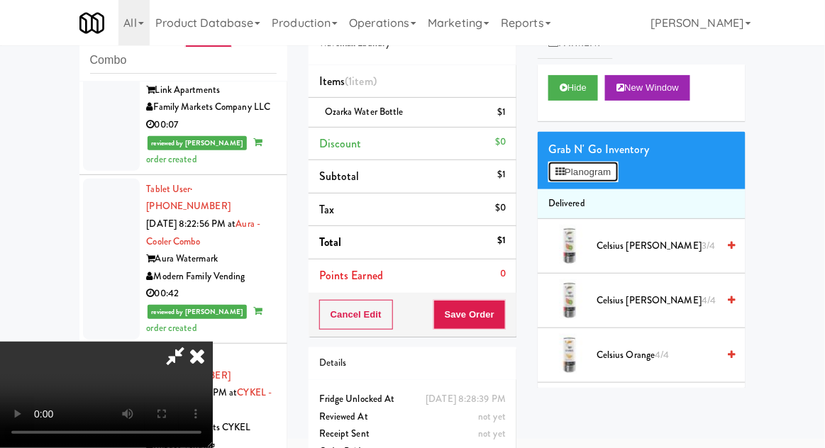
click at [600, 166] on button "Planogram" at bounding box center [582, 172] width 69 height 21
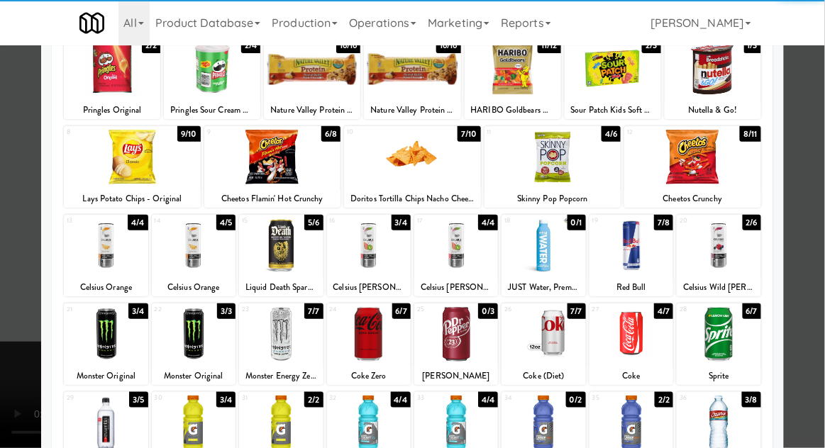
scroll to position [179, 0]
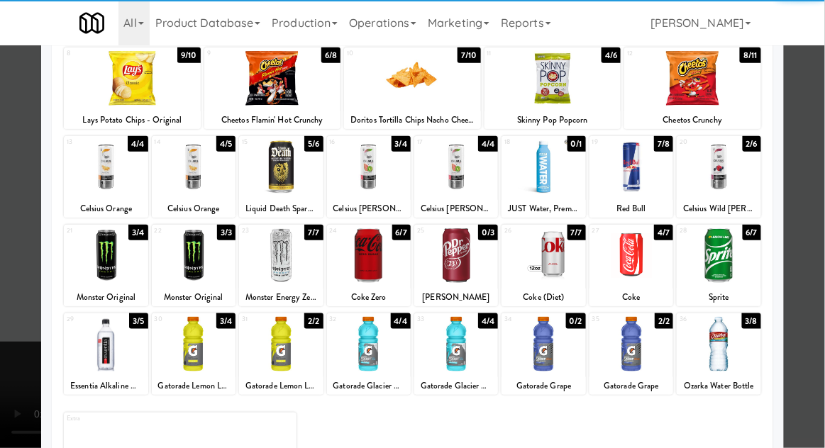
click at [730, 351] on div at bounding box center [718, 344] width 84 height 55
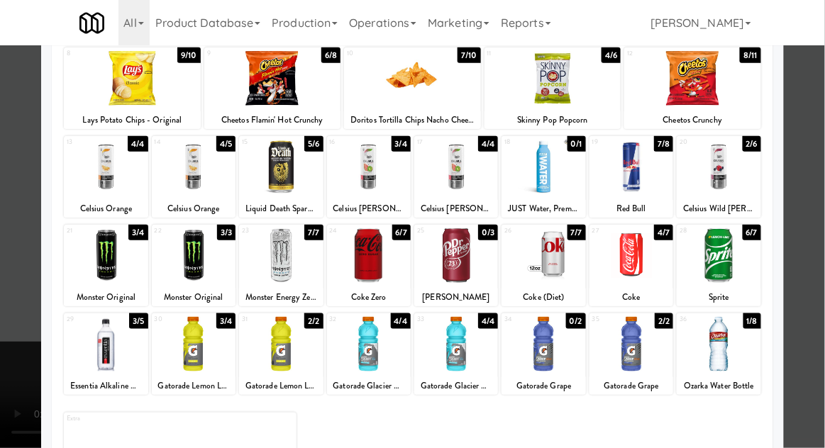
click at [23, 269] on div at bounding box center [412, 224] width 825 height 448
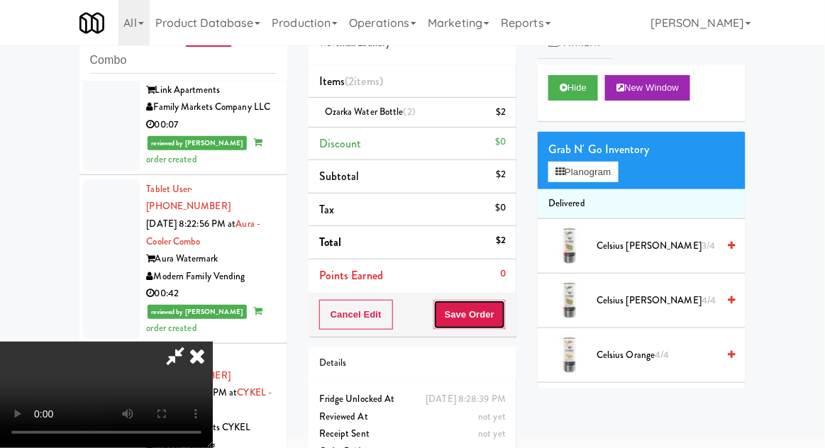
click at [505, 316] on button "Save Order" at bounding box center [469, 315] width 72 height 30
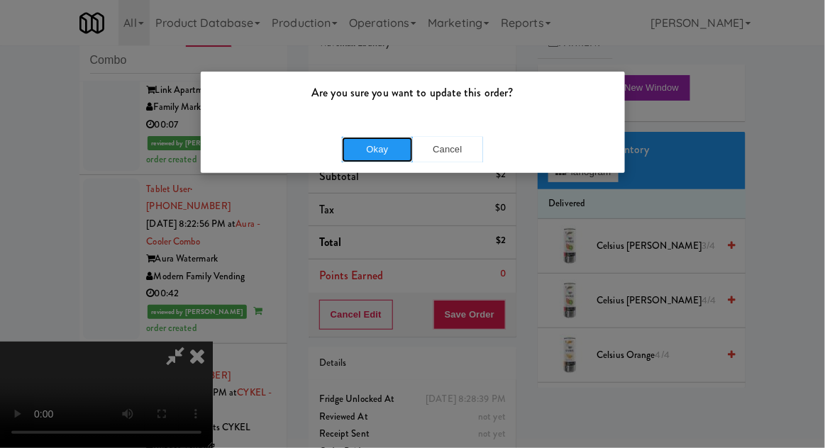
click at [369, 160] on button "Okay" at bounding box center [377, 150] width 71 height 26
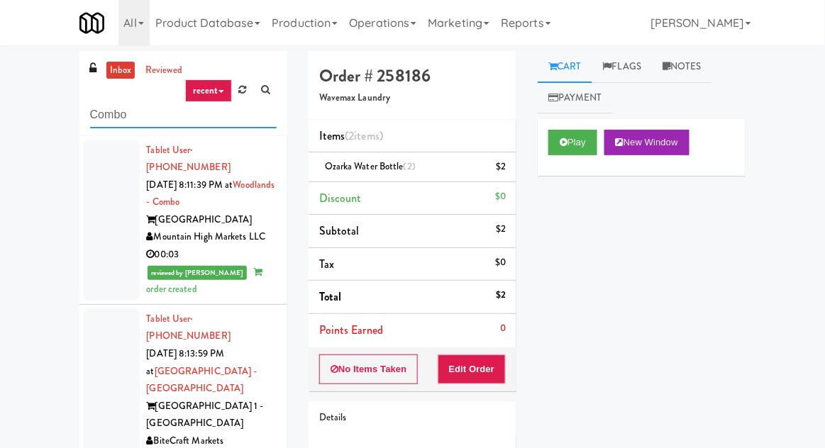
click at [102, 117] on input "Combo" at bounding box center [183, 115] width 186 height 26
click at [98, 118] on input "Combo" at bounding box center [183, 115] width 186 height 26
type input "Left"
click at [29, 128] on div "inbox reviewed recent all unclear take inventory issue suspicious failed recent…" at bounding box center [412, 311] width 825 height 521
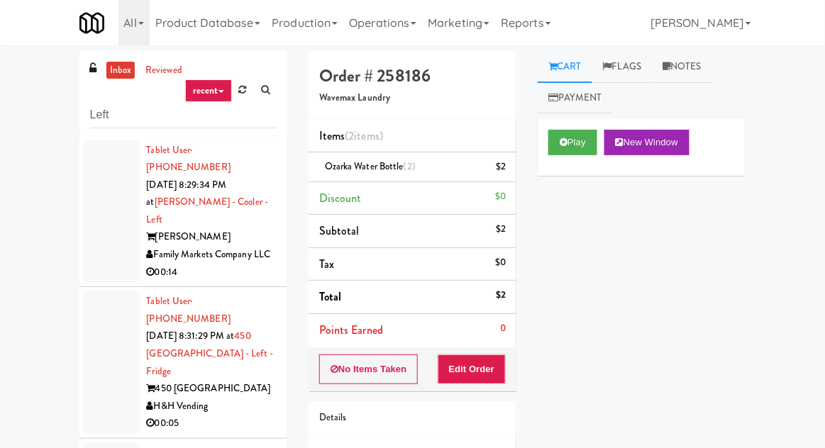
click at [83, 242] on div at bounding box center [111, 212] width 57 height 144
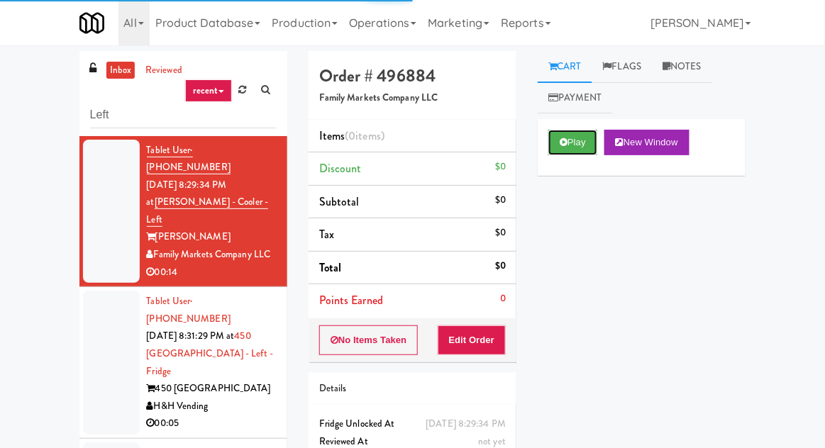
click at [580, 137] on button "Play" at bounding box center [572, 143] width 49 height 26
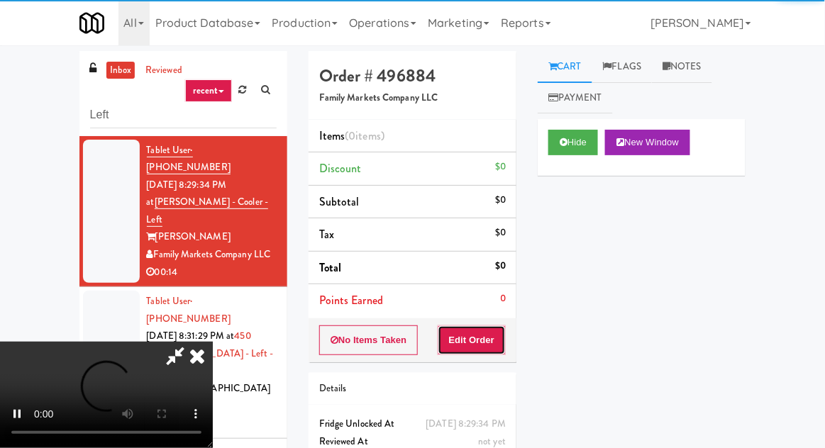
click at [478, 350] on button "Edit Order" at bounding box center [471, 340] width 69 height 30
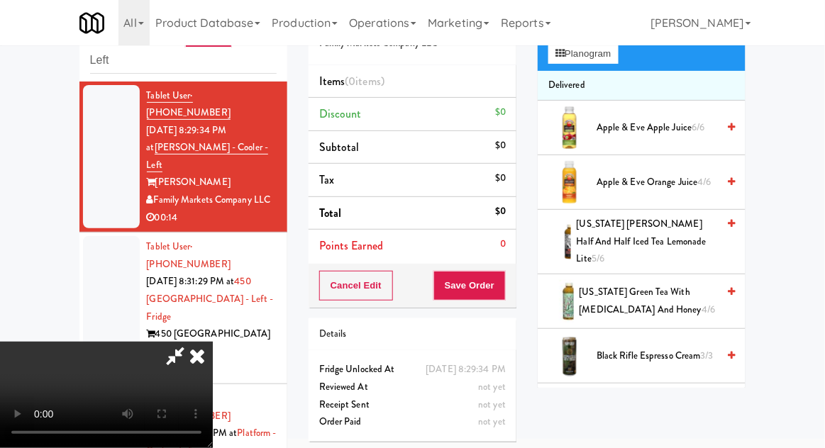
scroll to position [118, 0]
click at [656, 292] on span "AriZona Green Tea with Ginseng and Honey 4/6" at bounding box center [648, 301] width 138 height 35
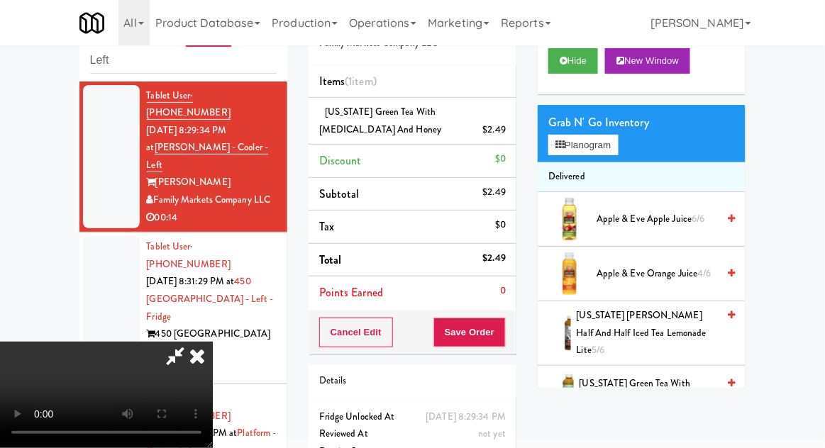
scroll to position [0, 0]
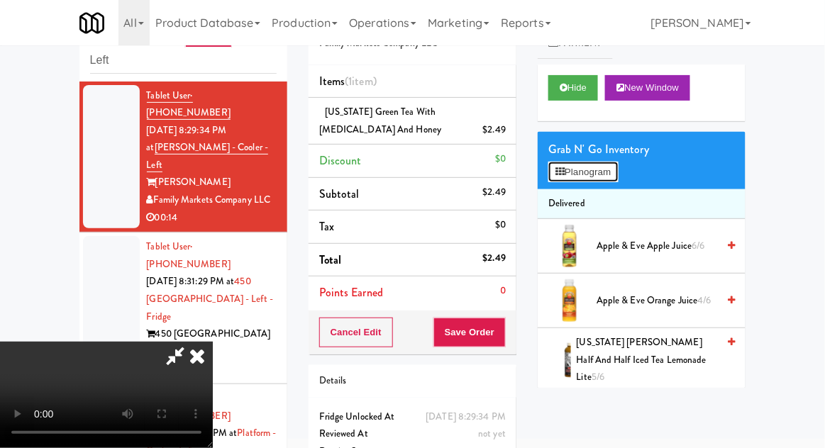
click at [608, 179] on button "Planogram" at bounding box center [582, 172] width 69 height 21
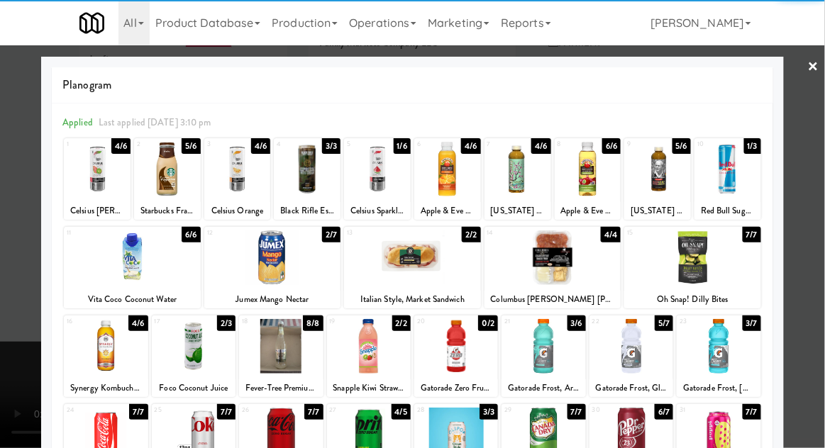
click at [392, 184] on div at bounding box center [377, 169] width 67 height 55
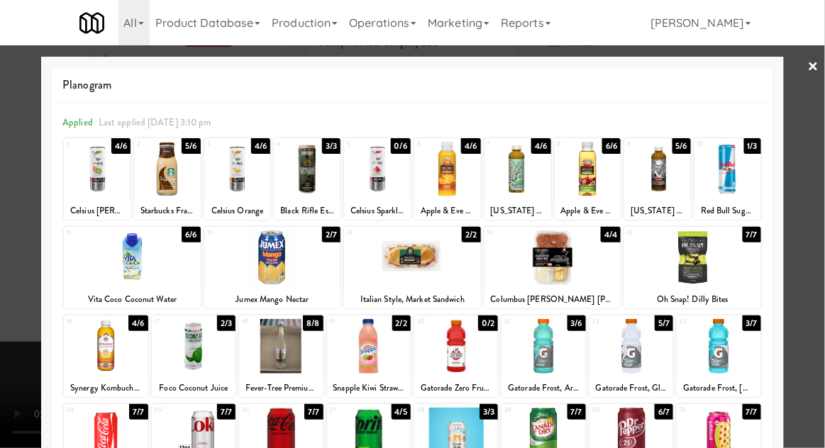
click at [12, 255] on div at bounding box center [412, 224] width 825 height 448
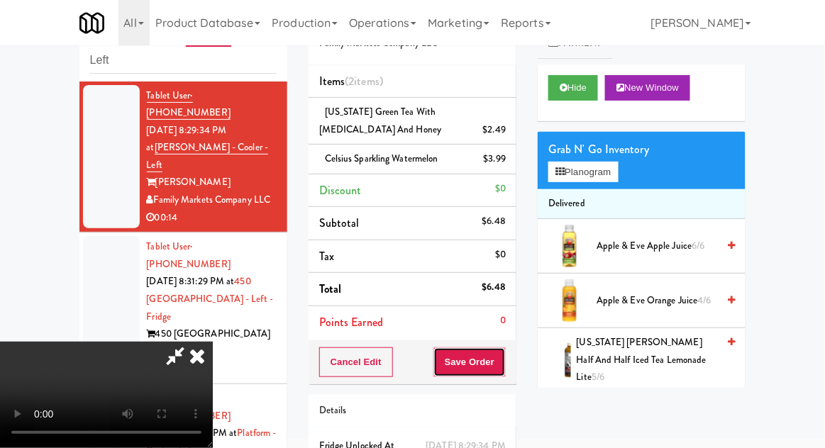
click at [503, 367] on button "Save Order" at bounding box center [469, 362] width 72 height 30
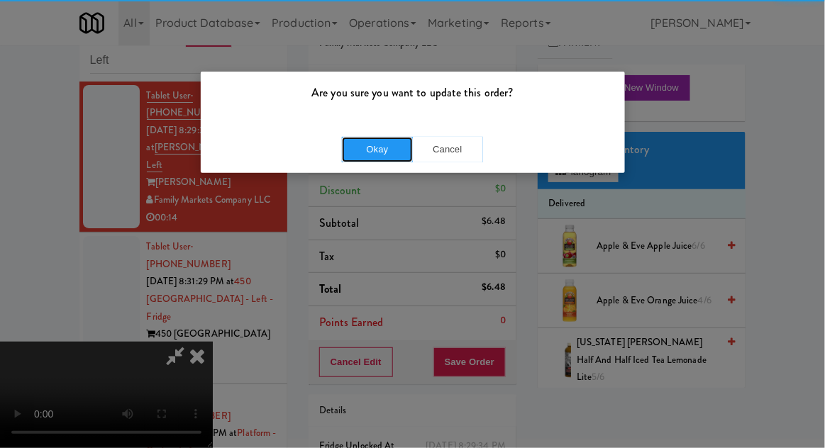
click at [349, 157] on button "Okay" at bounding box center [377, 150] width 71 height 26
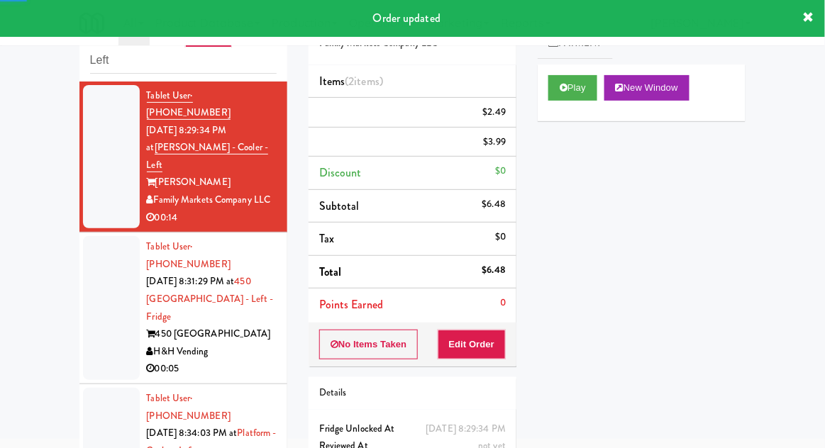
click at [111, 265] on div at bounding box center [111, 308] width 57 height 144
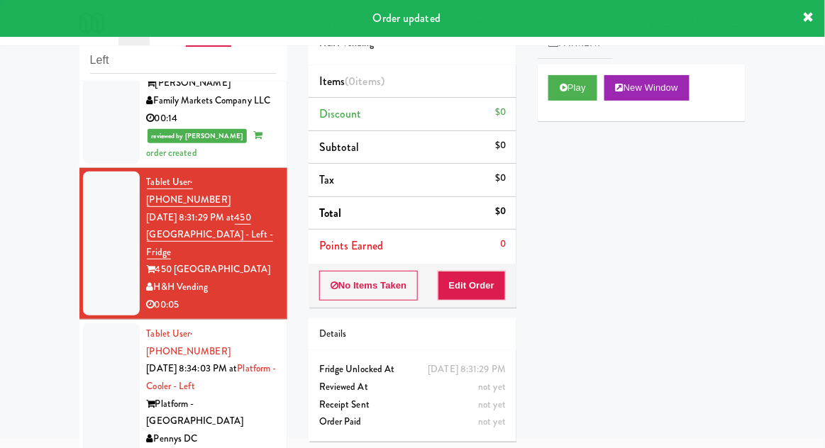
scroll to position [191, 0]
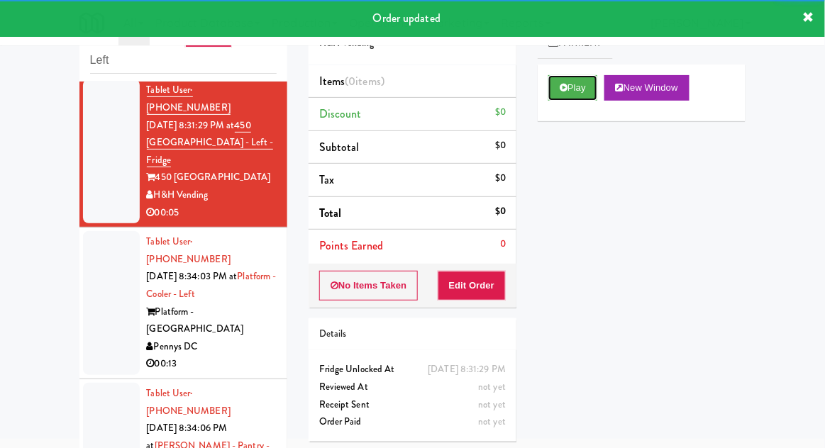
click at [556, 96] on button "Play" at bounding box center [572, 88] width 49 height 26
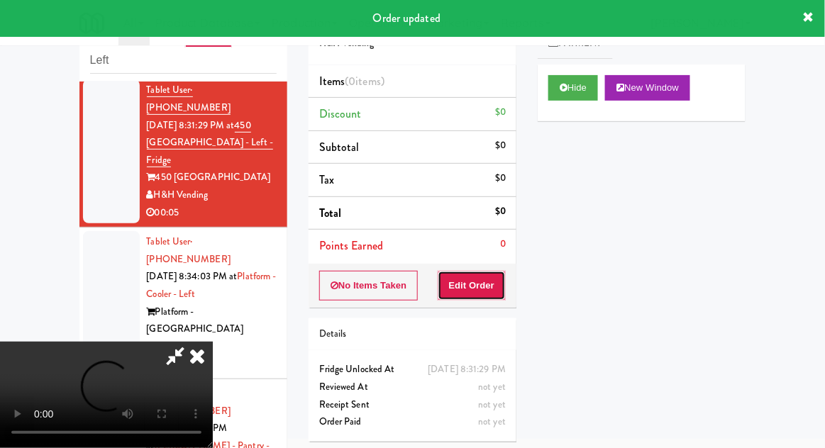
click at [475, 294] on button "Edit Order" at bounding box center [471, 286] width 69 height 30
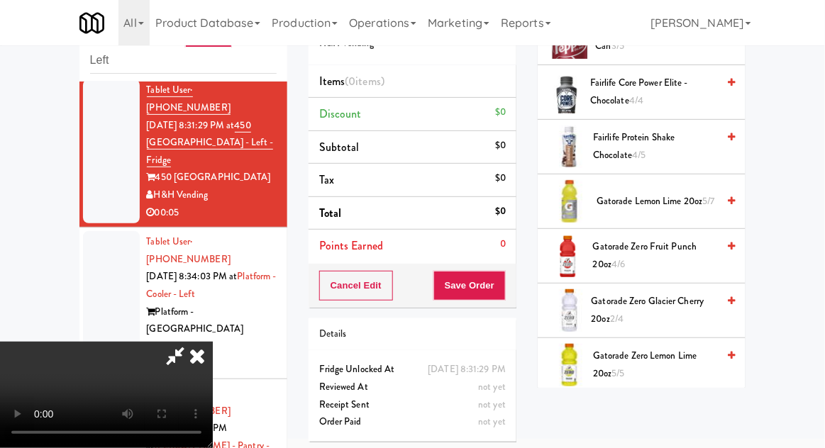
scroll to position [971, 0]
click at [655, 358] on span "Gatorade Zero Lemon Lime 20oz 5/5" at bounding box center [655, 366] width 124 height 35
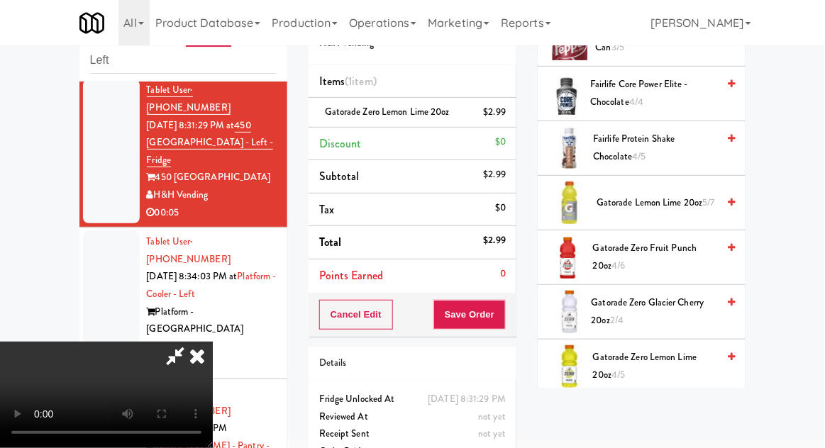
scroll to position [52, 0]
click at [501, 322] on button "Save Order" at bounding box center [469, 315] width 72 height 30
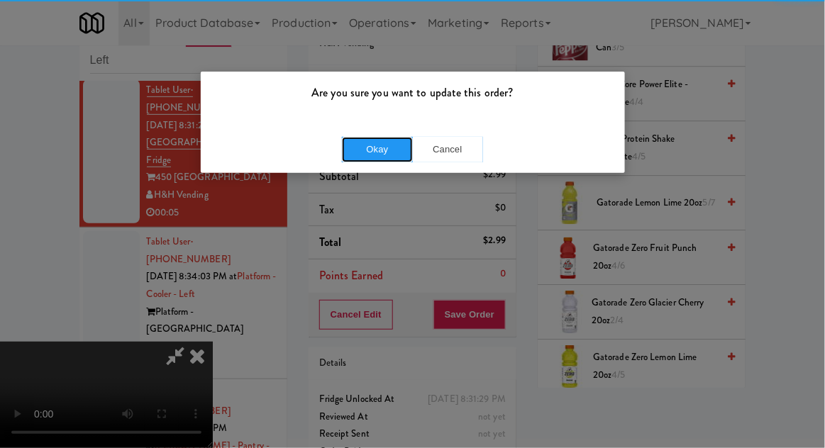
click at [384, 143] on button "Okay" at bounding box center [377, 150] width 71 height 26
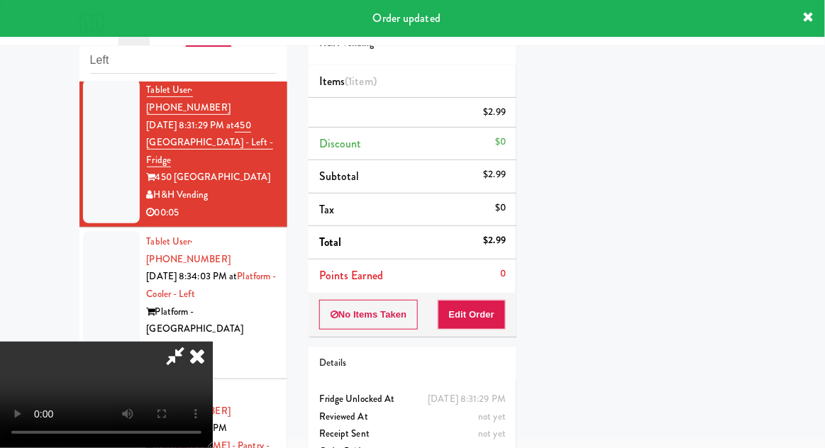
scroll to position [0, 0]
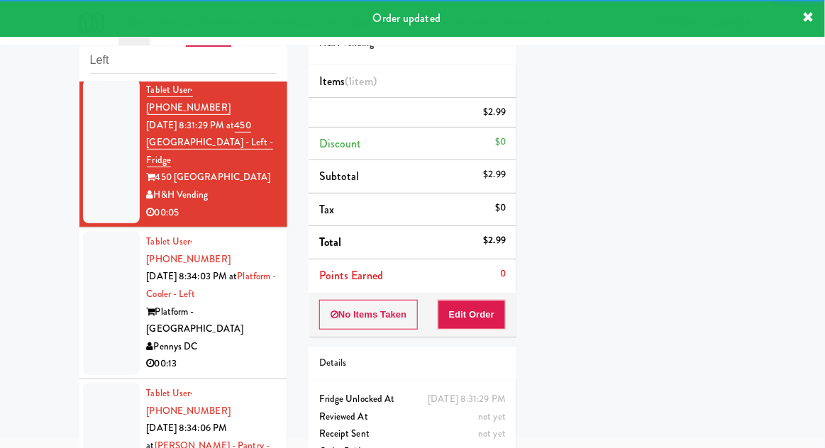
click at [100, 260] on div at bounding box center [111, 303] width 57 height 144
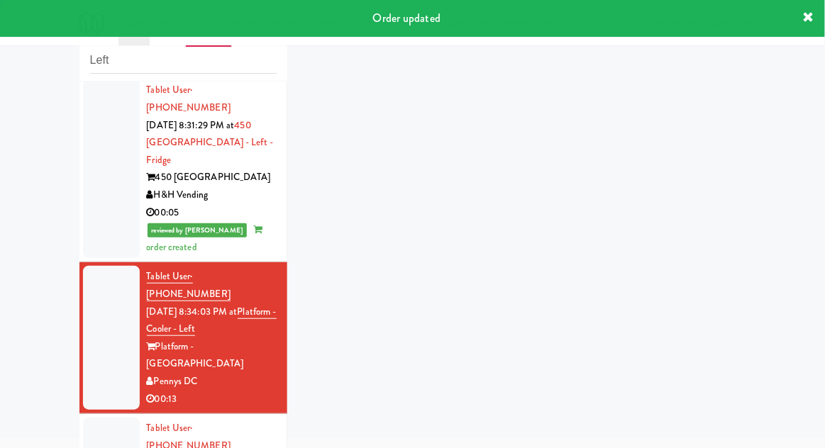
scroll to position [226, 0]
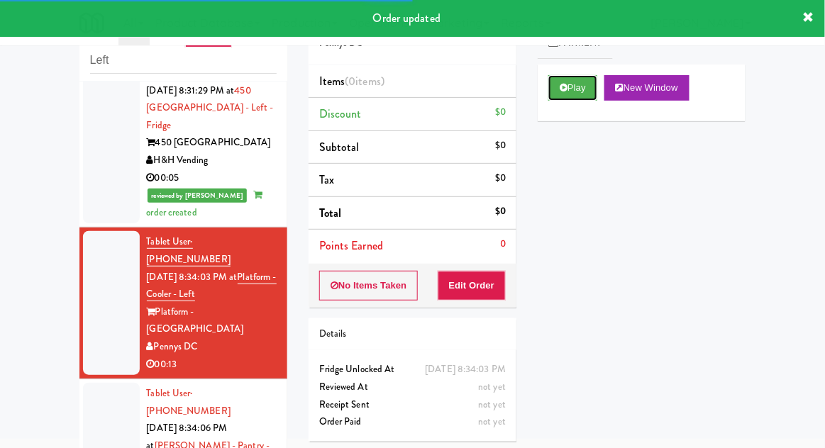
click at [582, 97] on button "Play" at bounding box center [572, 88] width 49 height 26
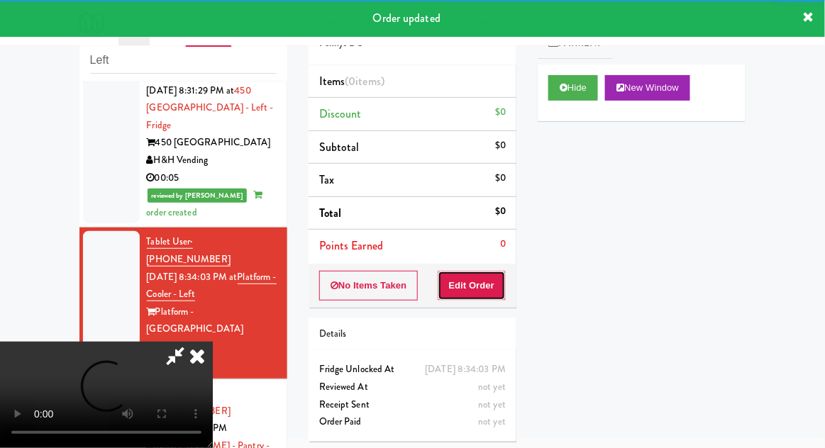
click at [479, 271] on button "Edit Order" at bounding box center [471, 286] width 69 height 30
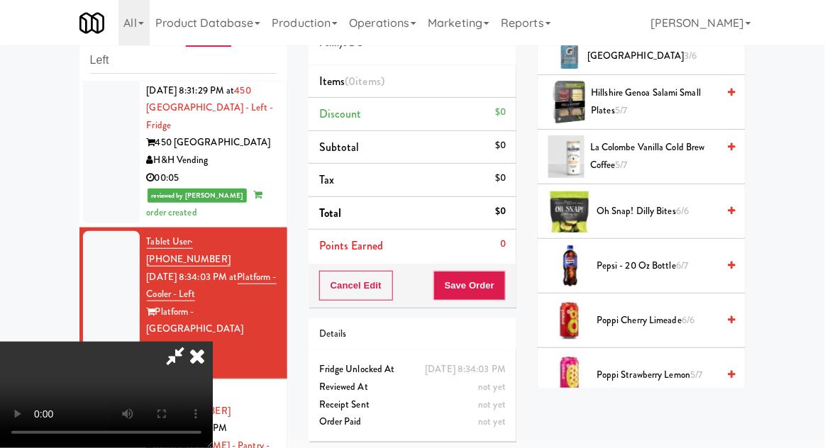
scroll to position [1129, 0]
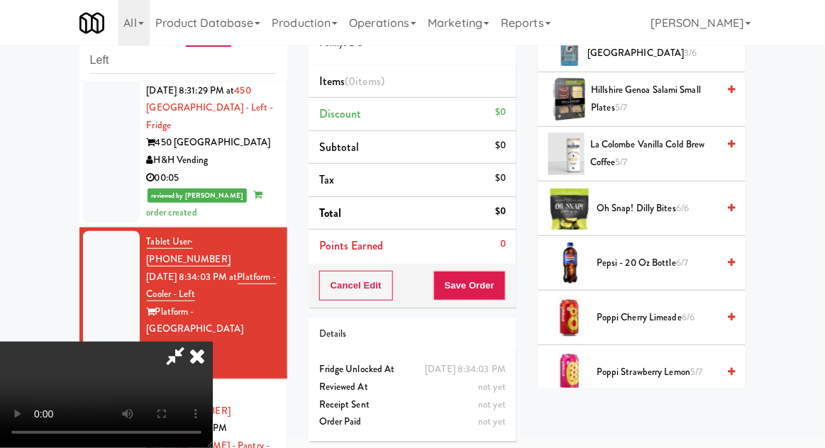
click at [688, 318] on span "Poppi Cherry Limeade 6/6" at bounding box center [656, 318] width 121 height 18
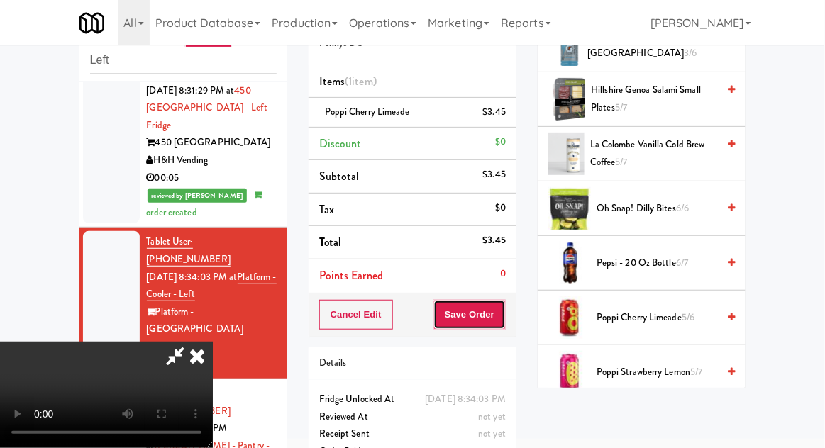
click at [502, 323] on button "Save Order" at bounding box center [469, 315] width 72 height 30
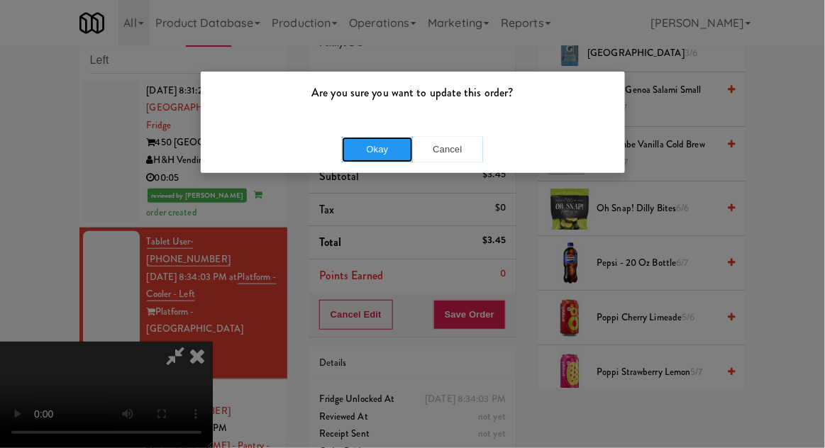
click at [371, 145] on button "Okay" at bounding box center [377, 150] width 71 height 26
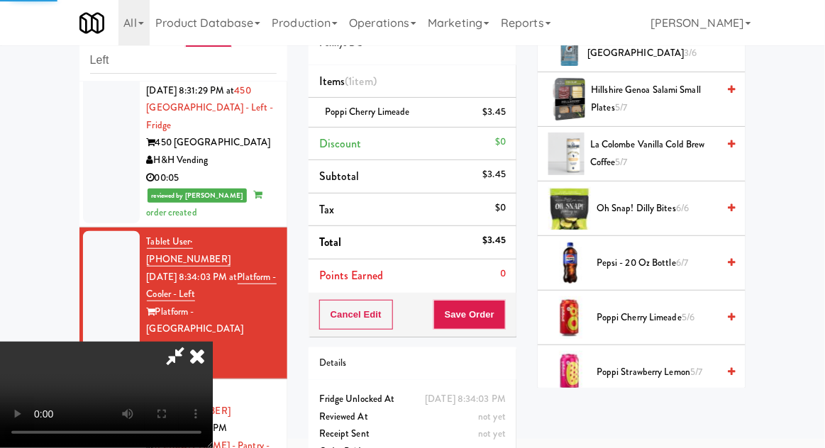
scroll to position [140, 0]
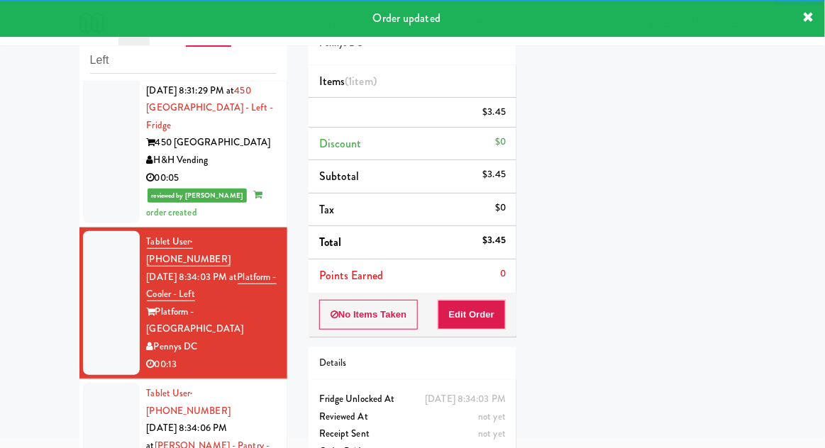
click at [106, 383] on div at bounding box center [111, 455] width 57 height 144
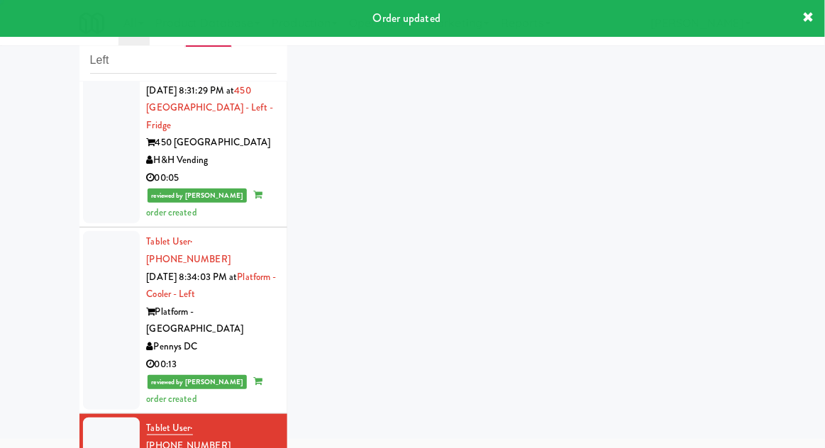
scroll to position [262, 0]
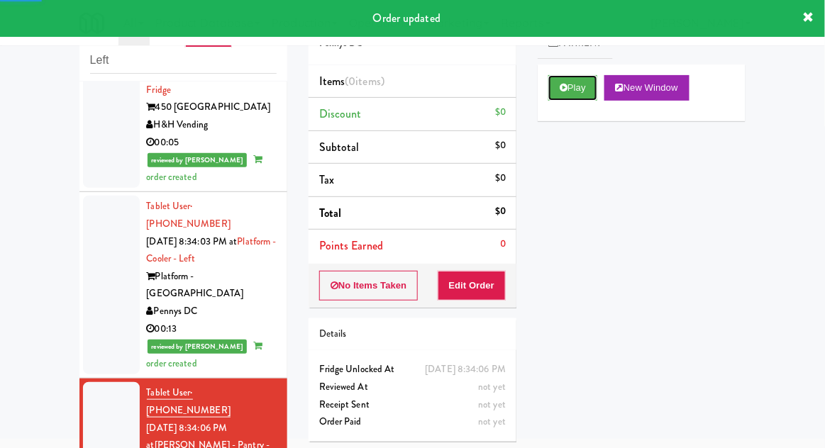
click at [594, 94] on button "Play" at bounding box center [572, 88] width 49 height 26
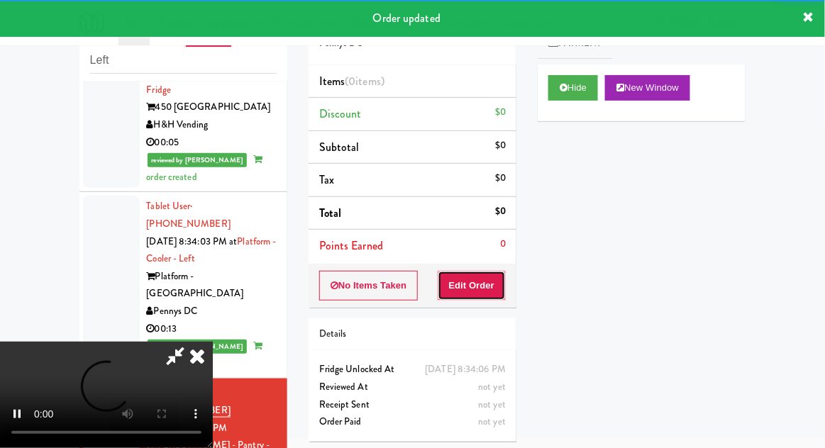
click at [502, 288] on button "Edit Order" at bounding box center [471, 286] width 69 height 30
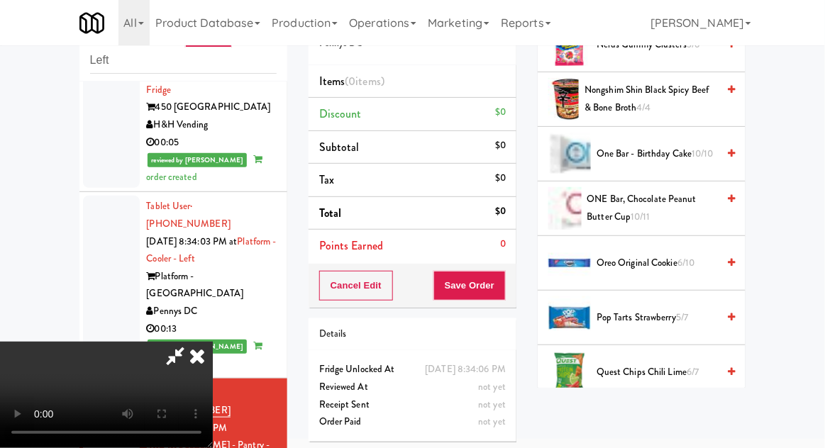
scroll to position [1075, 0]
click at [676, 316] on span "Pop Tarts Strawberry 5/7" at bounding box center [656, 318] width 121 height 18
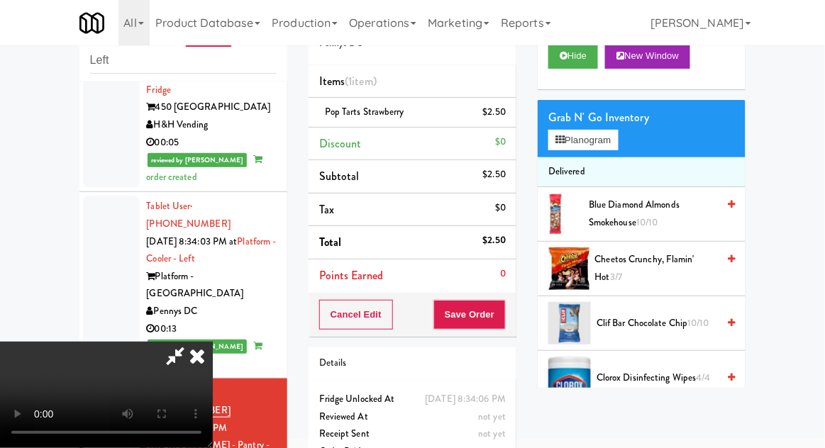
scroll to position [33, 0]
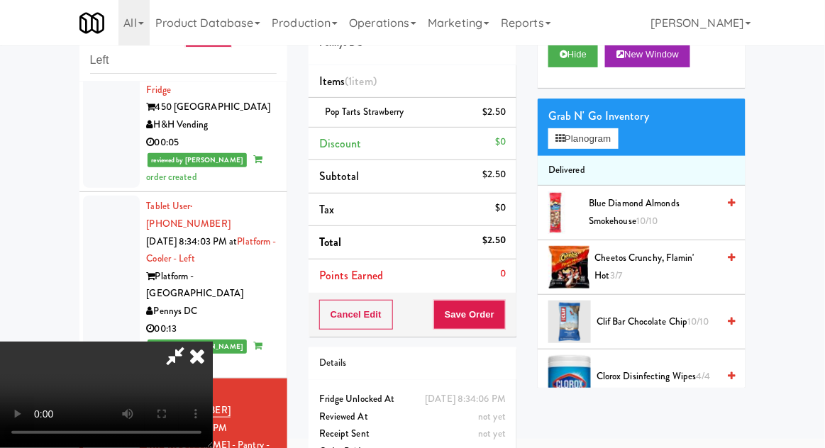
click at [681, 259] on span "Cheetos Crunchy, Flamin' Hot 3/7" at bounding box center [656, 267] width 123 height 35
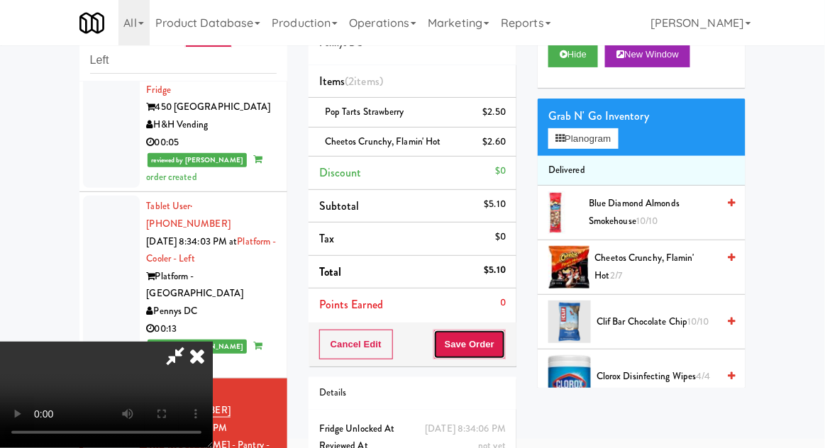
click at [505, 348] on button "Save Order" at bounding box center [469, 345] width 72 height 30
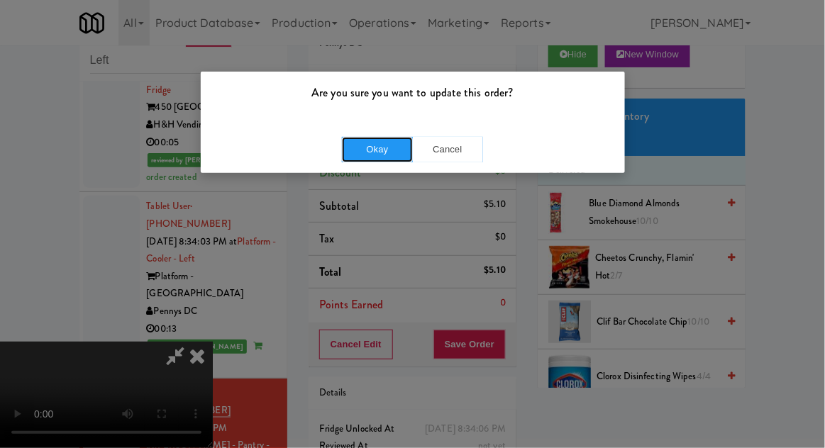
click at [367, 160] on button "Okay" at bounding box center [377, 150] width 71 height 26
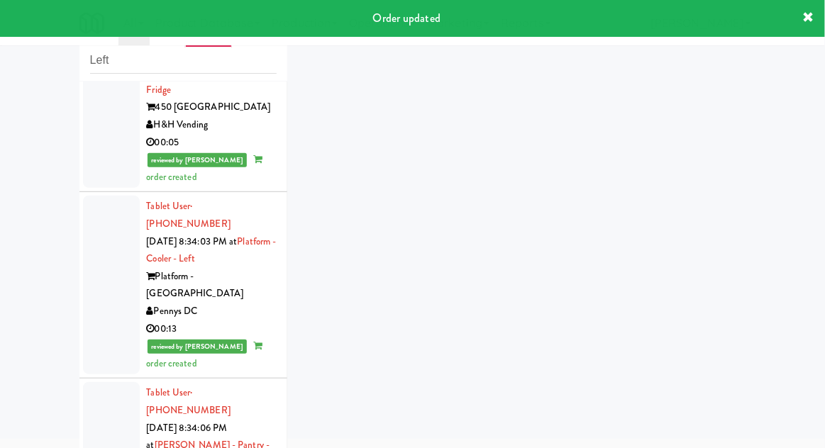
scroll to position [296, 0]
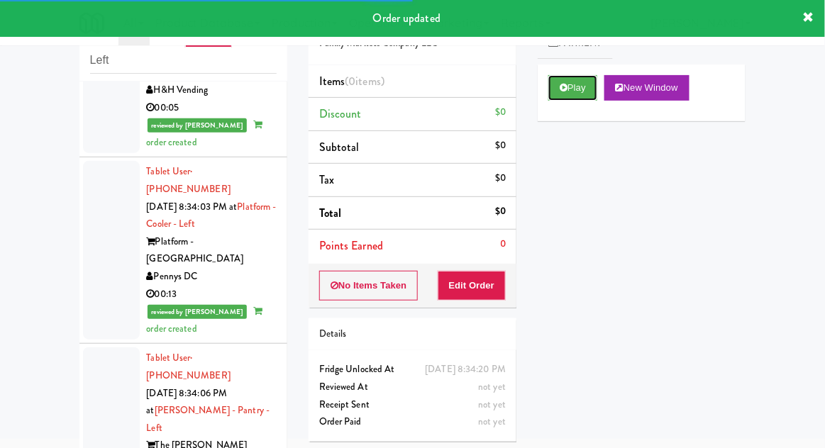
click at [593, 89] on button "Play" at bounding box center [572, 88] width 49 height 26
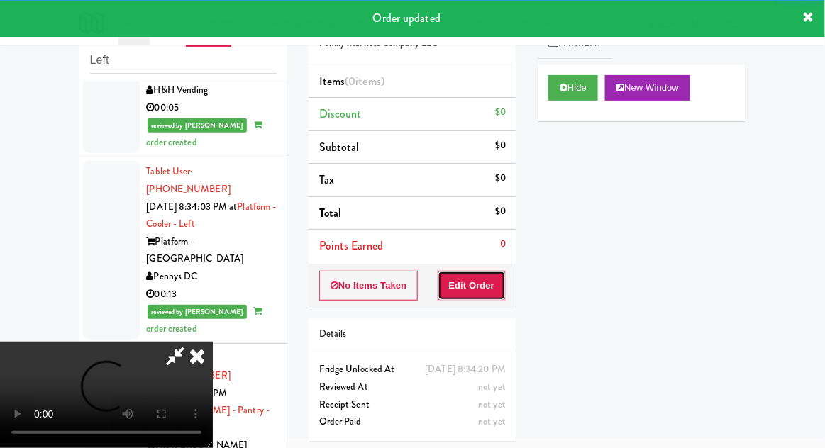
click at [484, 274] on button "Edit Order" at bounding box center [471, 286] width 69 height 30
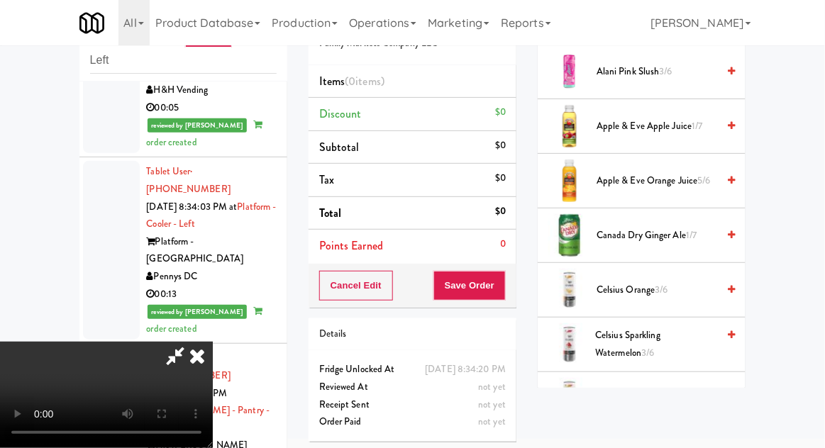
scroll to position [284, 0]
click at [682, 239] on span "Canada Dry Ginger Ale 1/7" at bounding box center [656, 235] width 121 height 18
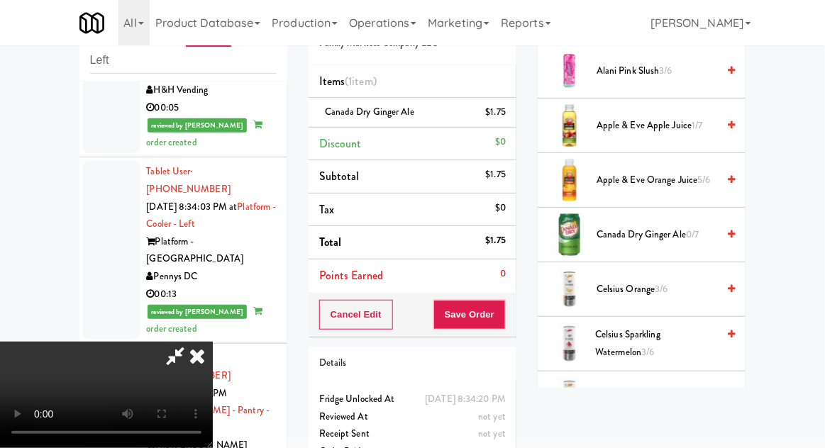
scroll to position [52, 0]
click at [503, 320] on button "Save Order" at bounding box center [469, 315] width 72 height 30
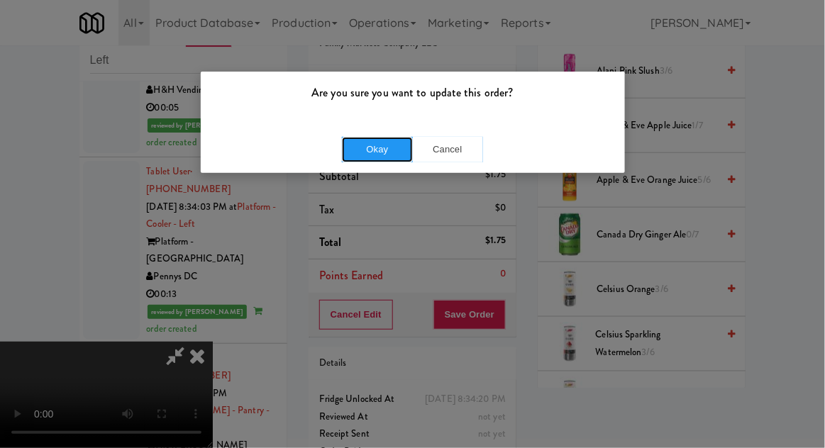
click at [361, 151] on button "Okay" at bounding box center [377, 150] width 71 height 26
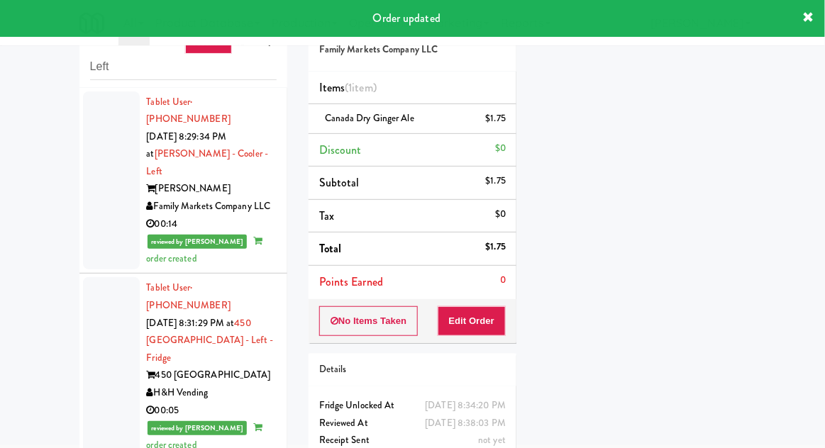
scroll to position [0, 0]
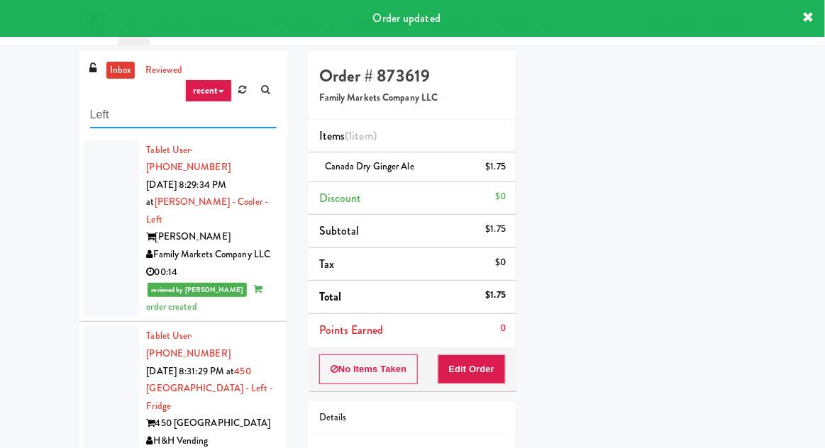
click at [100, 116] on input "Left" at bounding box center [183, 115] width 186 height 26
click at [91, 120] on input "Left" at bounding box center [183, 115] width 186 height 26
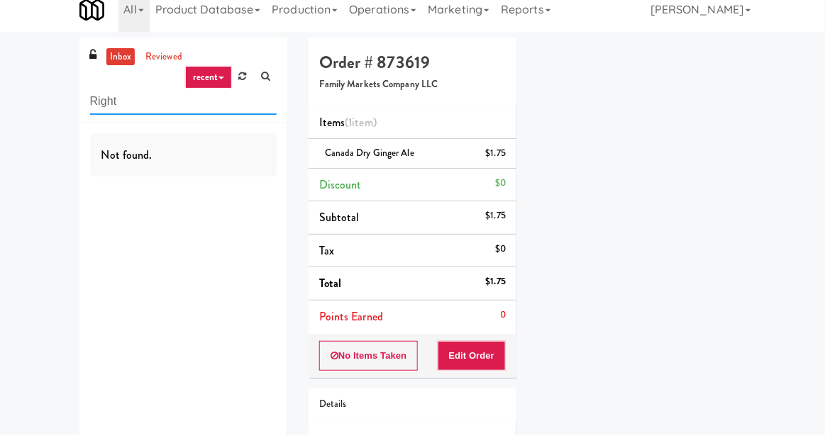
type input "Right"
click at [46, 138] on div "inbox reviewed recent all unclear take inventory issue suspicious failed recent…" at bounding box center [412, 293] width 825 height 485
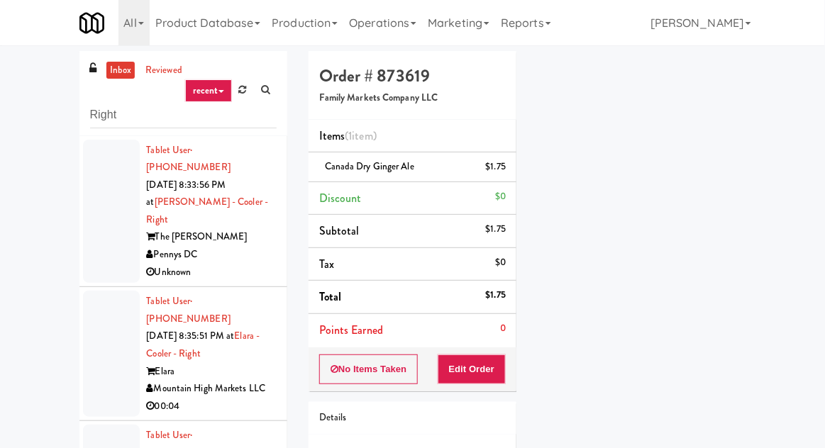
scroll to position [35, 0]
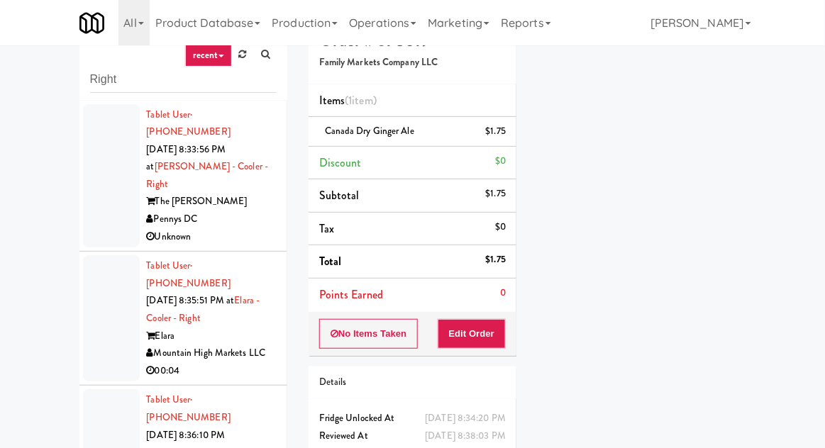
click at [101, 193] on div at bounding box center [111, 176] width 57 height 144
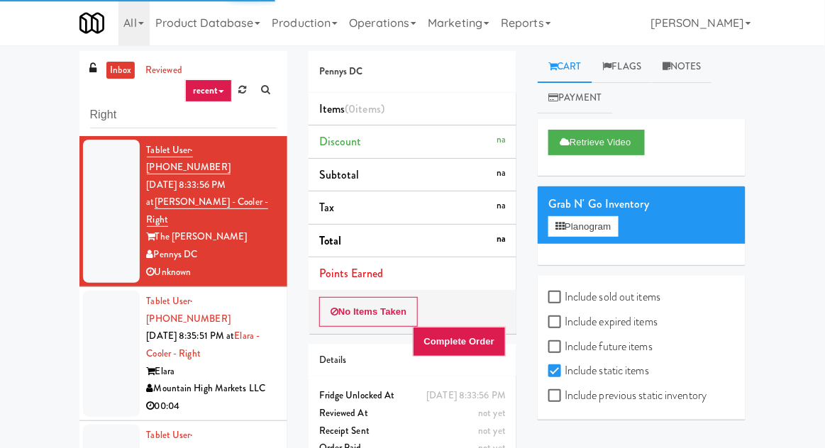
click at [125, 305] on div at bounding box center [111, 354] width 57 height 126
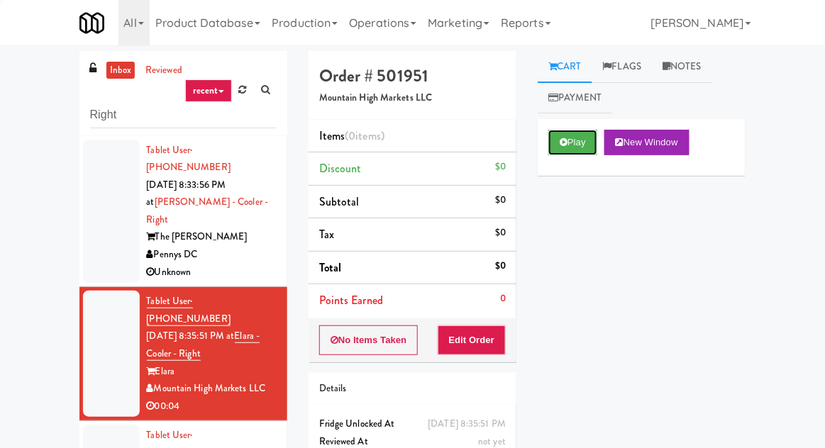
click at [585, 150] on button "Play" at bounding box center [572, 143] width 49 height 26
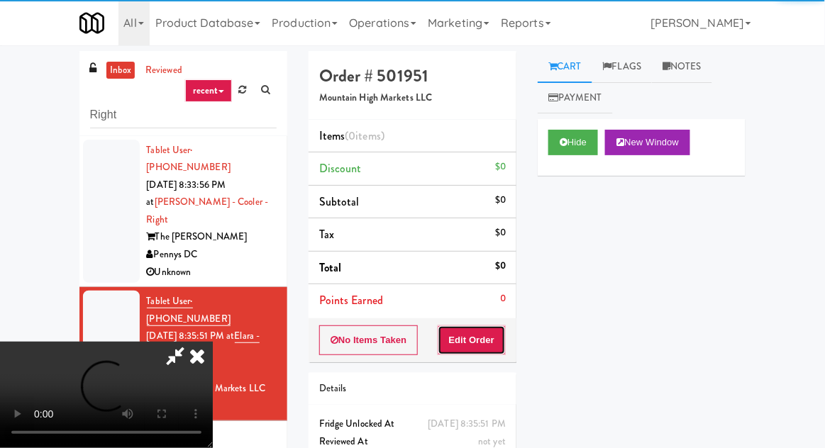
click at [498, 346] on button "Edit Order" at bounding box center [471, 340] width 69 height 30
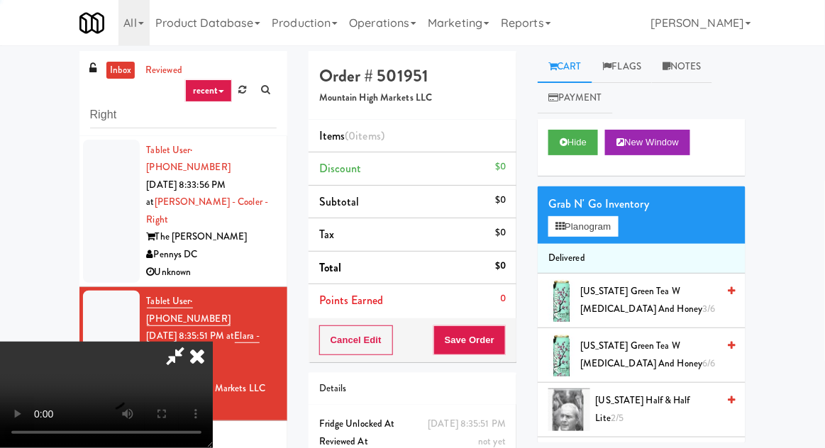
scroll to position [6, 0]
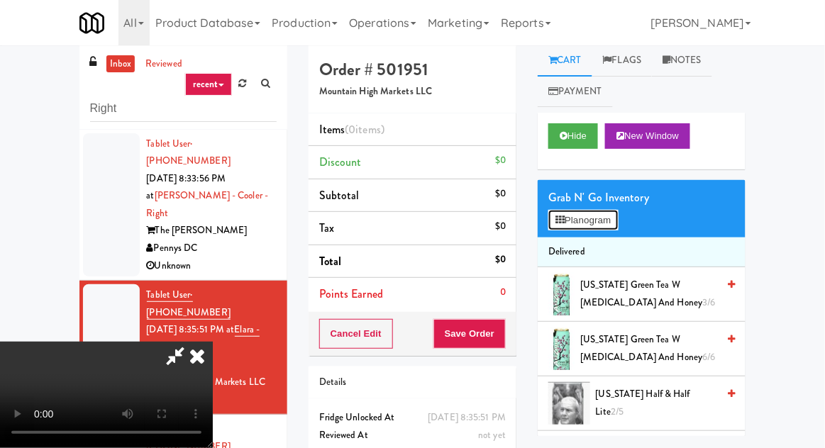
click at [604, 216] on button "Planogram" at bounding box center [582, 220] width 69 height 21
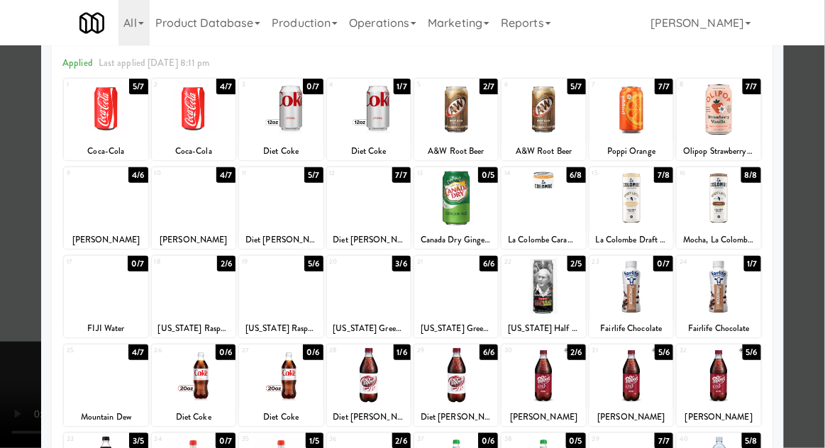
scroll to position [63, 0]
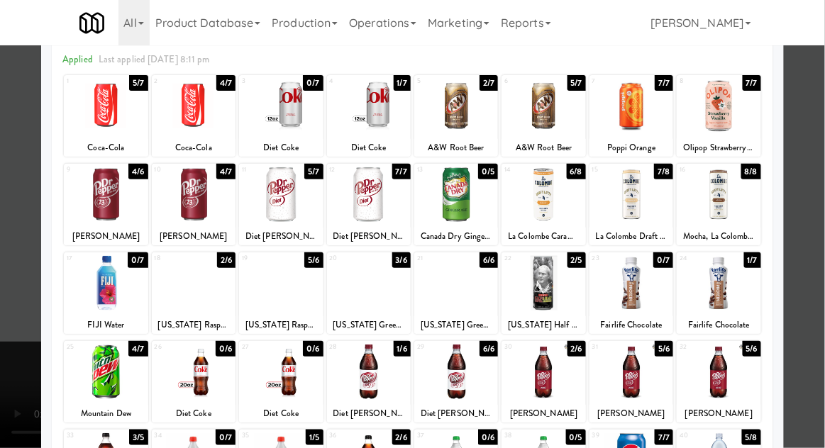
click at [43, 236] on div "Planogram Applied Last applied Tuesday 8:11 pm 1 5/7 Coca-Cola 2 4/7 Coca-Cola …" at bounding box center [412, 313] width 742 height 639
click at [26, 298] on div at bounding box center [412, 224] width 825 height 448
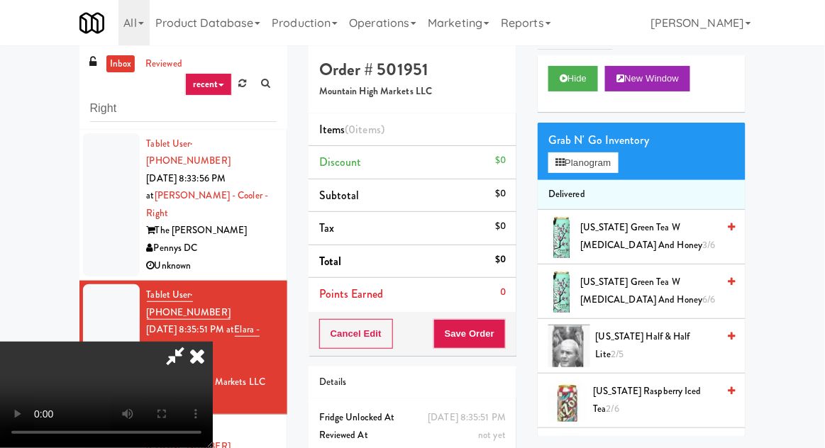
scroll to position [59, 0]
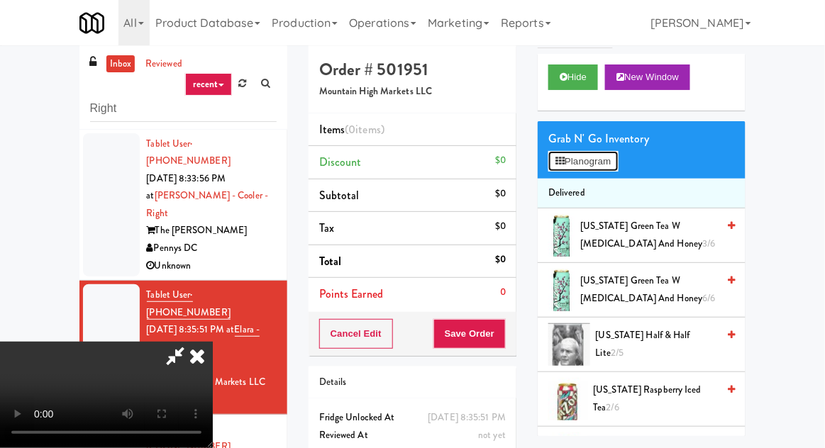
click at [600, 169] on button "Planogram" at bounding box center [582, 161] width 69 height 21
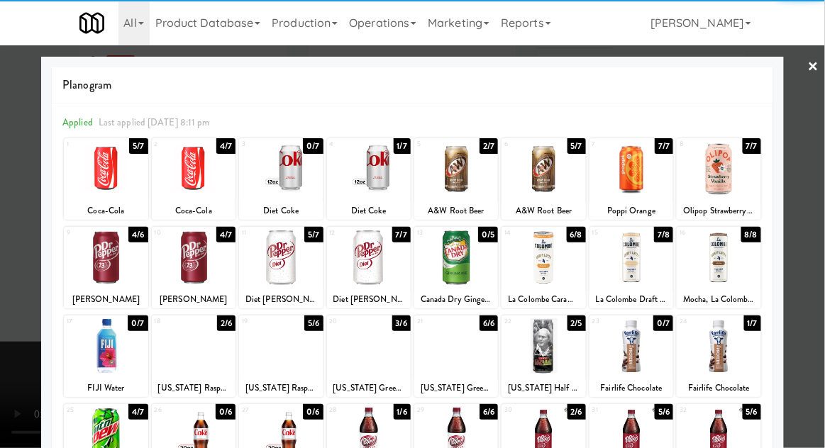
click at [192, 359] on div at bounding box center [194, 346] width 84 height 55
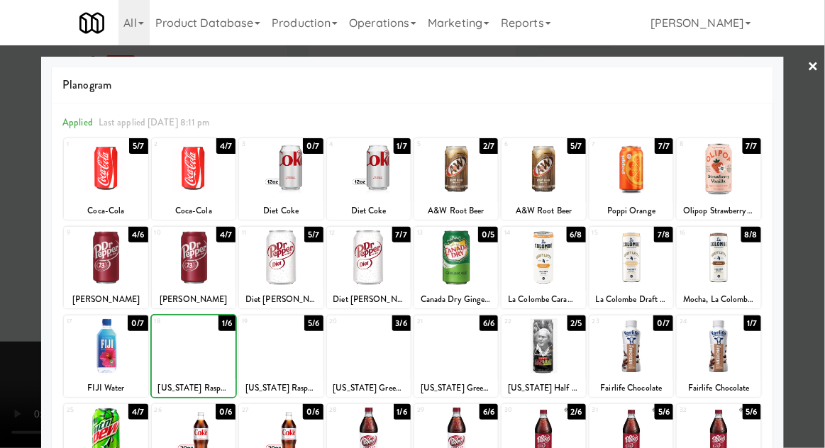
click at [16, 306] on div at bounding box center [412, 224] width 825 height 448
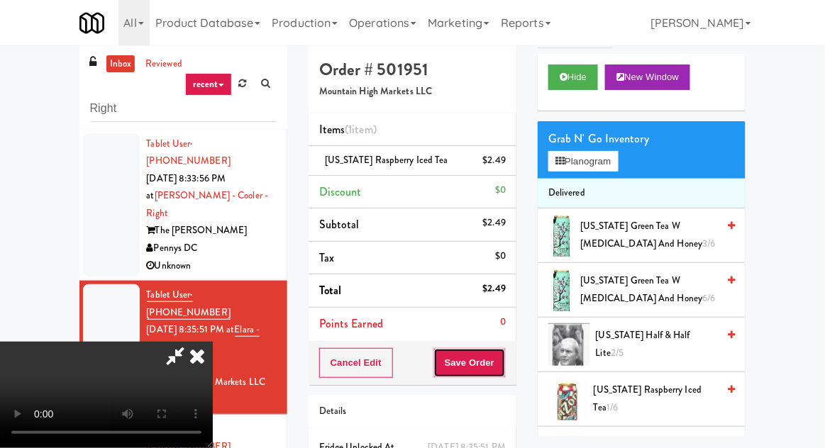
click at [503, 364] on button "Save Order" at bounding box center [469, 363] width 72 height 30
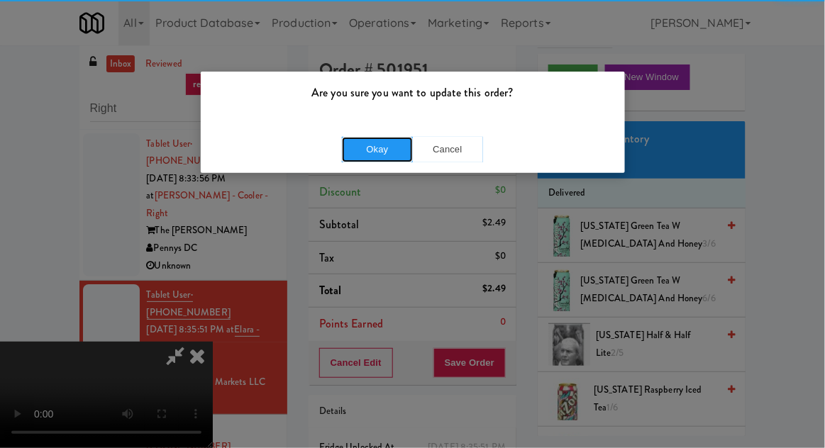
click at [361, 142] on button "Okay" at bounding box center [377, 150] width 71 height 26
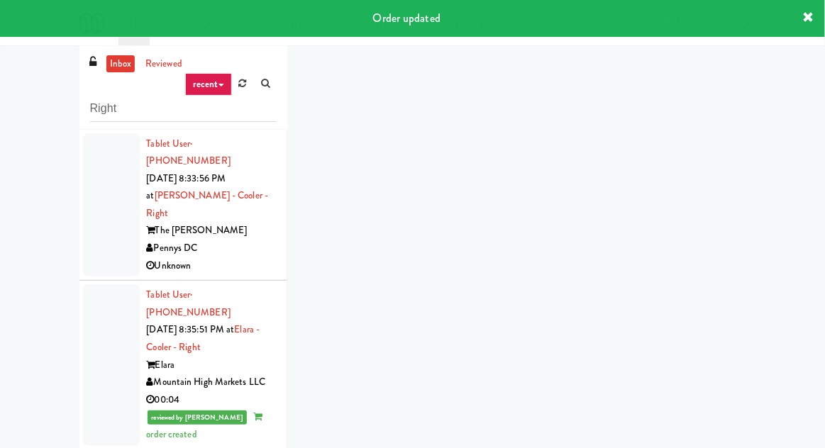
scroll to position [13, 0]
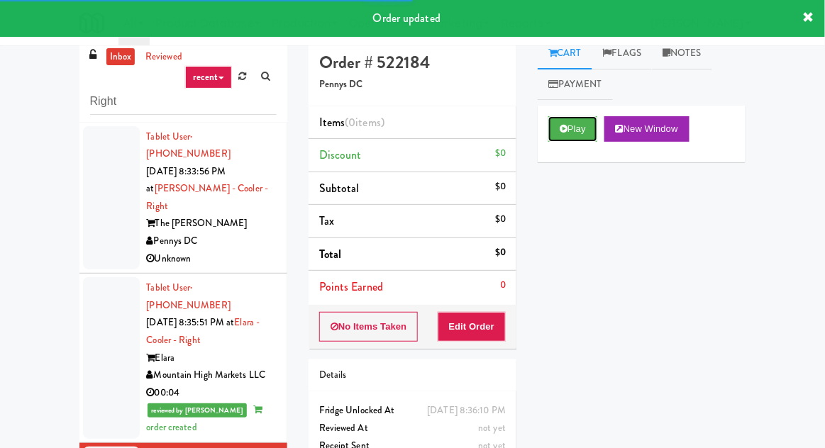
click at [583, 129] on button "Play" at bounding box center [572, 129] width 49 height 26
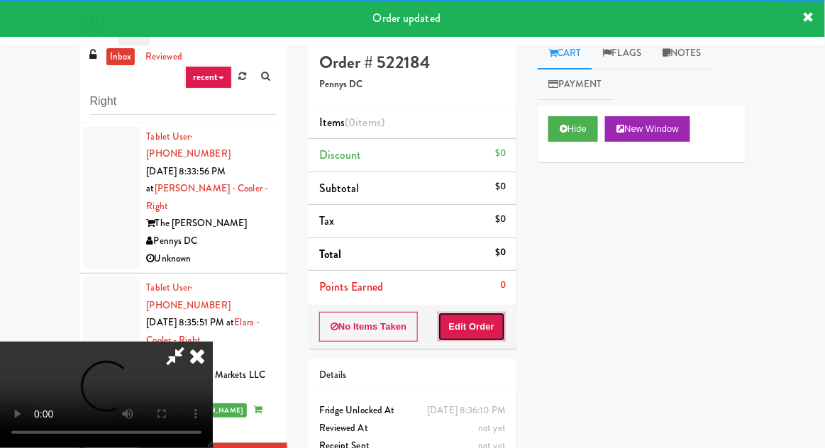
click at [488, 334] on button "Edit Order" at bounding box center [471, 327] width 69 height 30
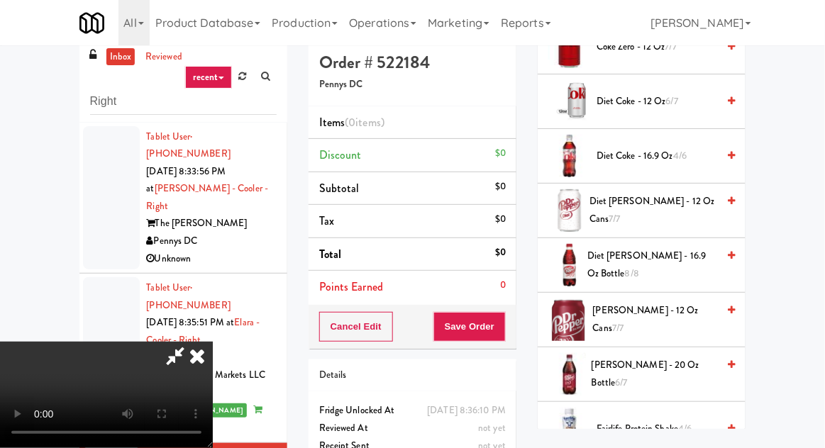
scroll to position [531, 0]
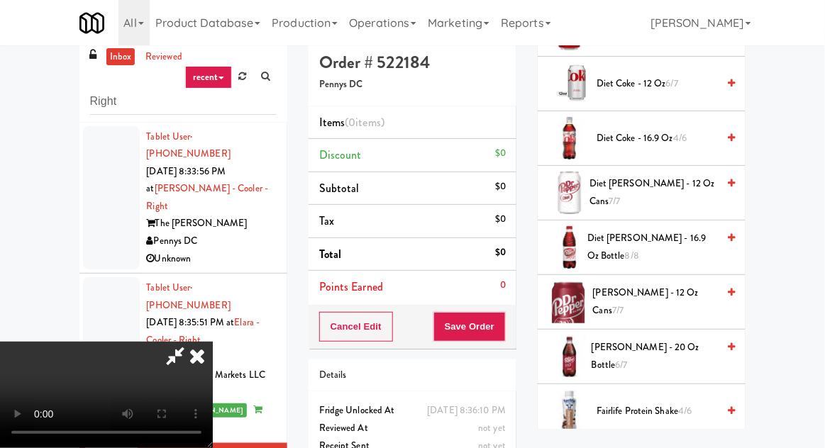
click at [661, 357] on span "Dr Pepper - 20 oz Bottle 6/7" at bounding box center [653, 356] width 125 height 35
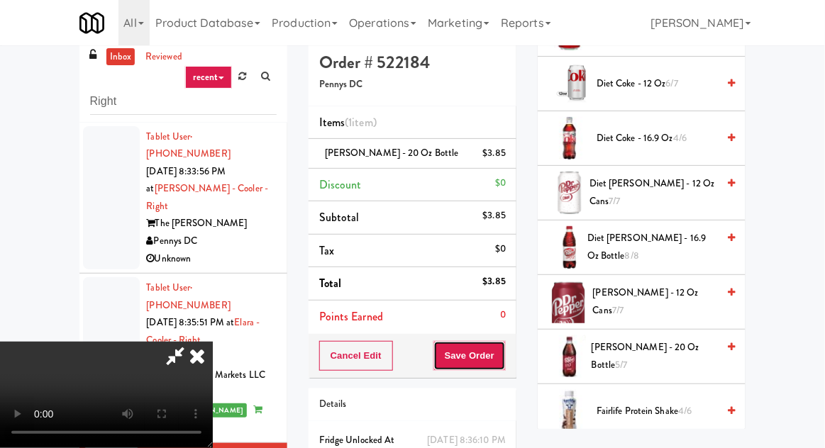
click at [505, 354] on button "Save Order" at bounding box center [469, 356] width 72 height 30
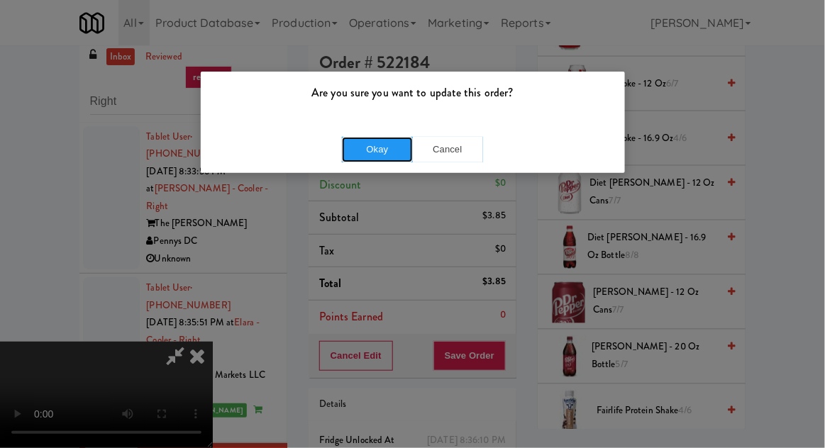
click at [360, 160] on button "Okay" at bounding box center [377, 150] width 71 height 26
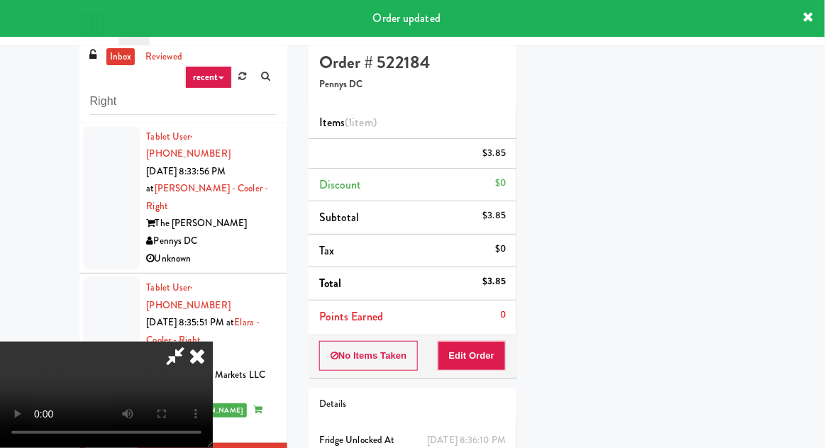
scroll to position [140, 0]
